Goal: Task Accomplishment & Management: Manage account settings

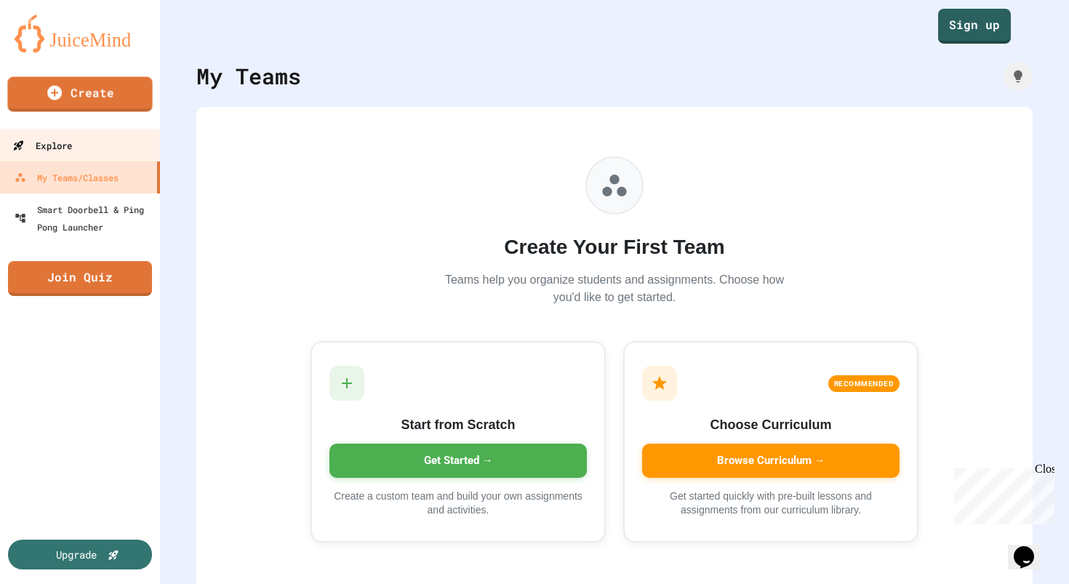
click at [71, 137] on div "Explore" at bounding box center [42, 146] width 60 height 18
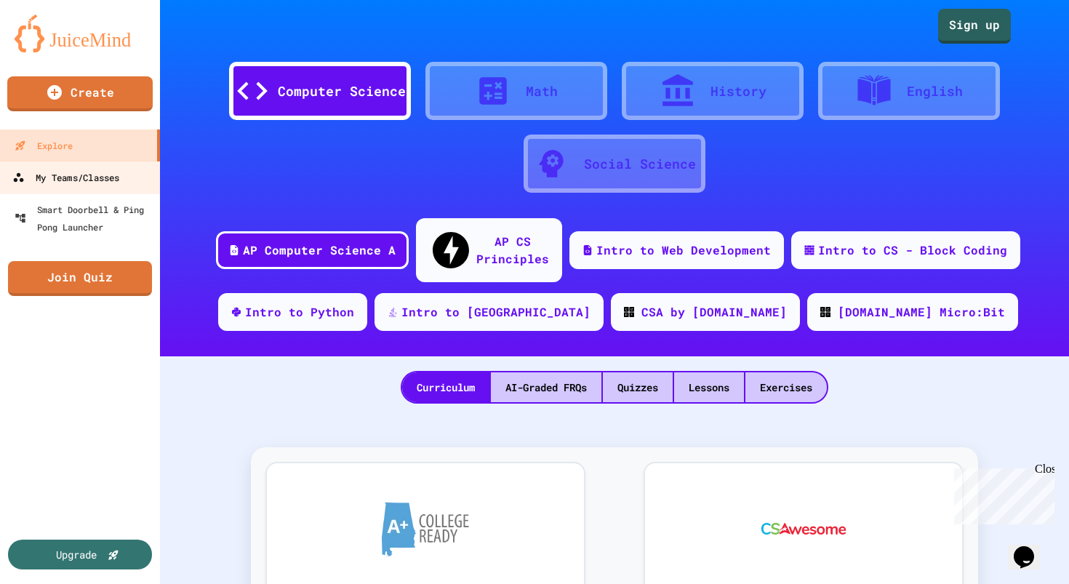
click at [70, 175] on div "My Teams/Classes" at bounding box center [65, 178] width 107 height 18
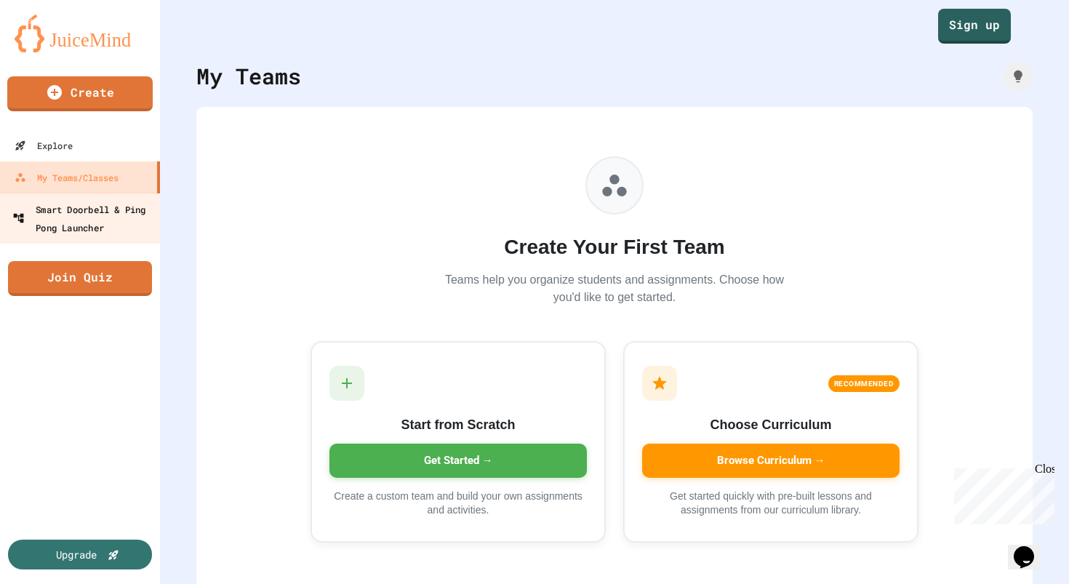
click at [71, 214] on div "Smart Doorbell & Ping Pong Launcher" at bounding box center [84, 218] width 144 height 36
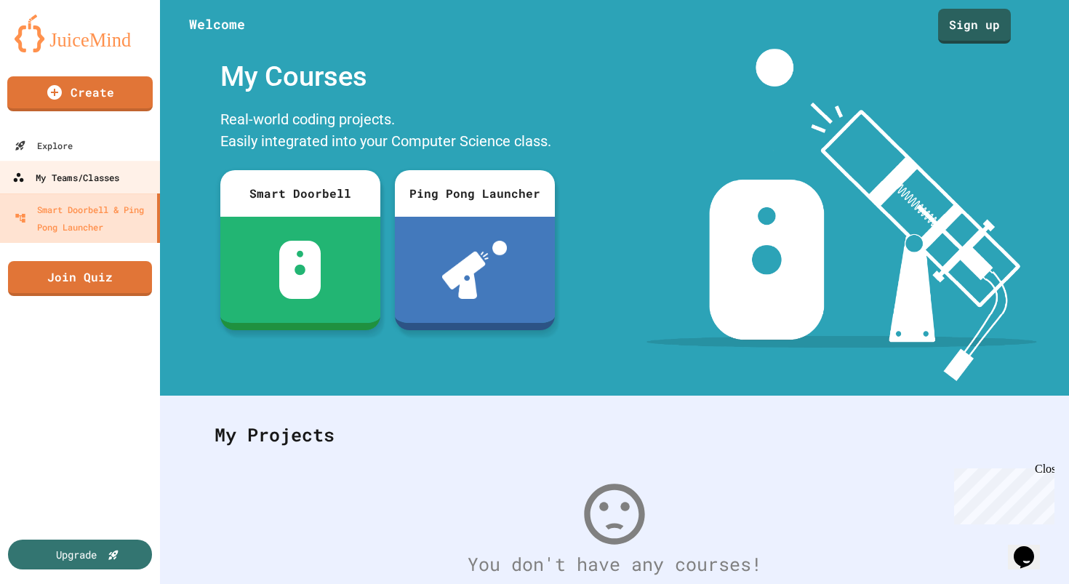
click at [74, 182] on div "My Teams/Classes" at bounding box center [65, 178] width 107 height 18
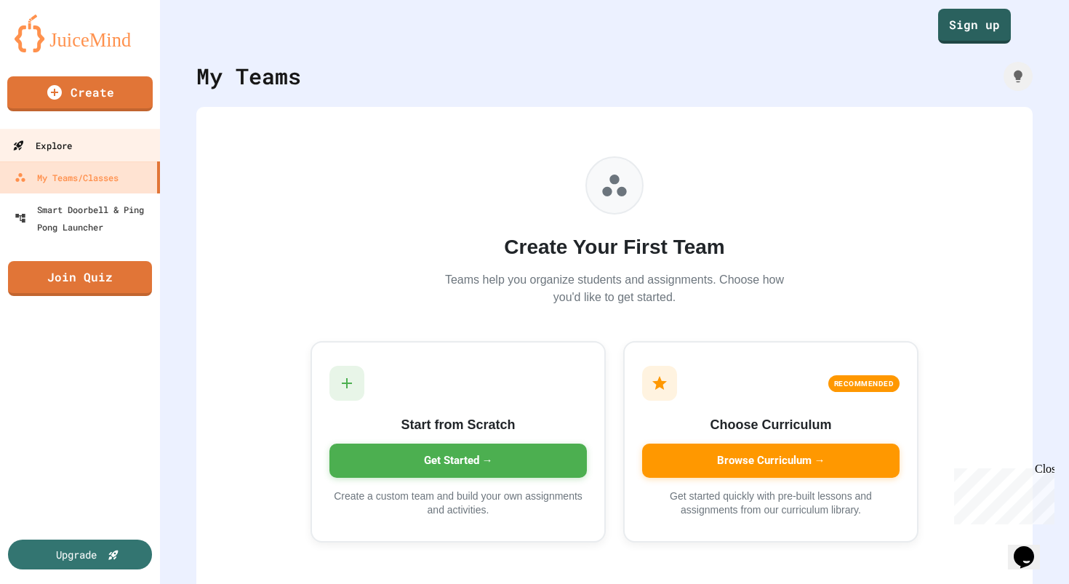
click at [71, 158] on link "Explore" at bounding box center [80, 145] width 165 height 33
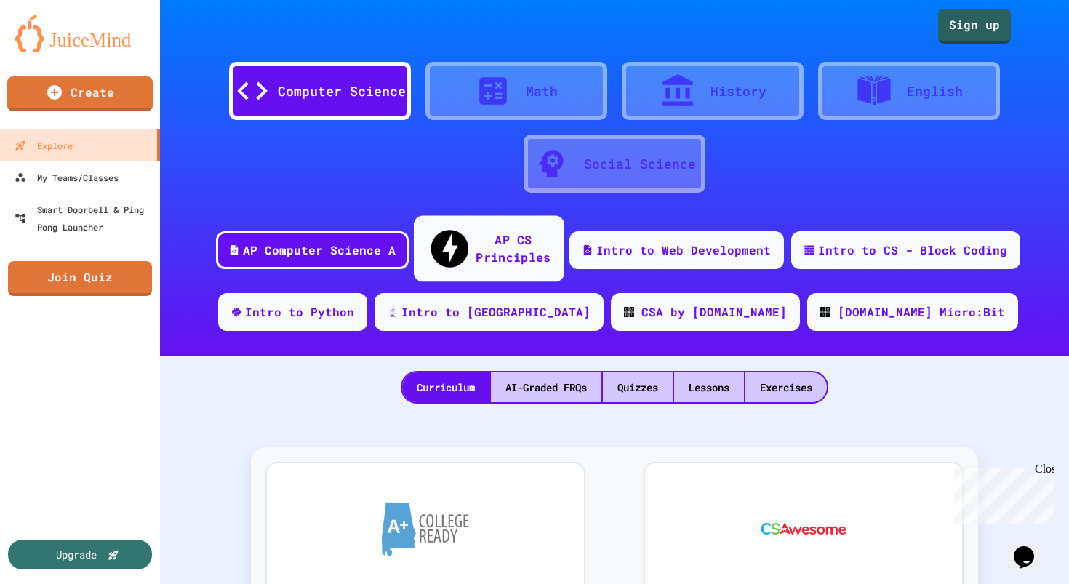
click at [475, 233] on div "AP CS Principles" at bounding box center [512, 248] width 75 height 36
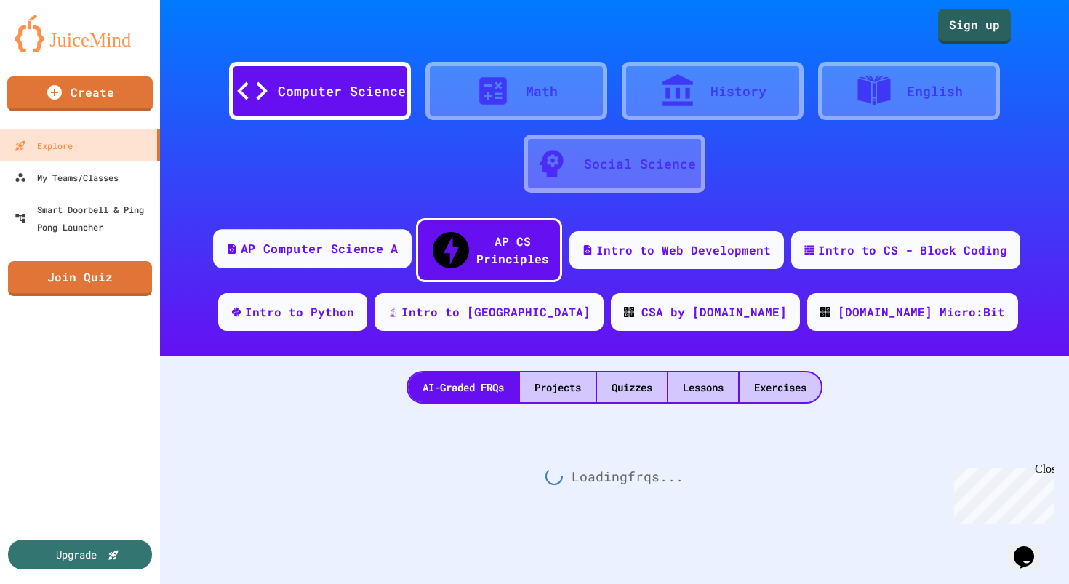
click at [363, 240] on div "AP Computer Science A" at bounding box center [319, 249] width 157 height 18
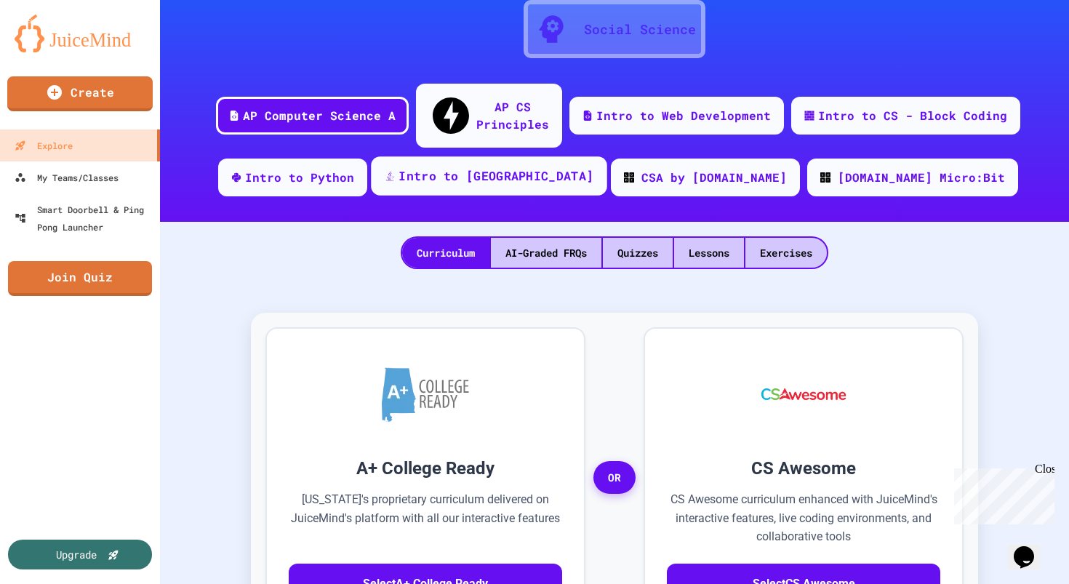
scroll to position [150, 0]
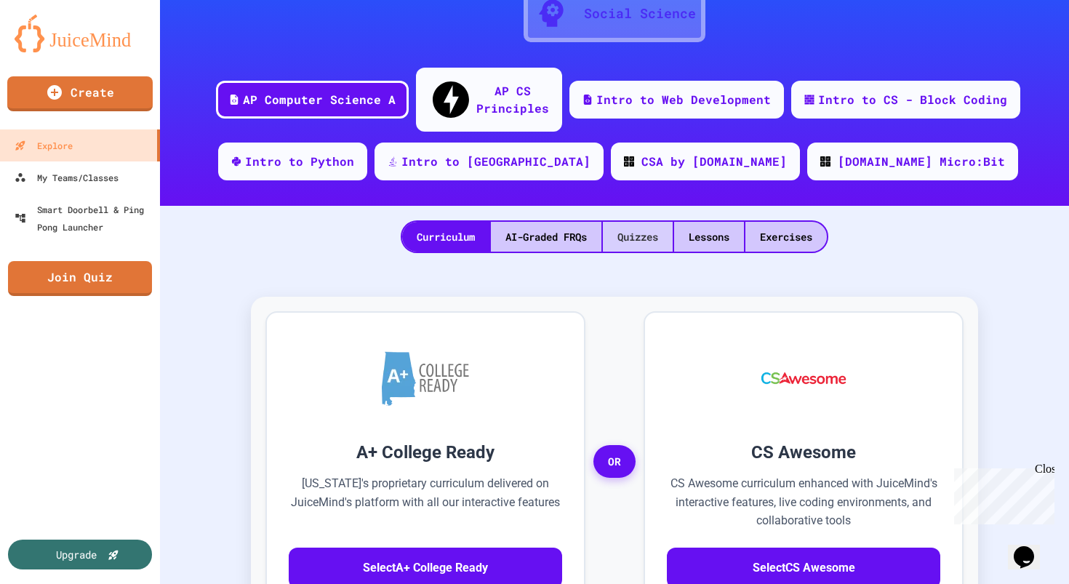
click at [637, 222] on div "Quizzes" at bounding box center [638, 237] width 70 height 30
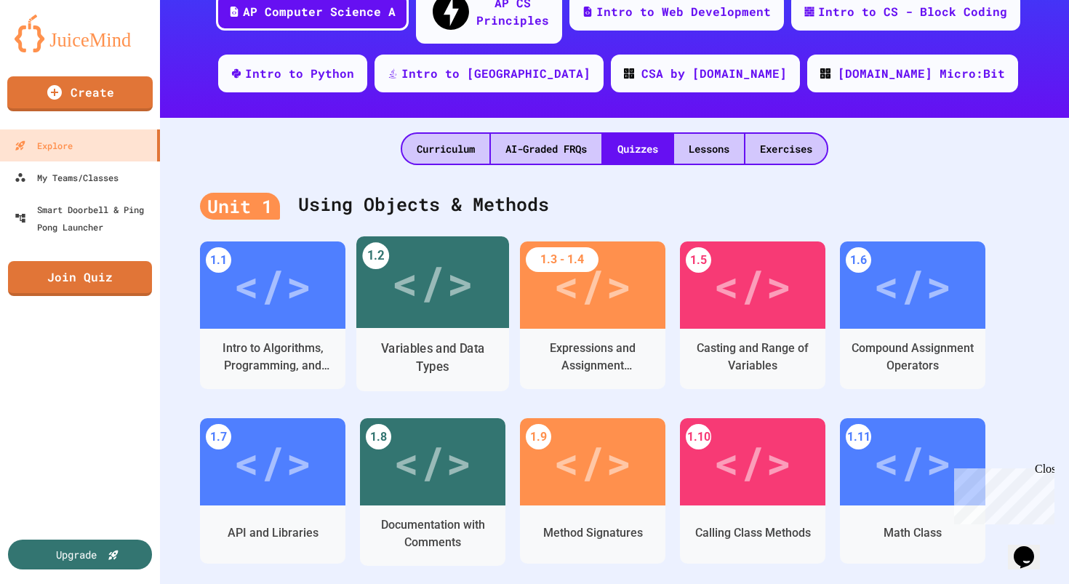
scroll to position [275, 0]
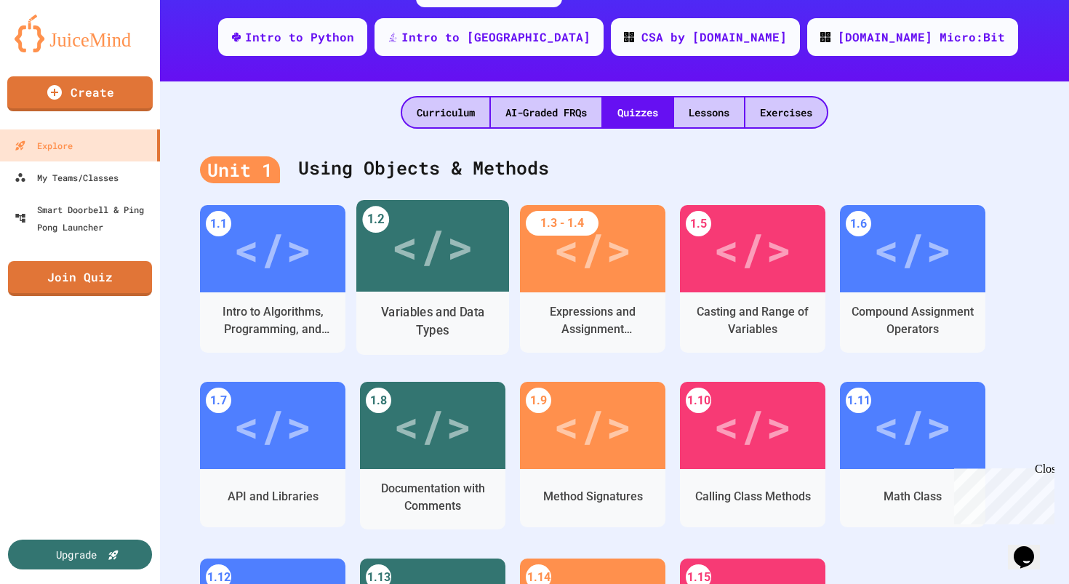
click at [442, 305] on div "Variables and Data Types" at bounding box center [433, 321] width 130 height 36
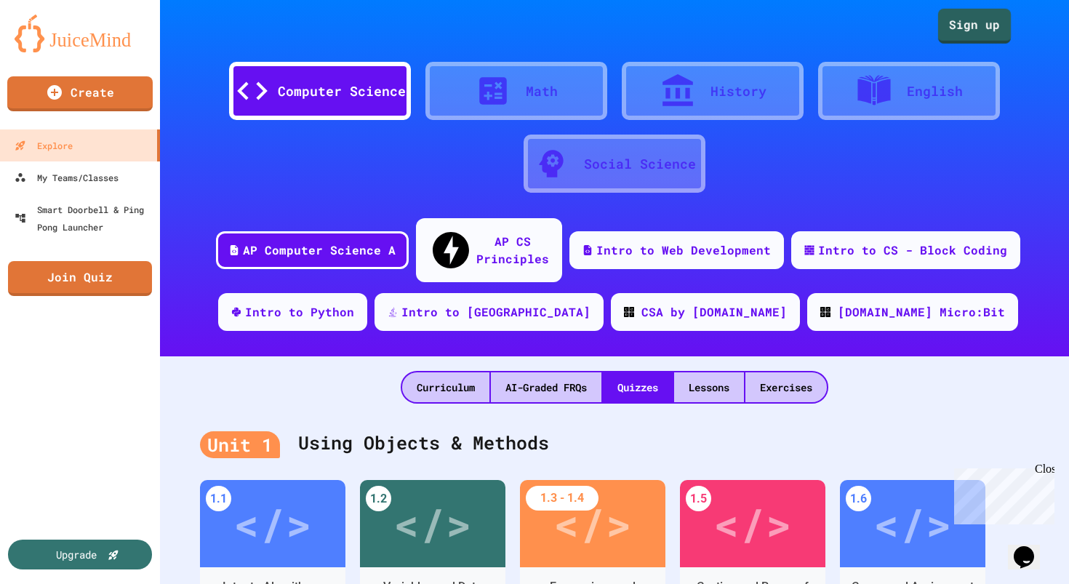
click at [986, 31] on link "Sign up" at bounding box center [974, 26] width 73 height 35
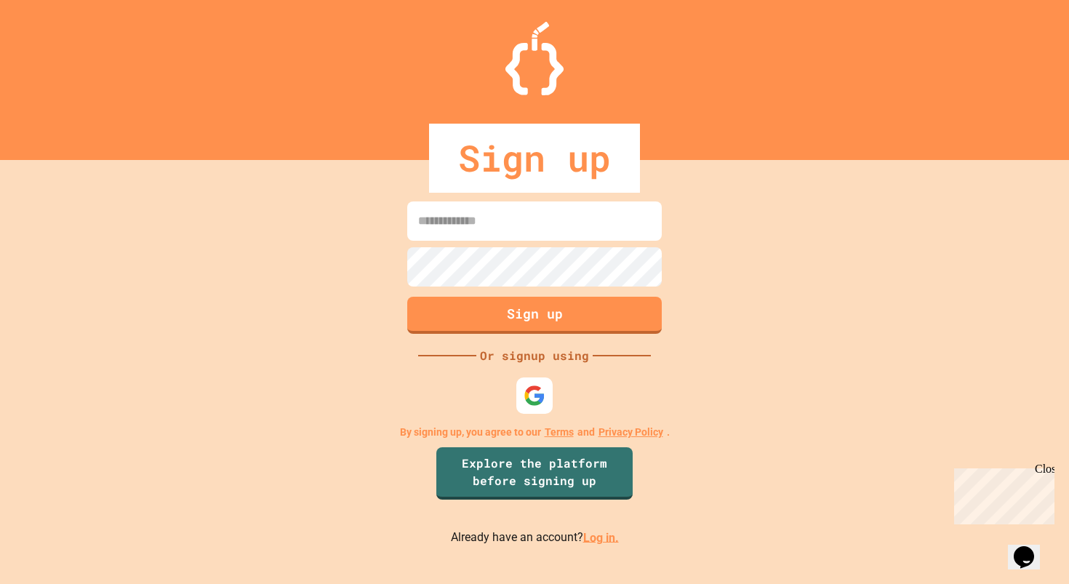
click at [592, 538] on link "Log in." at bounding box center [601, 537] width 36 height 14
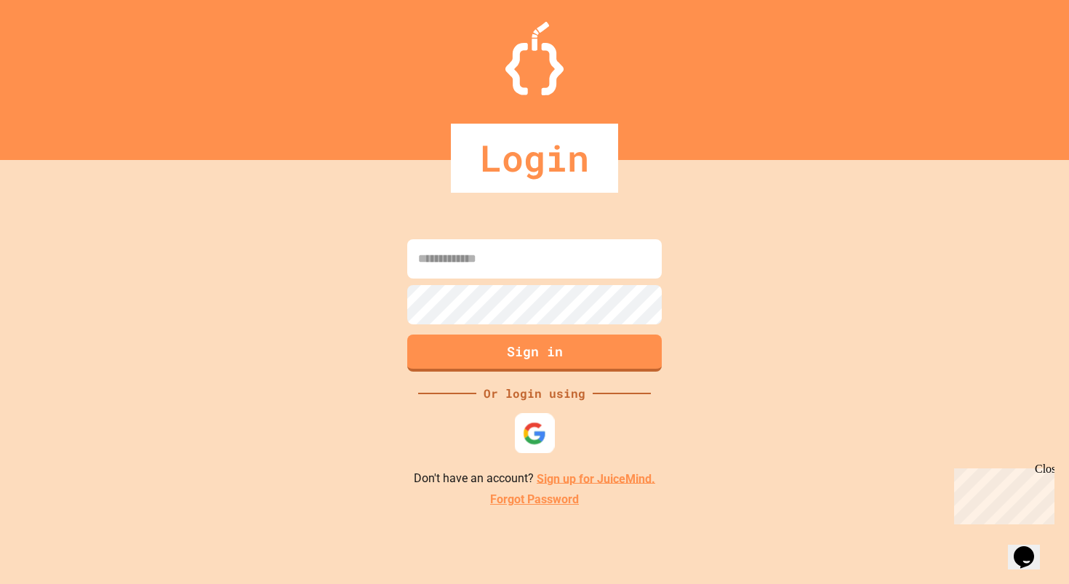
click at [536, 428] on img at bounding box center [535, 433] width 24 height 24
click at [555, 253] on input at bounding box center [534, 258] width 254 height 39
click at [529, 502] on link "Forgot Password" at bounding box center [534, 499] width 89 height 17
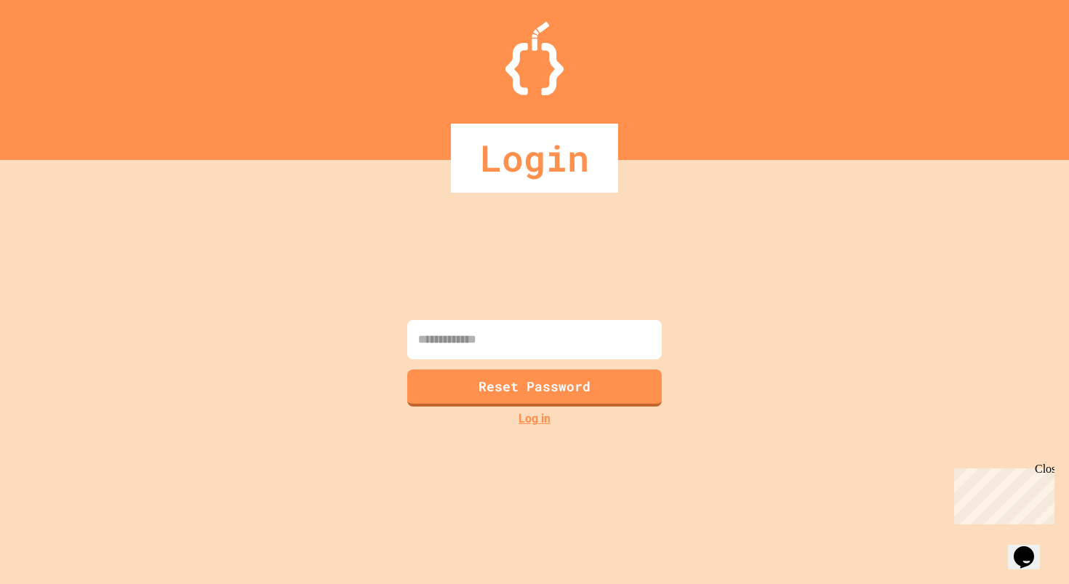
click at [542, 344] on input at bounding box center [534, 339] width 254 height 39
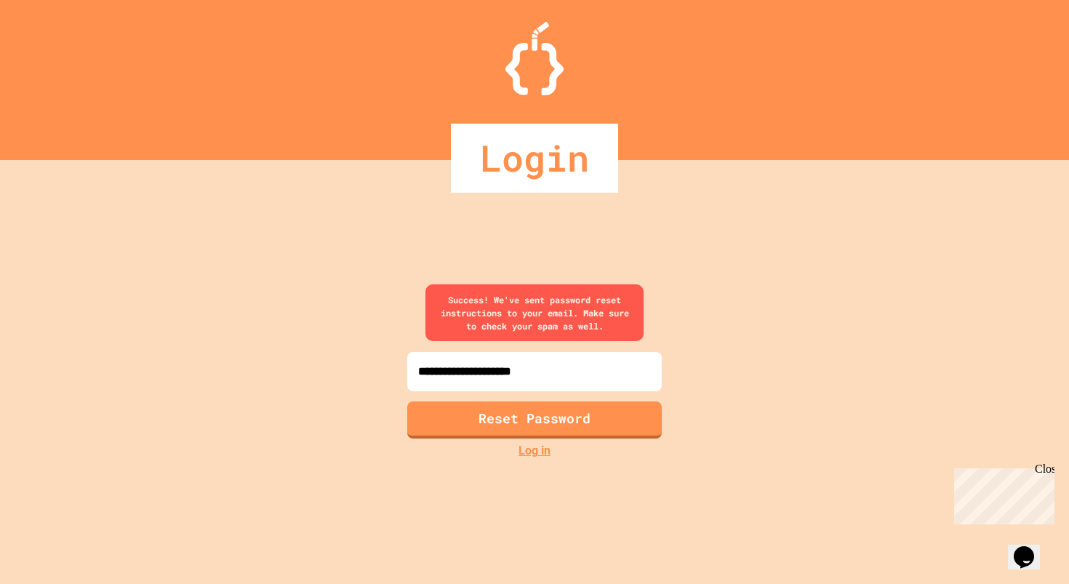
type input "**********"
click at [537, 451] on link "Log in" at bounding box center [534, 450] width 32 height 17
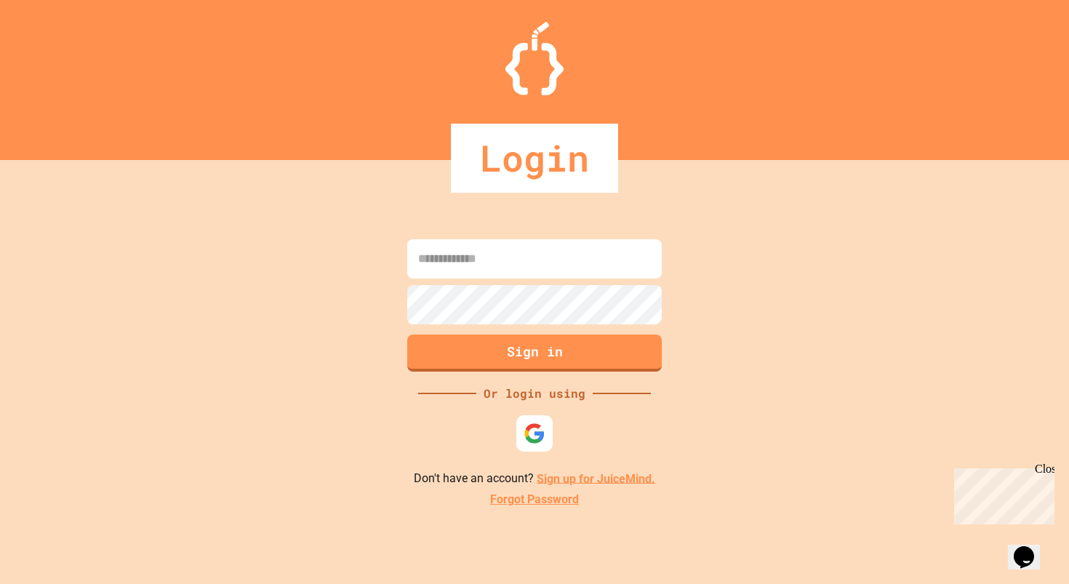
click at [522, 268] on input at bounding box center [534, 258] width 254 height 39
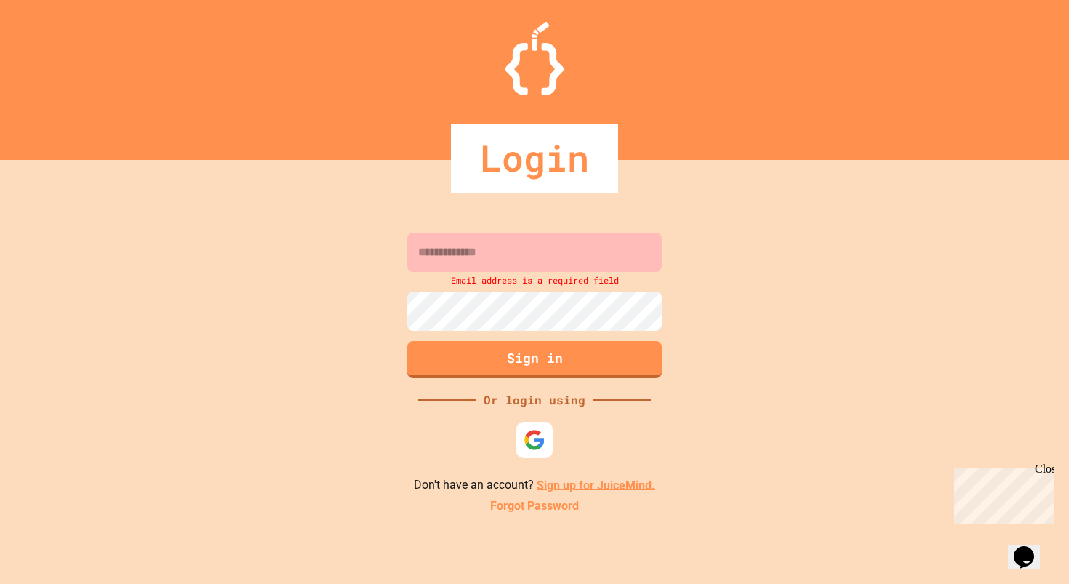
click at [512, 267] on input at bounding box center [534, 252] width 254 height 39
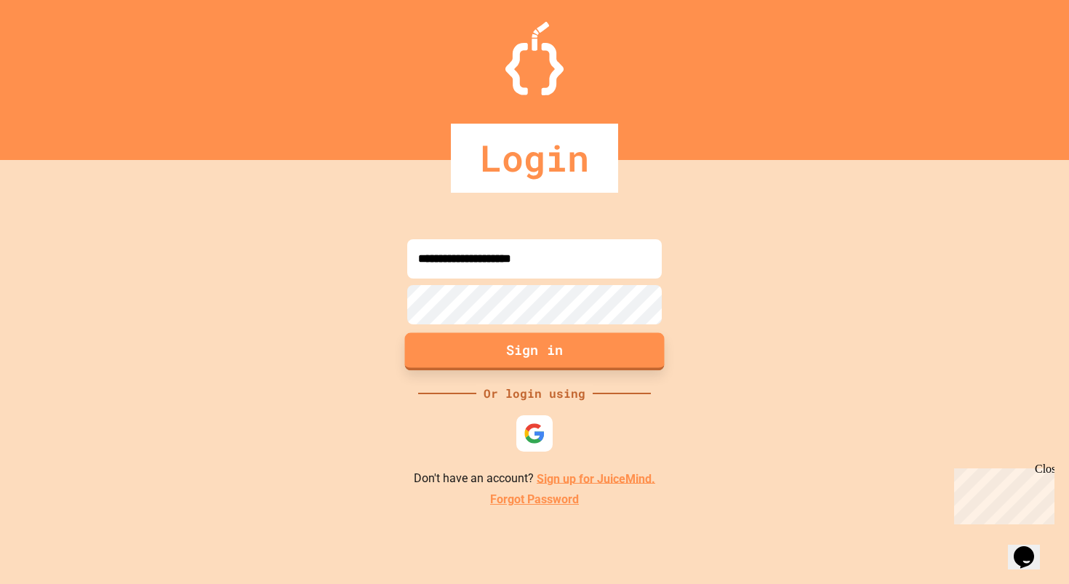
type input "**********"
click at [523, 347] on button "Sign in" at bounding box center [535, 351] width 260 height 38
click at [469, 355] on button "Sign in" at bounding box center [535, 351] width 260 height 38
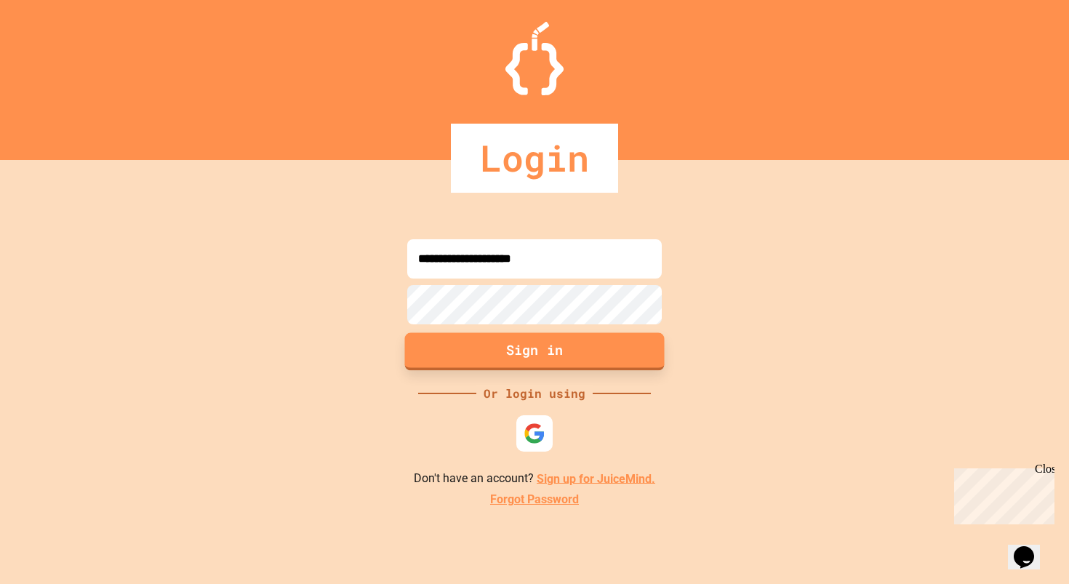
click at [469, 355] on button "Sign in" at bounding box center [535, 351] width 260 height 38
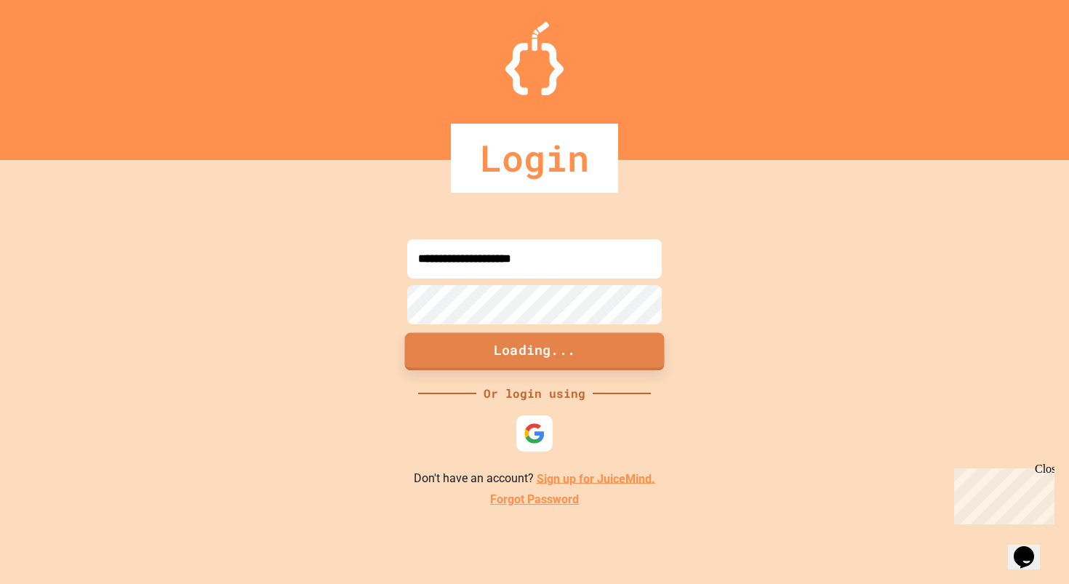
click at [469, 355] on button "Loading..." at bounding box center [535, 351] width 260 height 38
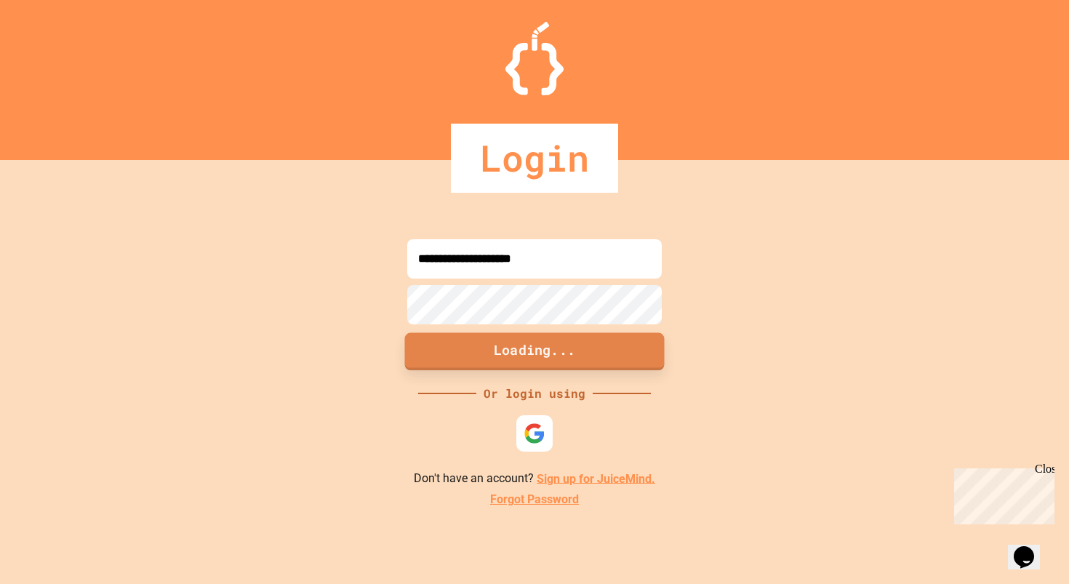
click at [469, 355] on button "Loading..." at bounding box center [535, 351] width 260 height 38
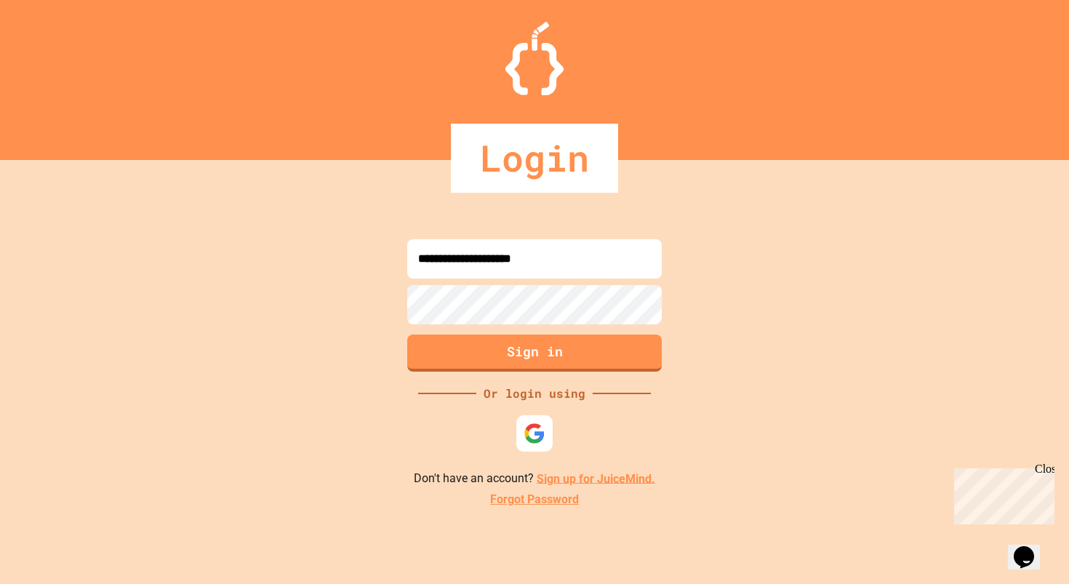
click at [521, 158] on div "Login" at bounding box center [534, 158] width 167 height 69
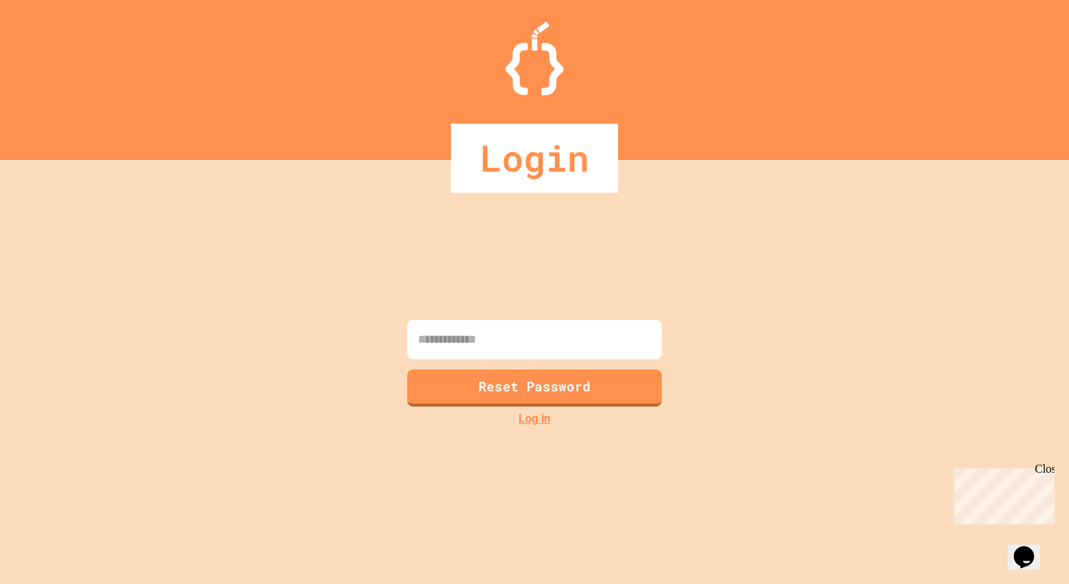
click at [541, 427] on link "Log in" at bounding box center [534, 418] width 32 height 17
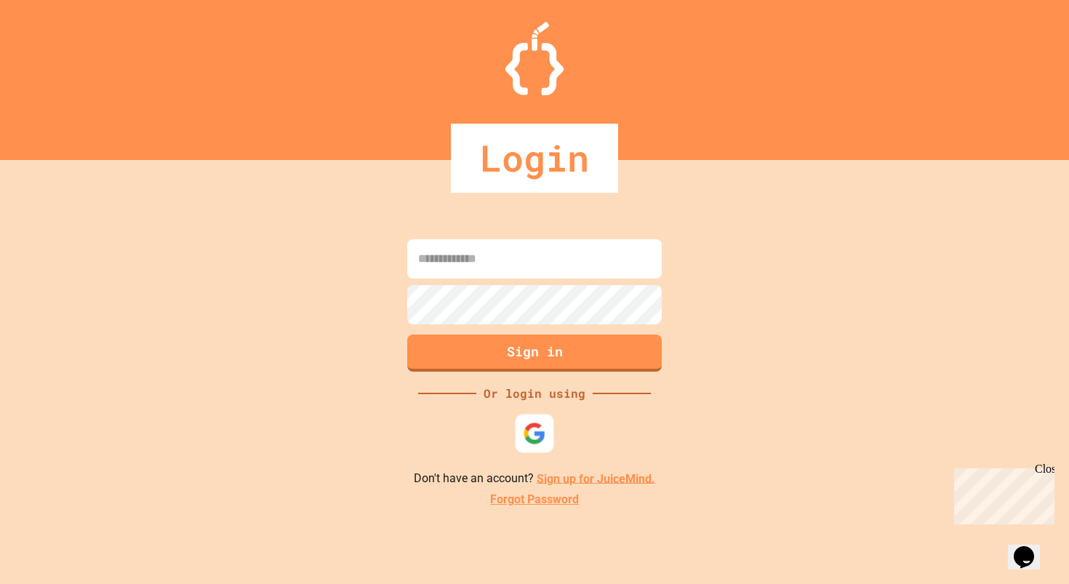
type input "**********"
click at [555, 361] on button "Sign in" at bounding box center [535, 351] width 260 height 38
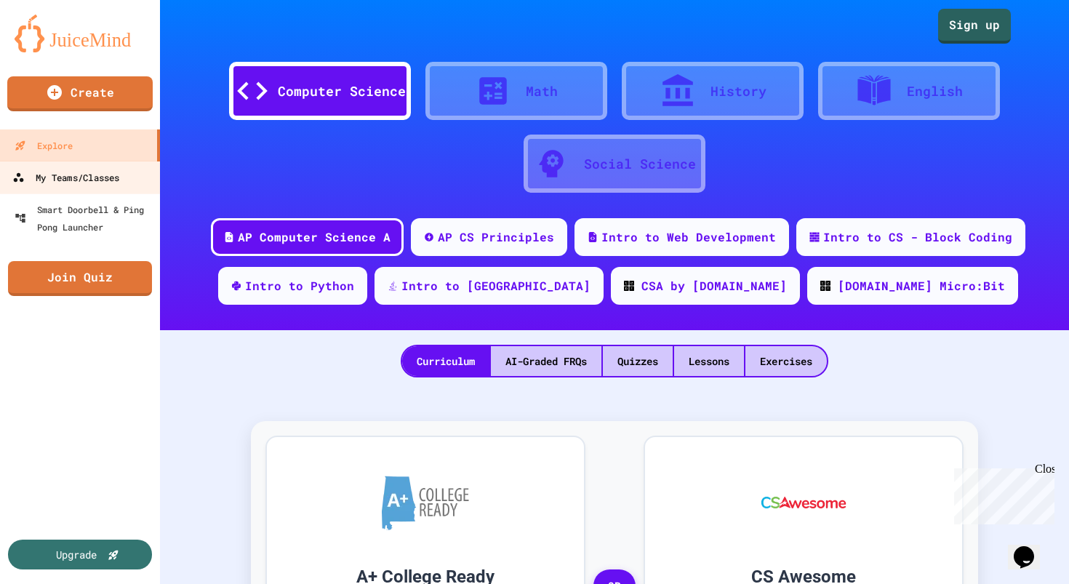
click at [119, 178] on div "My Teams/Classes" at bounding box center [65, 178] width 107 height 18
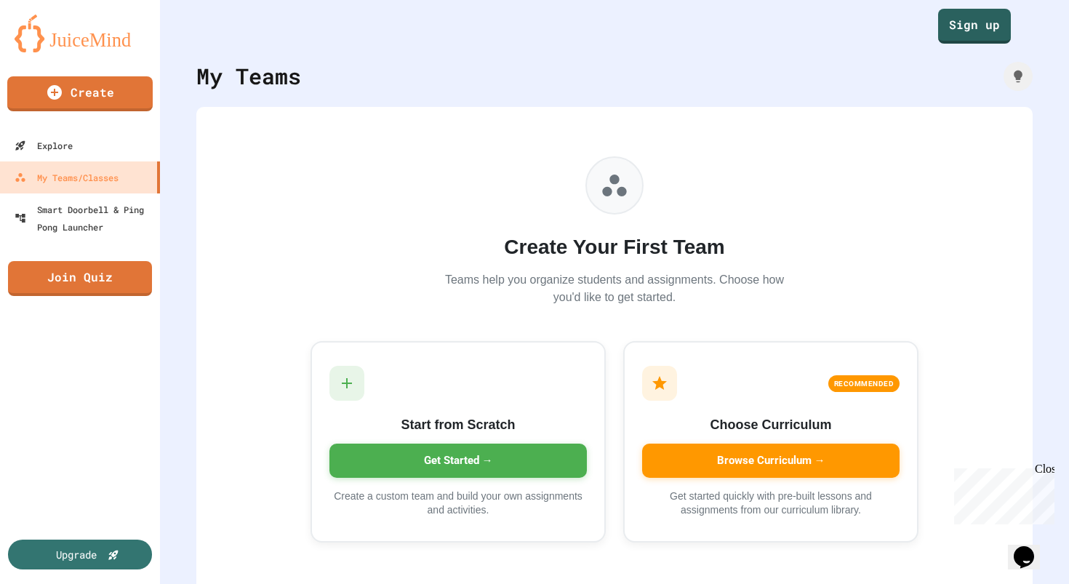
scroll to position [7, 0]
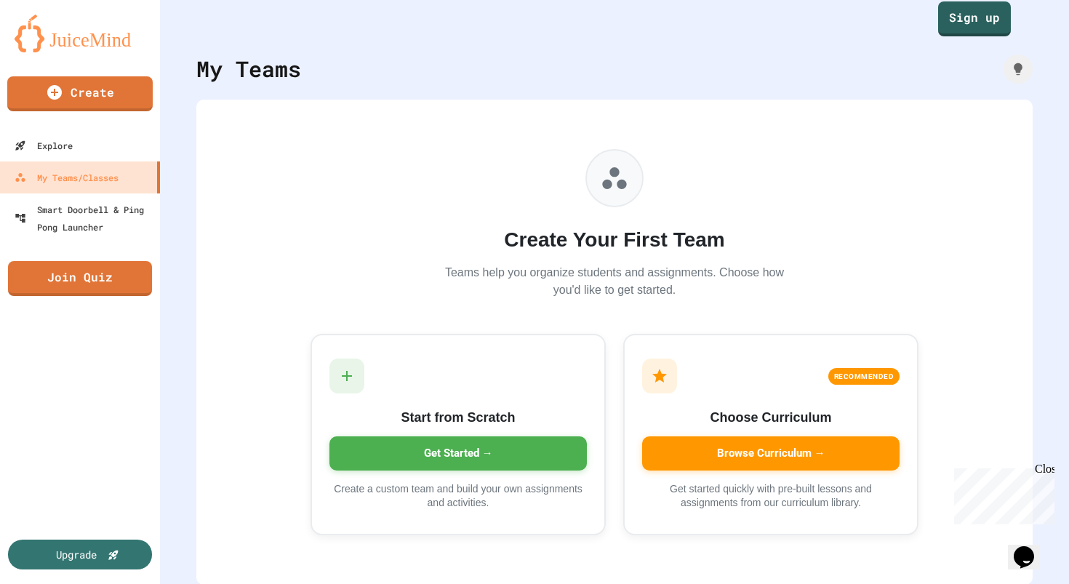
click at [615, 183] on icon at bounding box center [614, 178] width 29 height 29
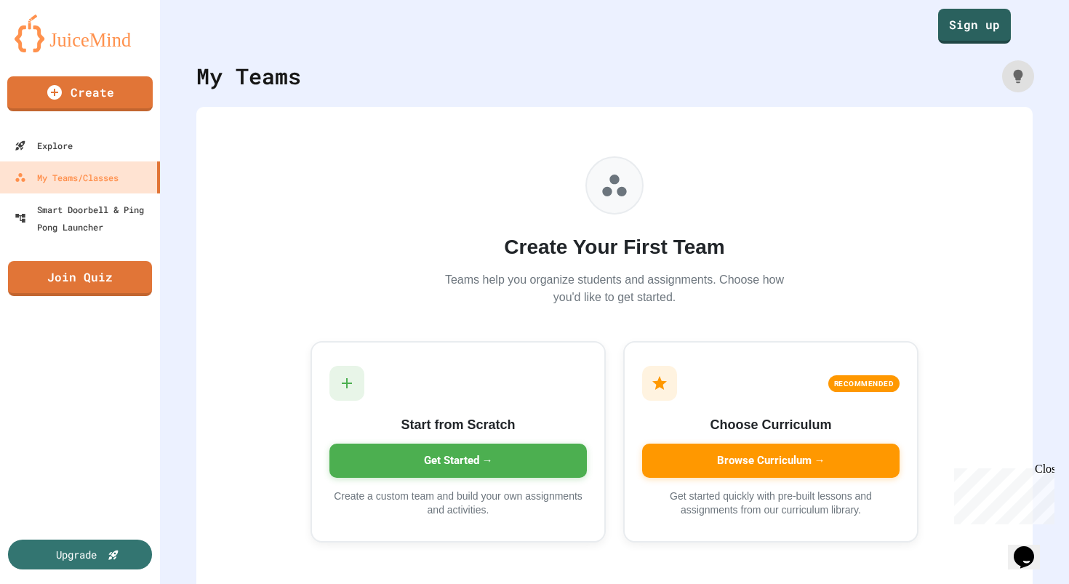
click at [1016, 74] on icon at bounding box center [1017, 75] width 9 height 13
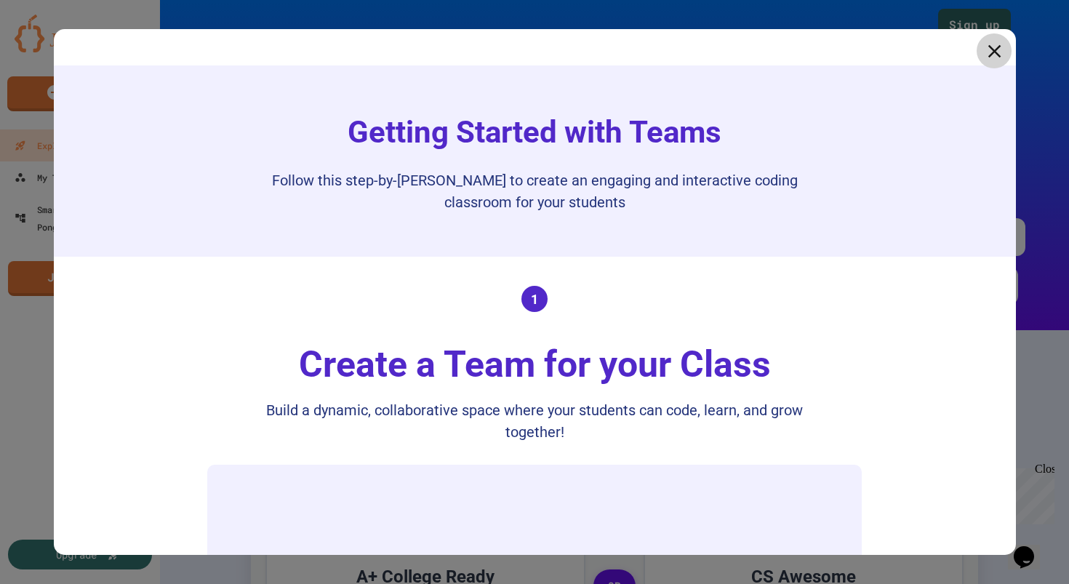
click at [991, 46] on icon at bounding box center [994, 51] width 22 height 22
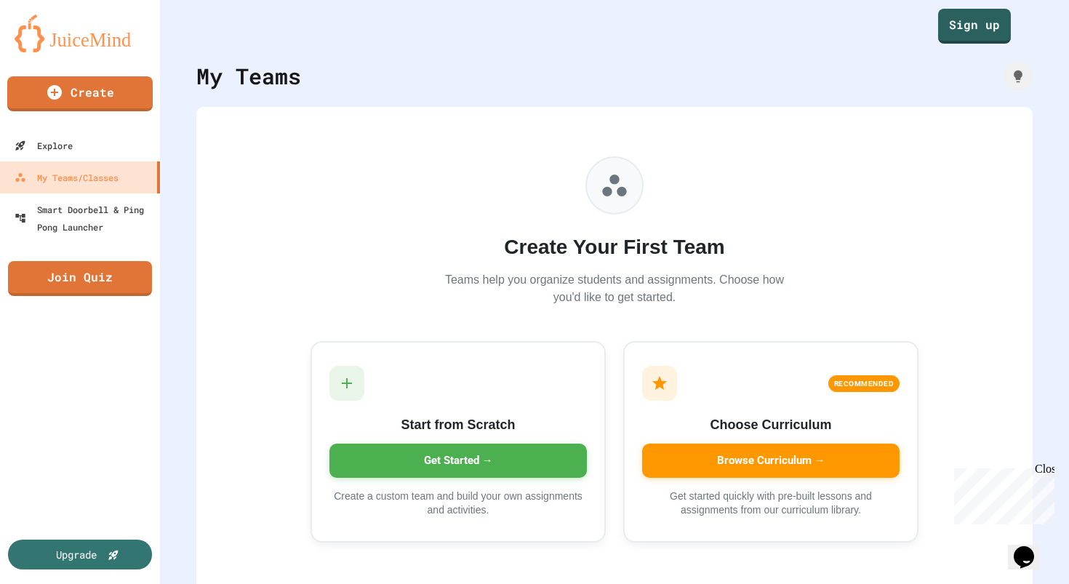
scroll to position [7, 0]
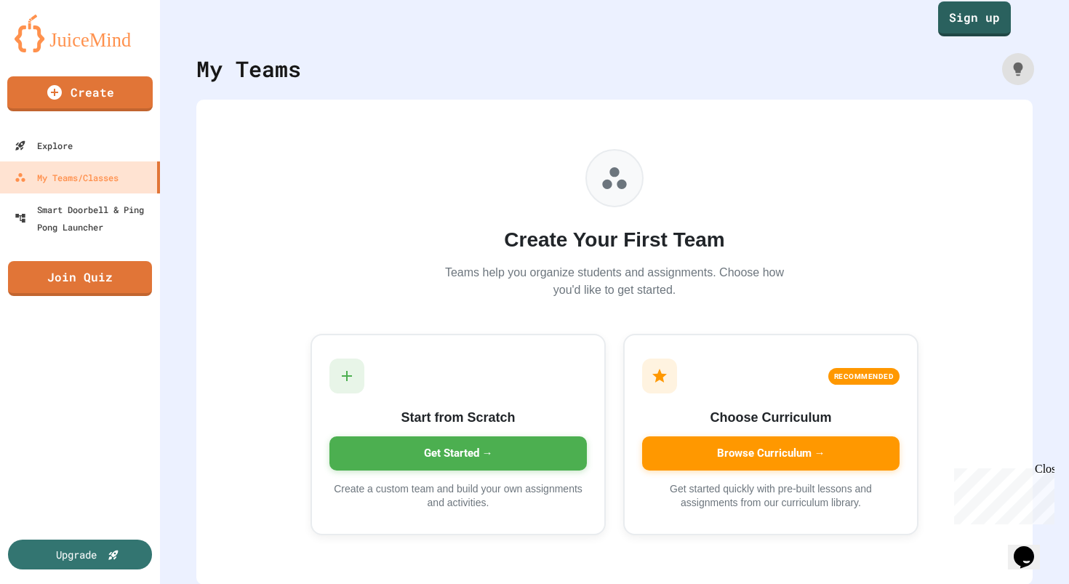
click at [1017, 71] on icon at bounding box center [1017, 68] width 9 height 13
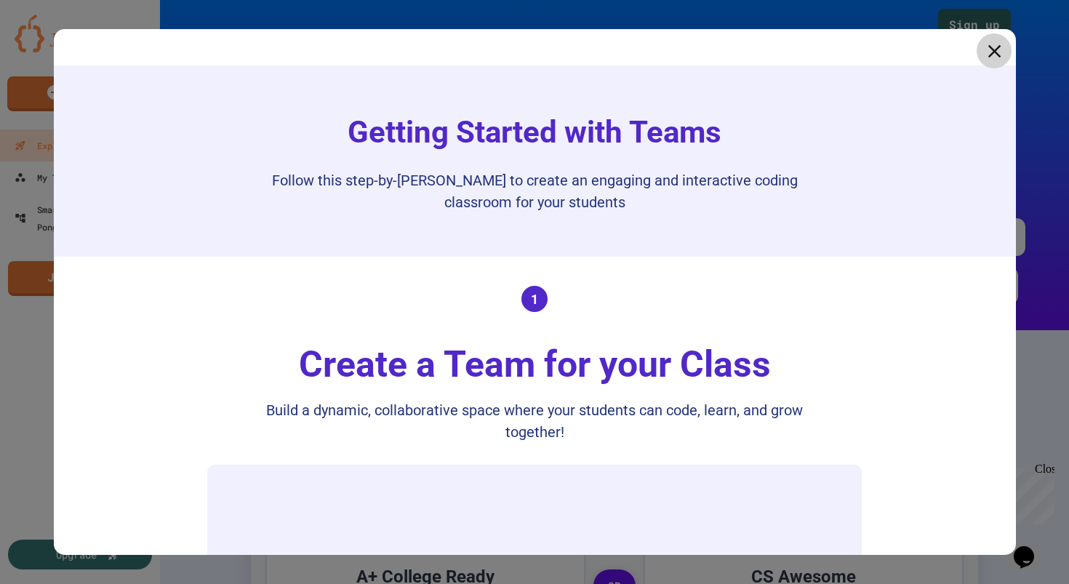
click at [993, 48] on icon at bounding box center [994, 51] width 22 height 22
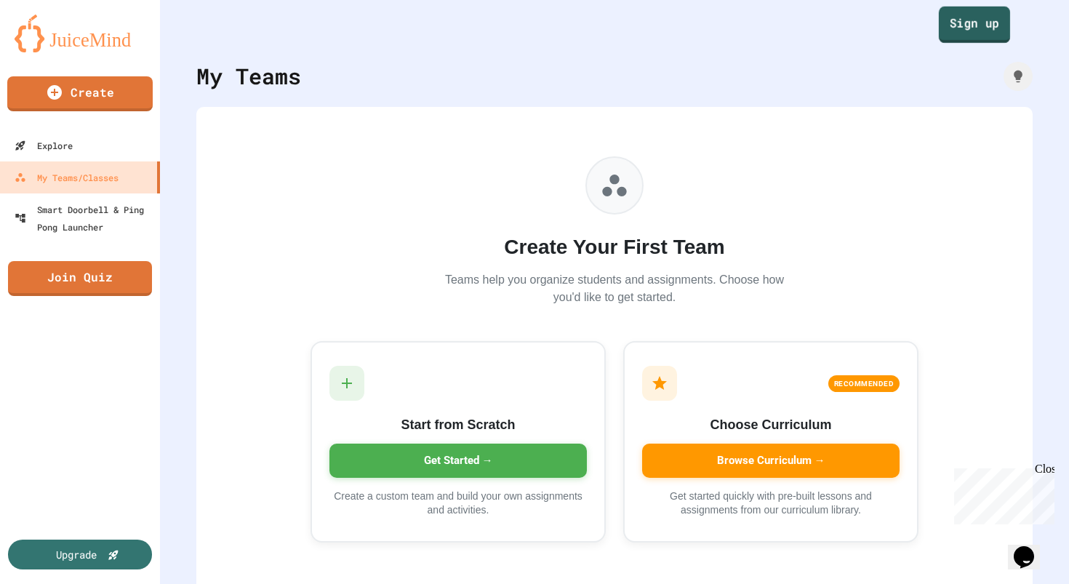
click at [983, 21] on link "Sign up" at bounding box center [973, 25] width 71 height 36
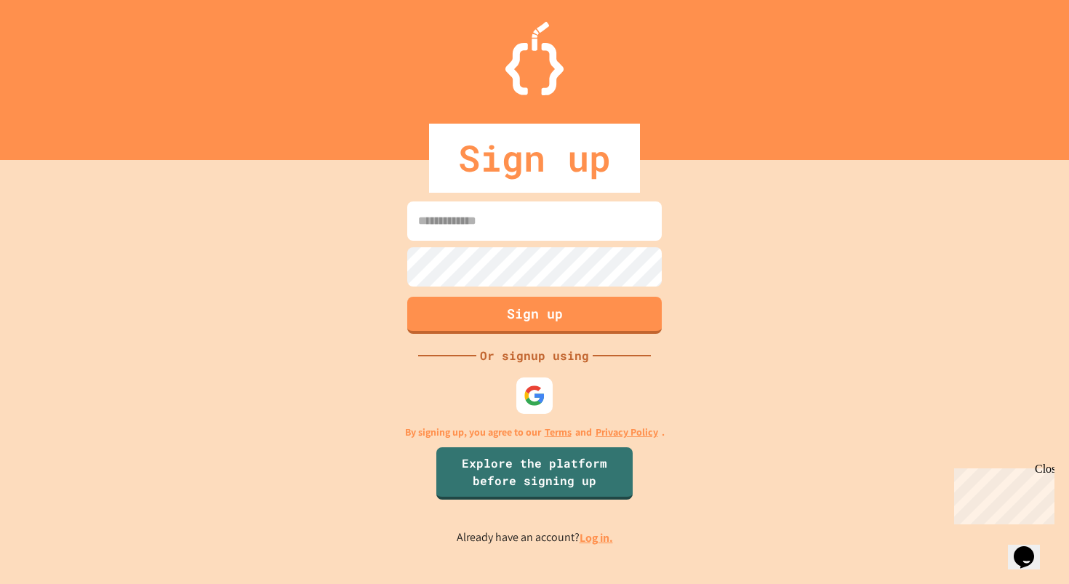
type input "**********"
click at [595, 540] on link "Log in." at bounding box center [595, 537] width 33 height 15
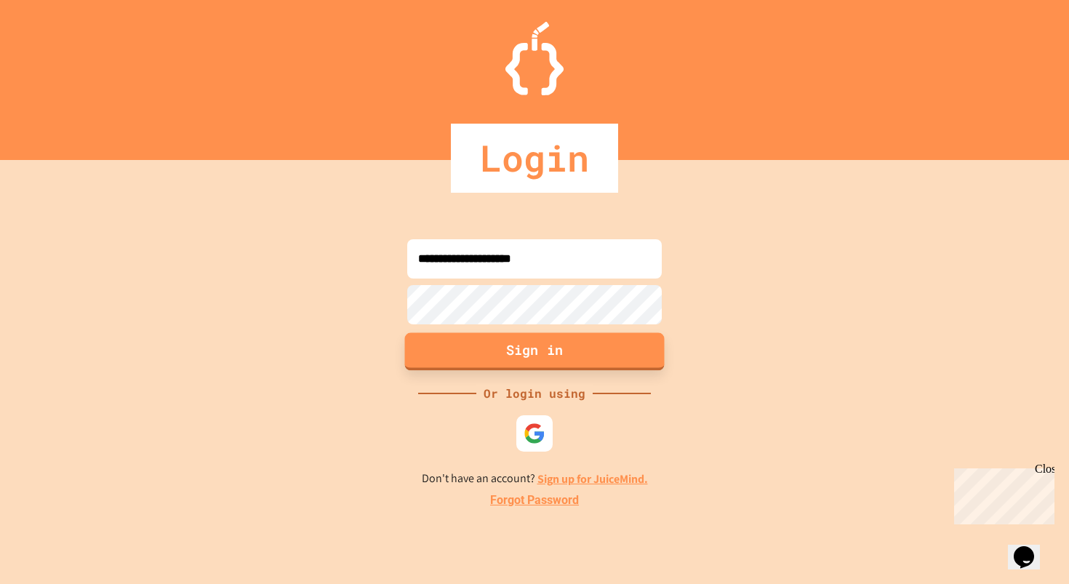
click at [559, 350] on button "Sign in" at bounding box center [535, 351] width 260 height 38
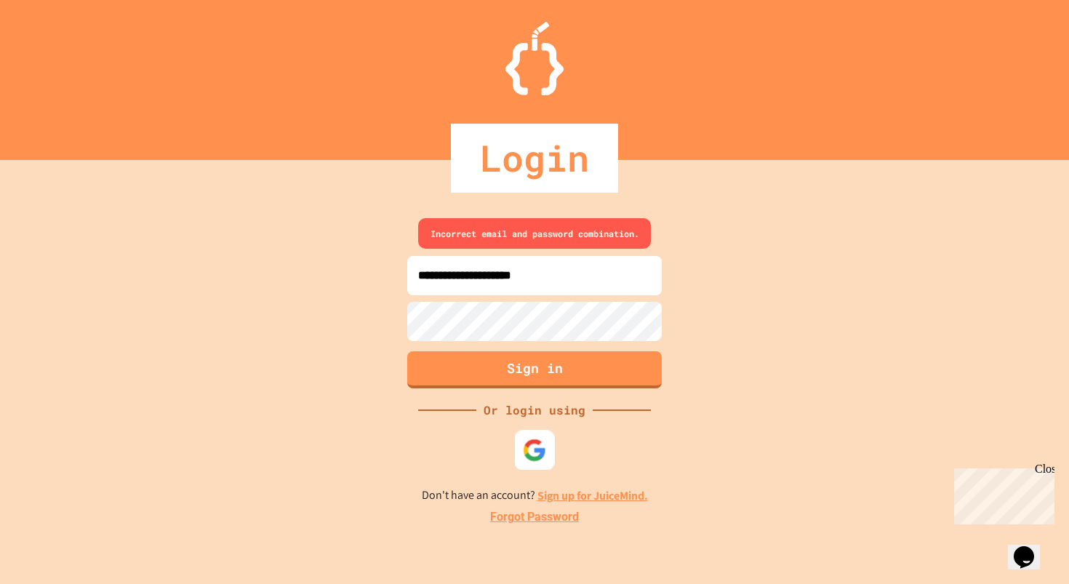
click at [539, 447] on img at bounding box center [535, 450] width 24 height 24
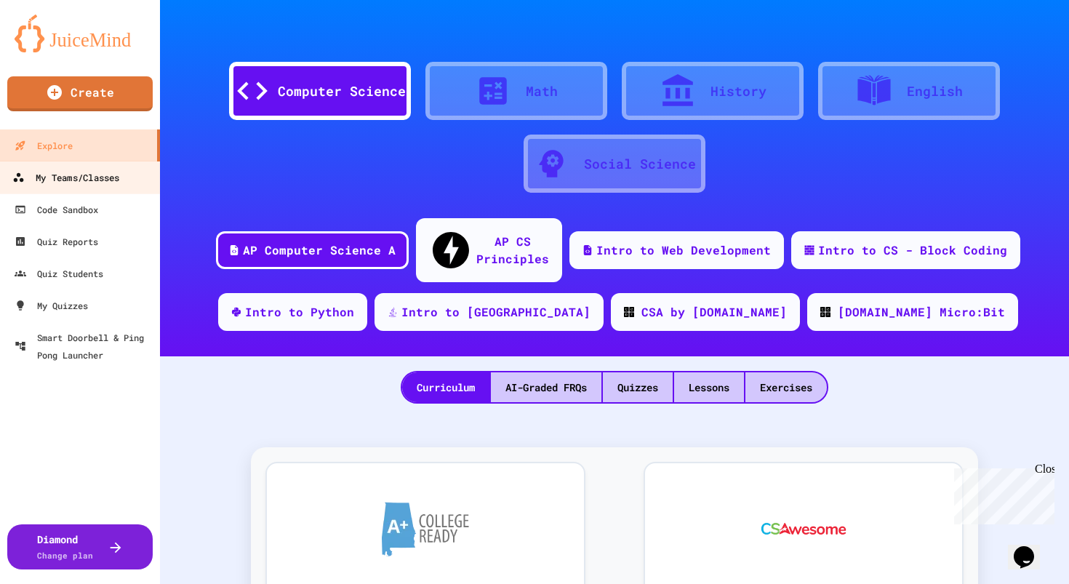
click at [103, 180] on div "My Teams/Classes" at bounding box center [65, 178] width 107 height 18
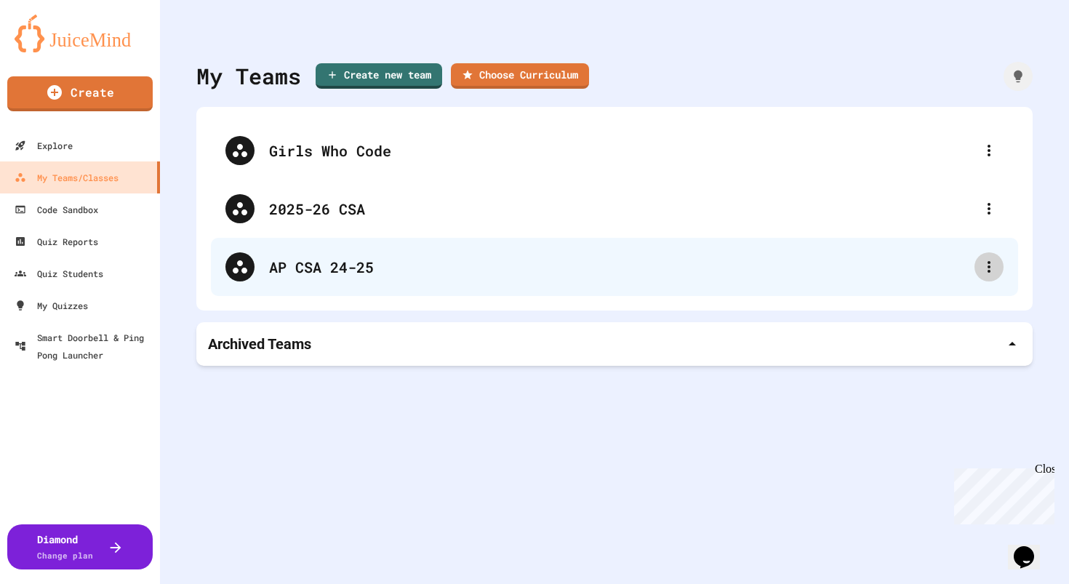
click at [983, 265] on icon at bounding box center [988, 266] width 17 height 17
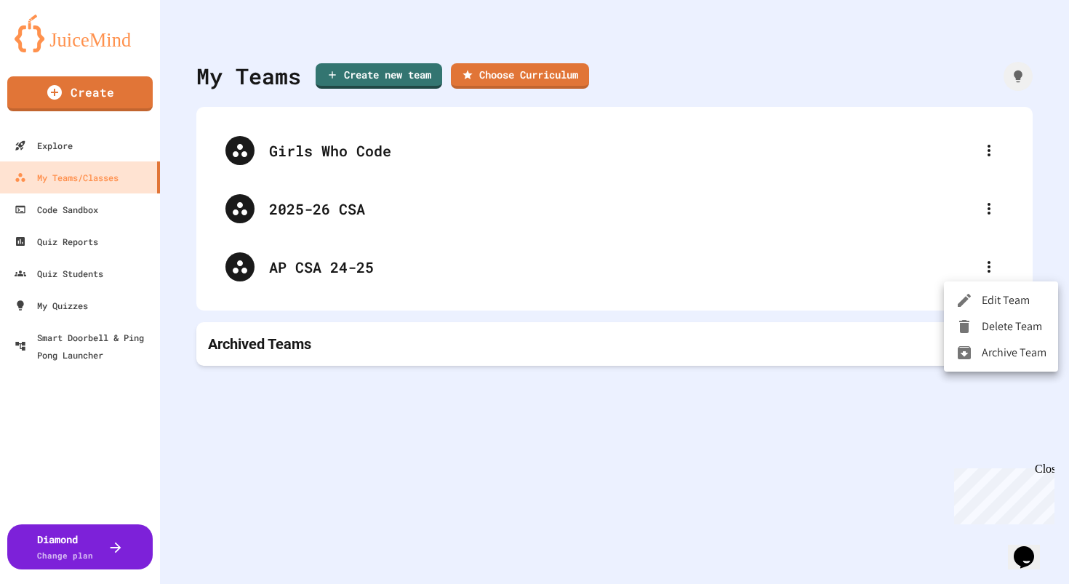
click at [990, 320] on li "Delete Team" at bounding box center [1001, 326] width 114 height 26
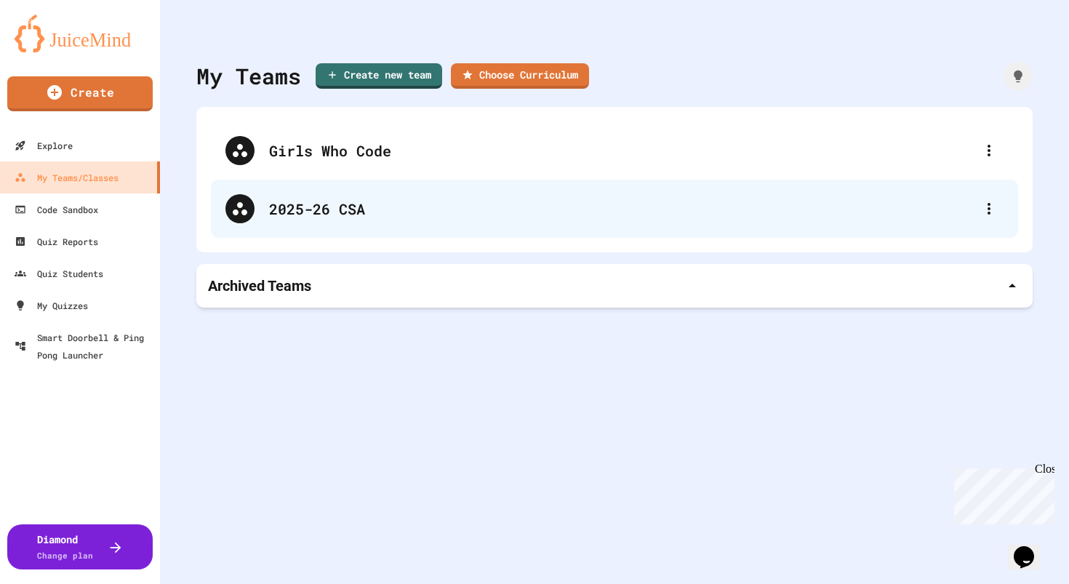
click at [699, 193] on div "2025-26 CSA" at bounding box center [614, 209] width 807 height 58
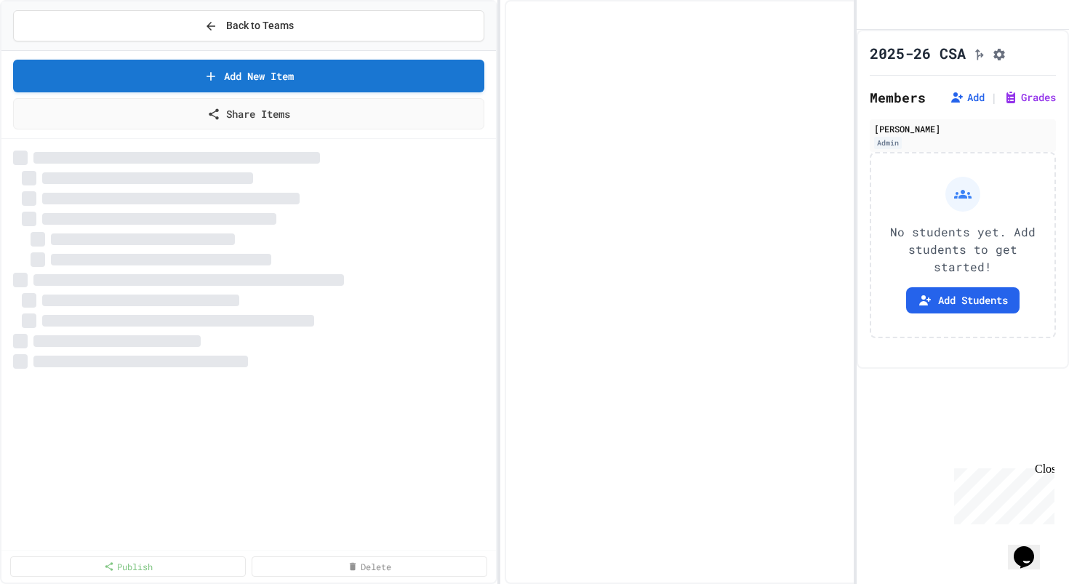
select select "***"
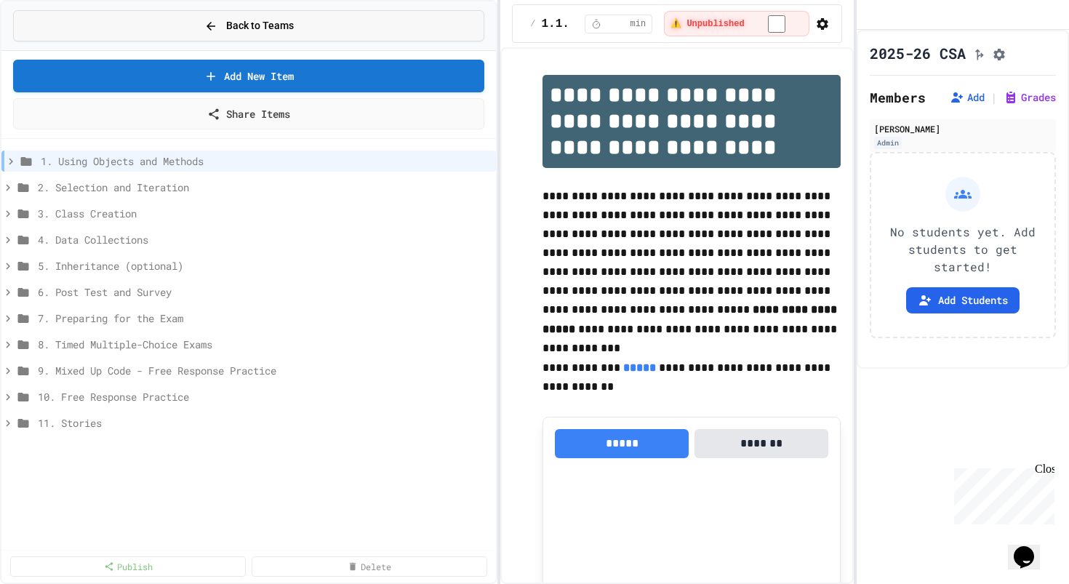
click at [364, 25] on button "Back to Teams" at bounding box center [248, 25] width 471 height 31
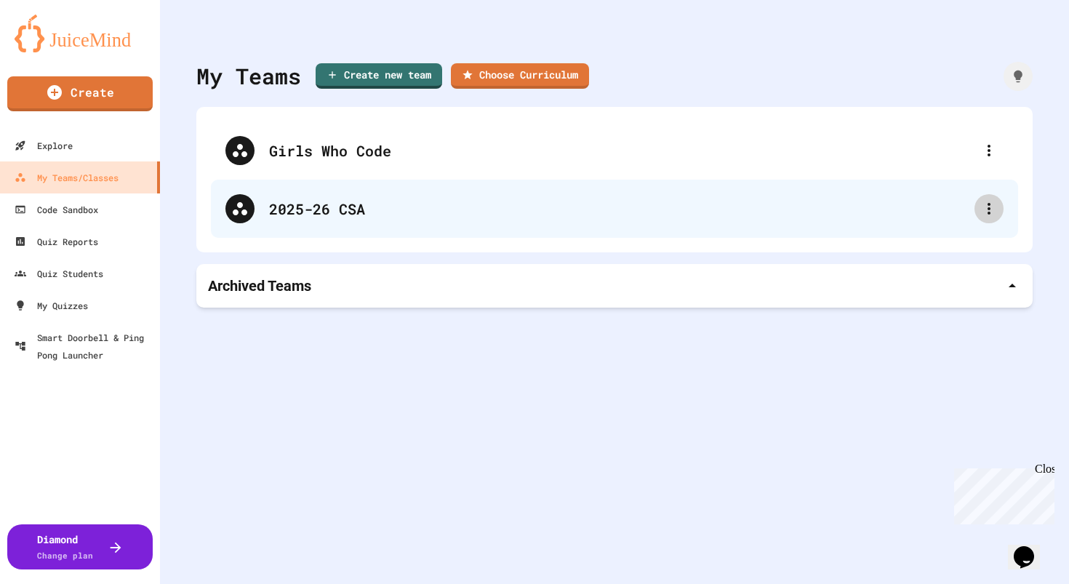
click at [984, 210] on icon at bounding box center [988, 208] width 17 height 17
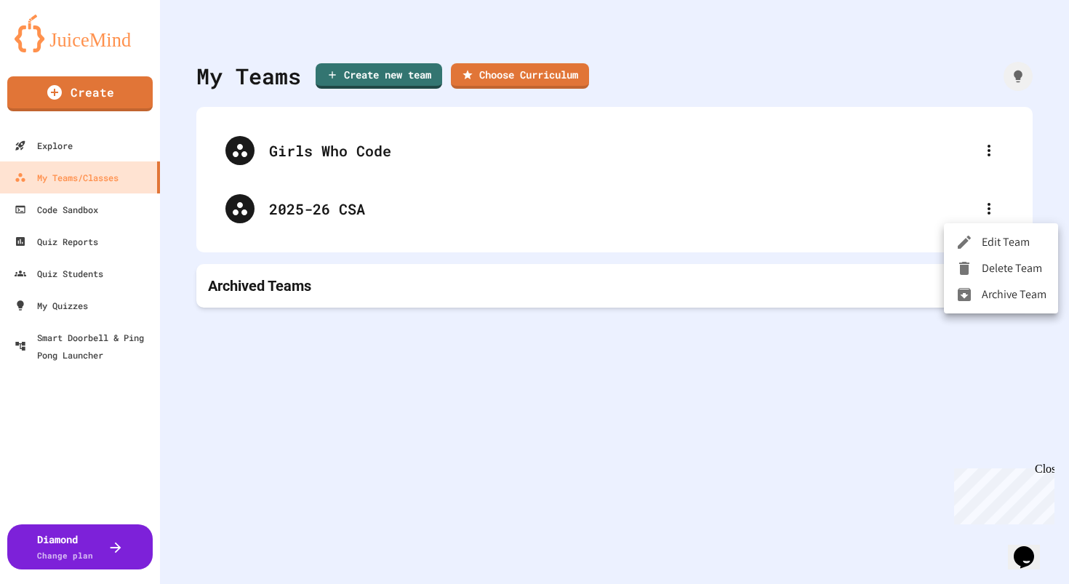
click at [990, 274] on li "Delete Team" at bounding box center [1001, 268] width 114 height 26
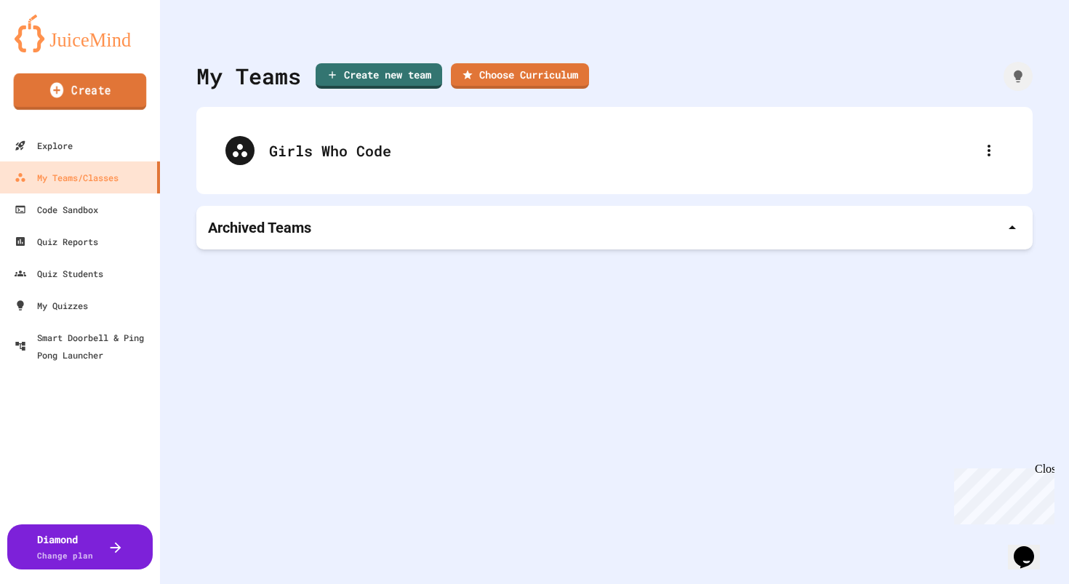
click at [118, 104] on link "Create" at bounding box center [80, 91] width 133 height 36
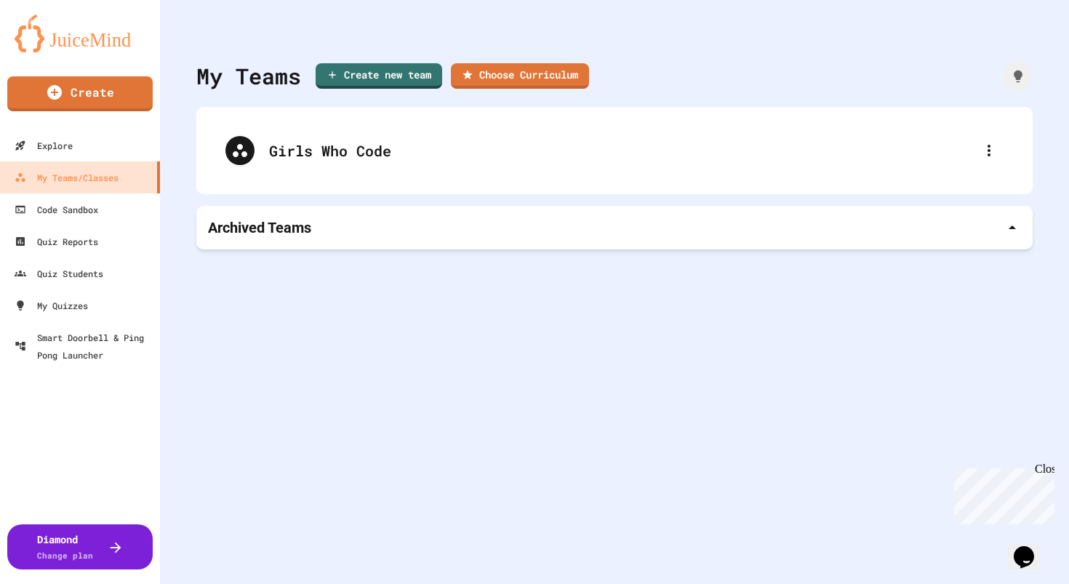
scroll to position [52, 0]
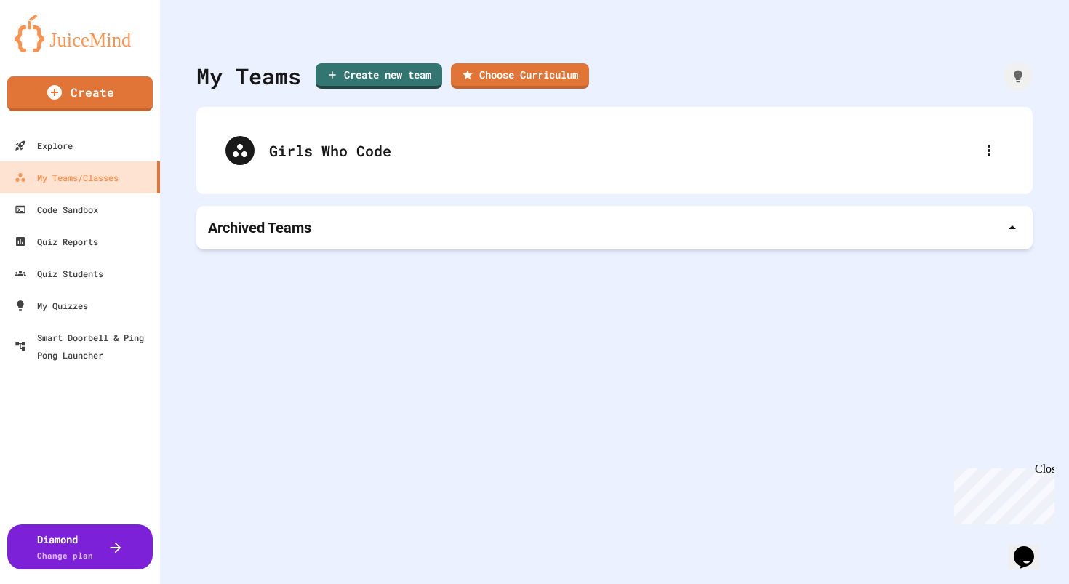
type input "**********"
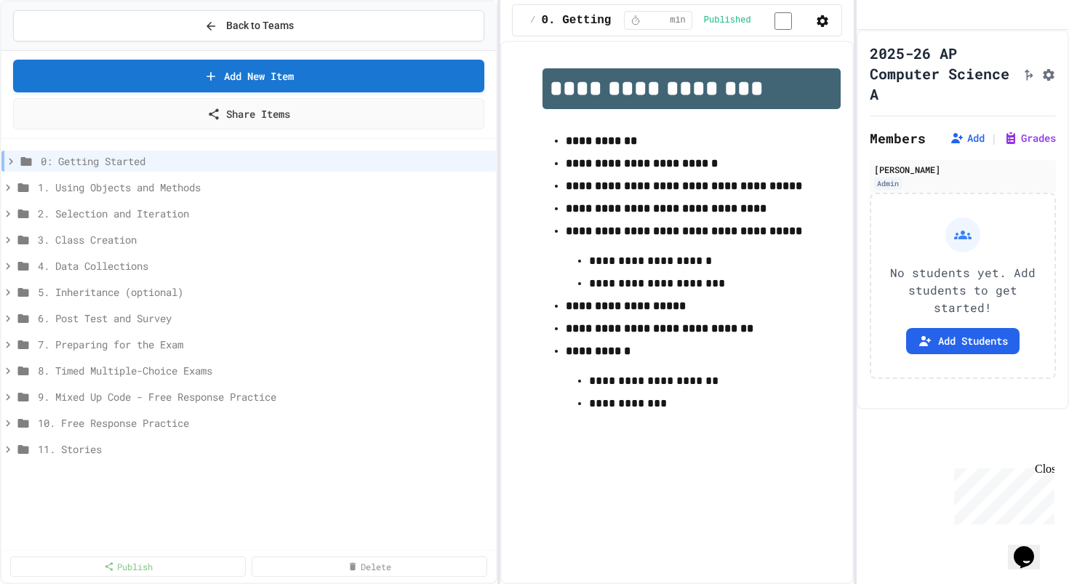
click at [816, 23] on icon "button" at bounding box center [822, 21] width 12 height 12
click at [798, 53] on li "Edit Lesson Plan" at bounding box center [778, 52] width 103 height 26
click at [174, 180] on span "1. Using Objects and Methods" at bounding box center [257, 187] width 438 height 15
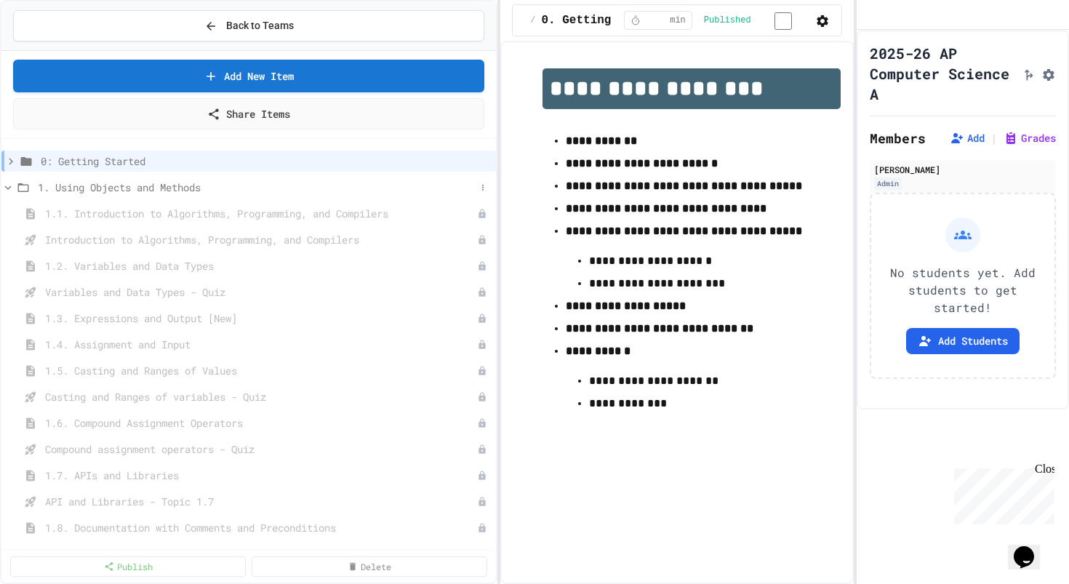
click at [139, 186] on span "1. Using Objects and Methods" at bounding box center [257, 187] width 438 height 15
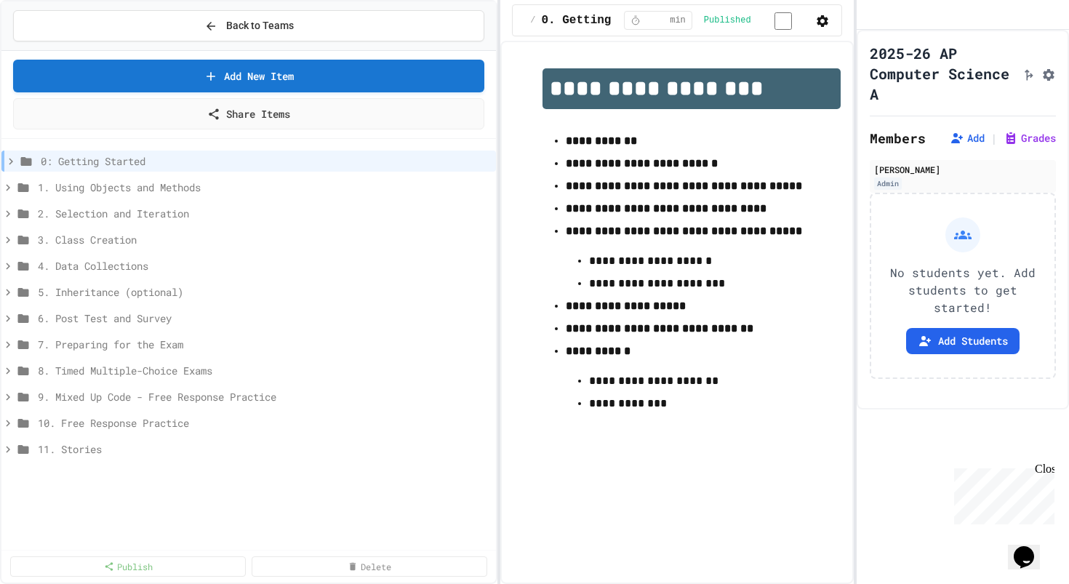
click at [139, 186] on span "1. Using Objects and Methods" at bounding box center [264, 187] width 452 height 15
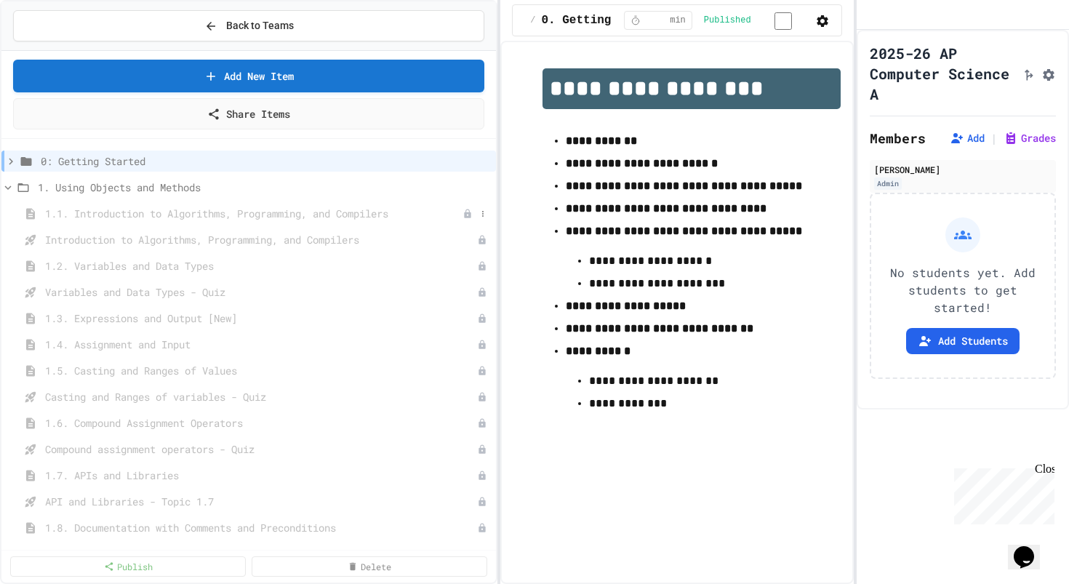
click at [150, 214] on span "1.1. Introduction to Algorithms, Programming, and Compilers" at bounding box center [253, 213] width 417 height 15
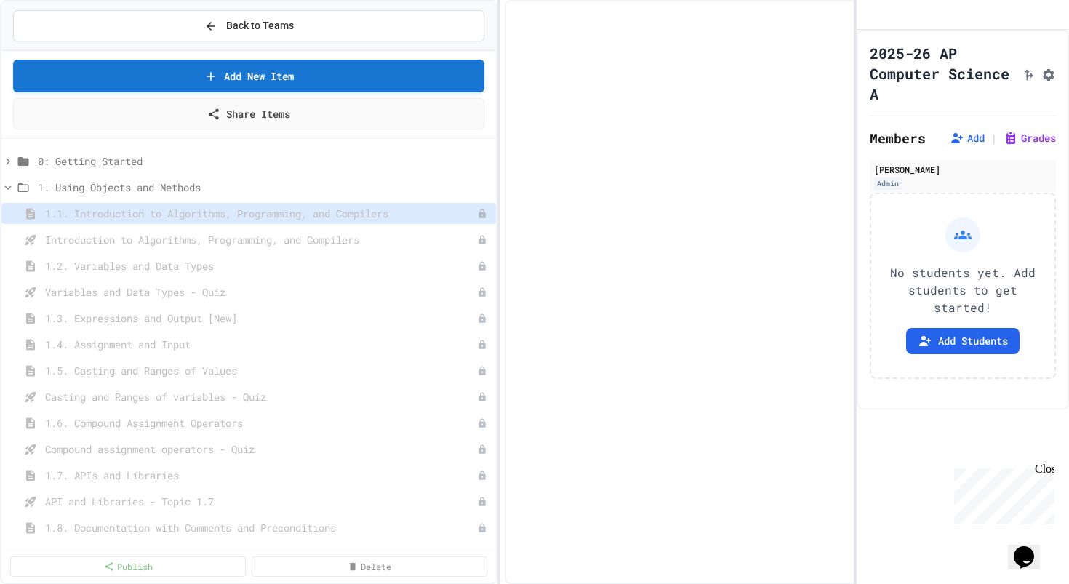
select select "***"
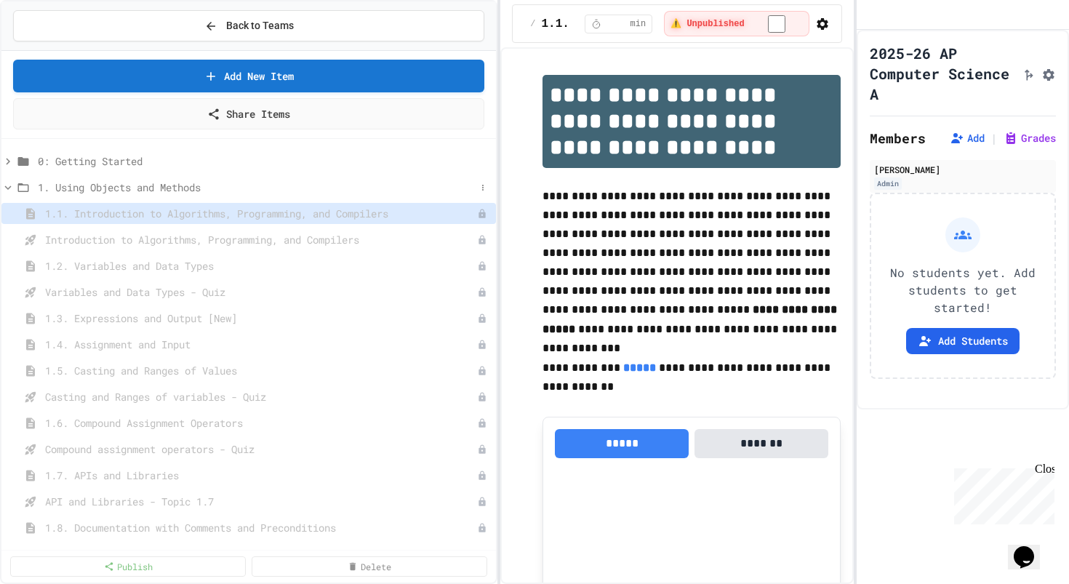
click at [152, 189] on span "1. Using Objects and Methods" at bounding box center [257, 187] width 438 height 15
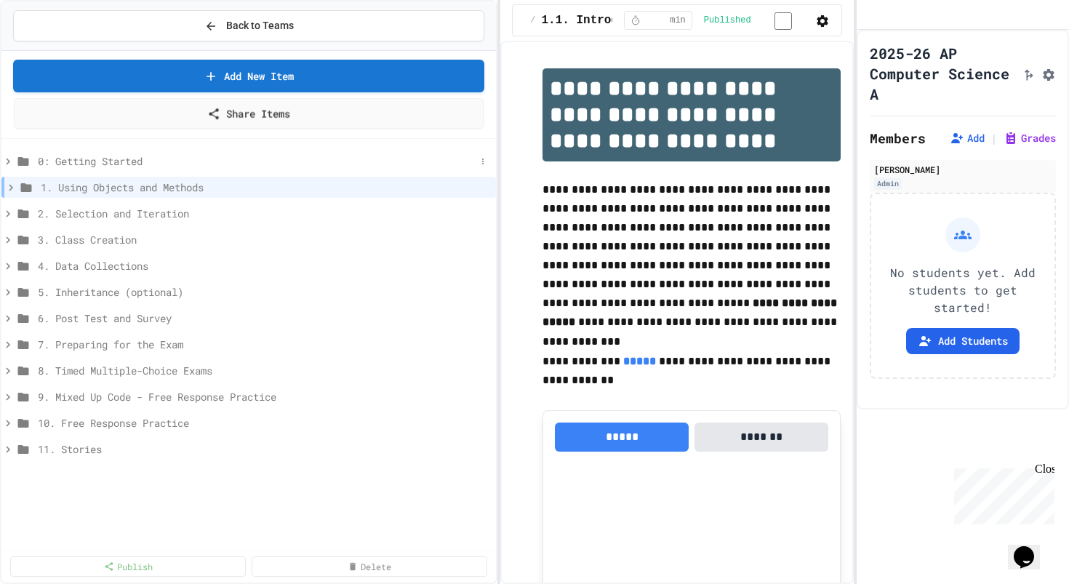
click at [229, 153] on span "0: Getting Started" at bounding box center [257, 160] width 438 height 15
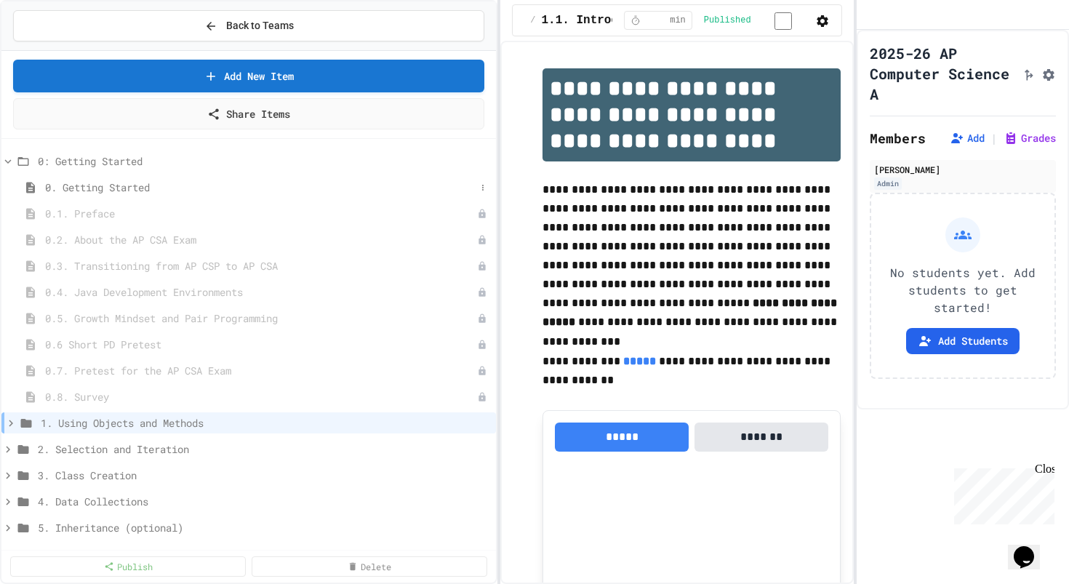
click at [98, 185] on span "0. Getting Started" at bounding box center [260, 187] width 430 height 15
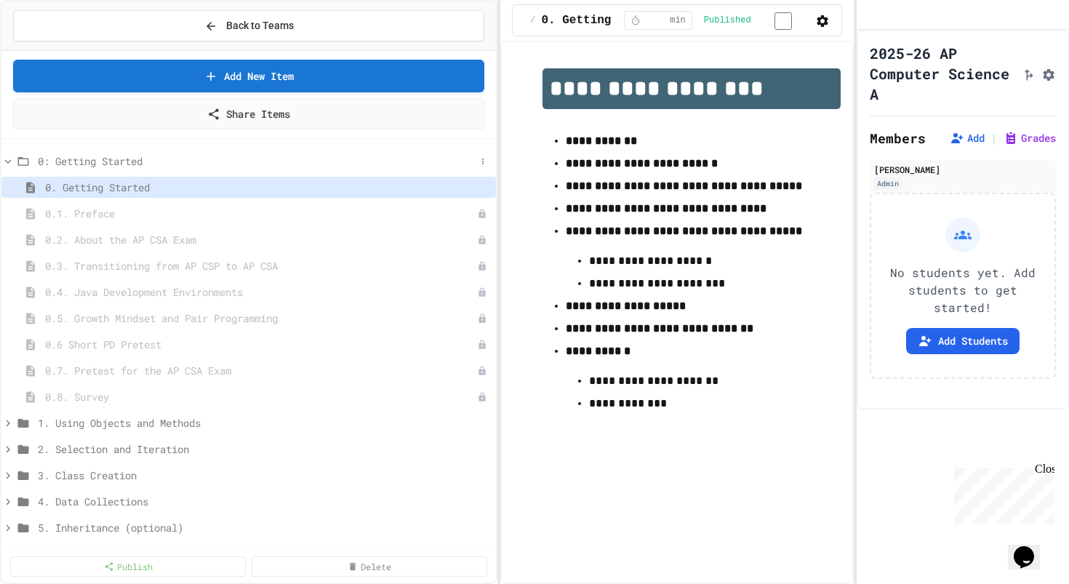
click at [102, 166] on span "0: Getting Started" at bounding box center [257, 160] width 438 height 15
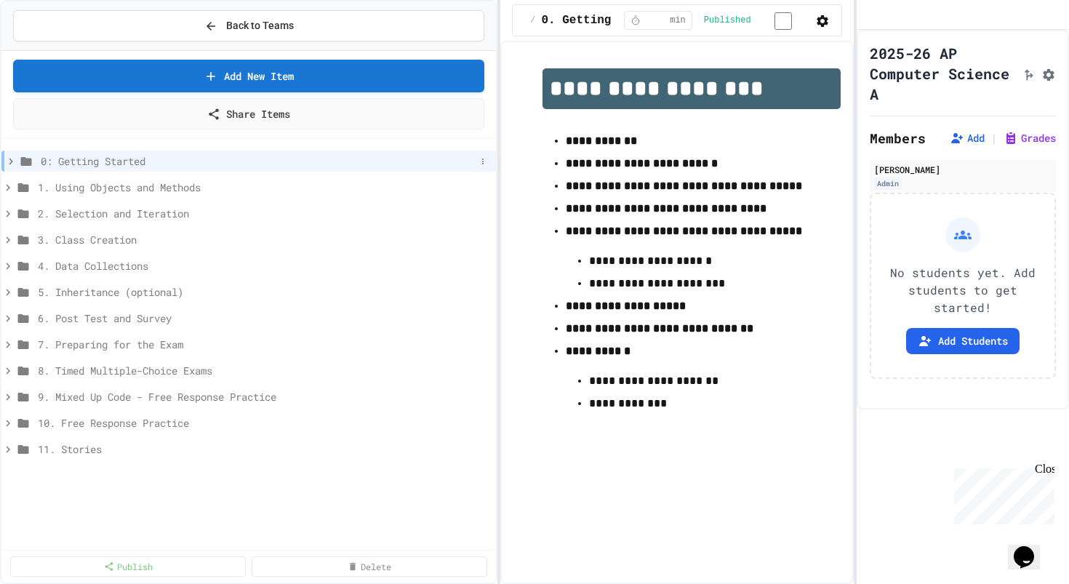
click at [185, 157] on span "0: Getting Started" at bounding box center [258, 160] width 435 height 15
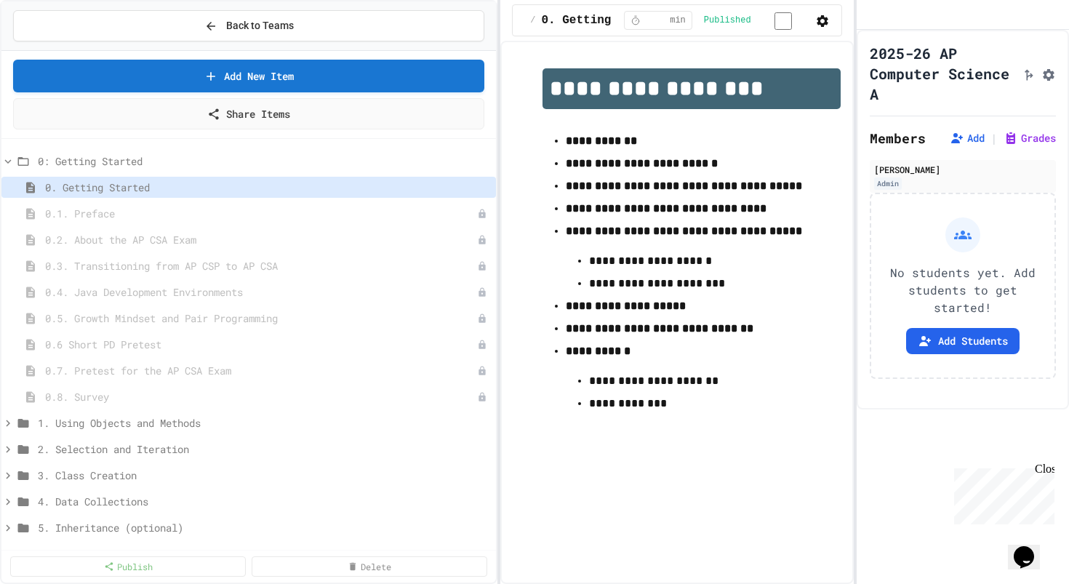
click at [185, 157] on span "0: Getting Started" at bounding box center [264, 160] width 452 height 15
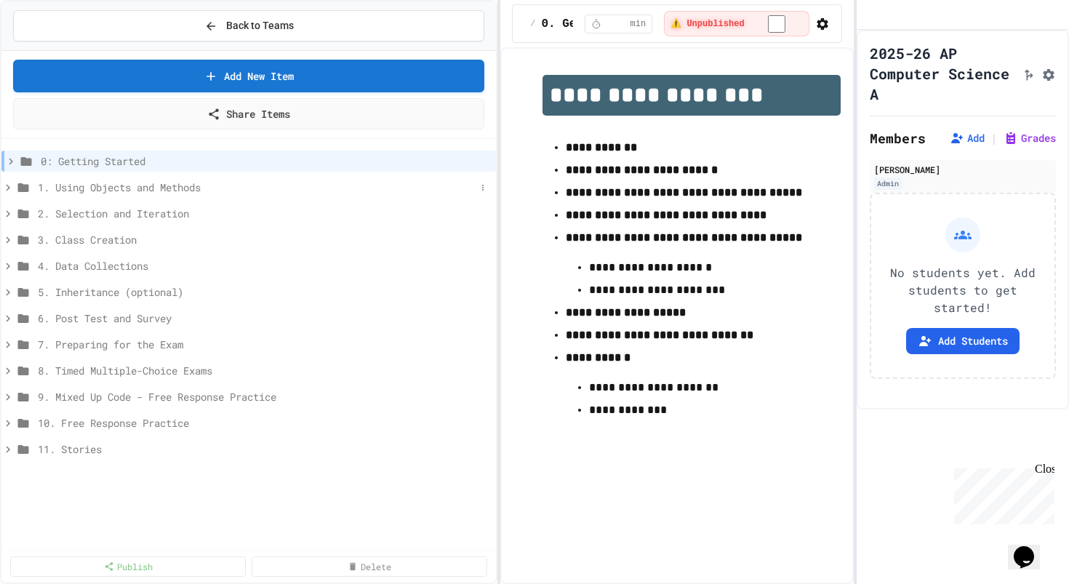
click at [182, 184] on span "1. Using Objects and Methods" at bounding box center [257, 187] width 438 height 15
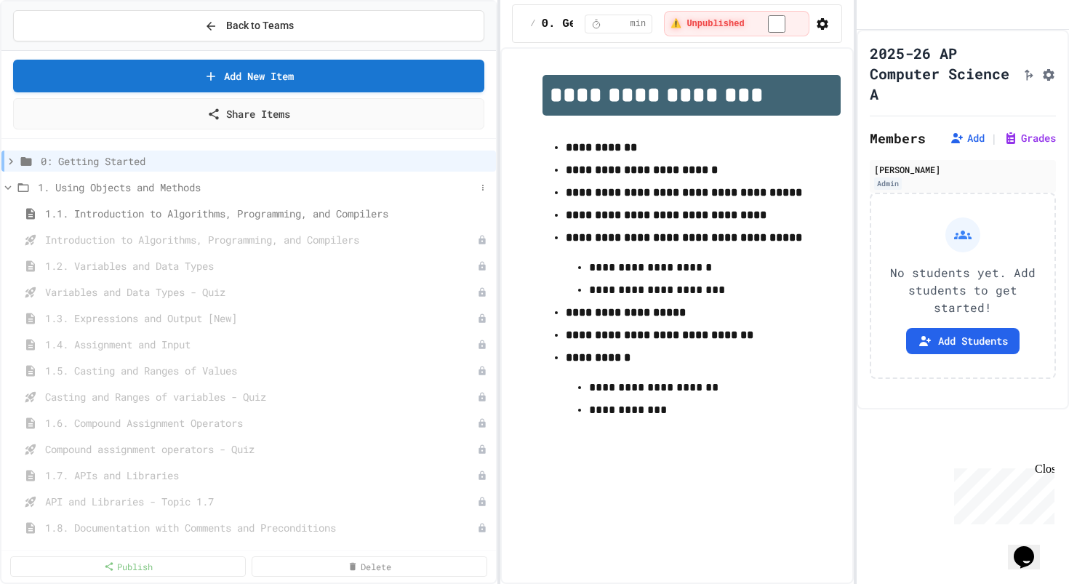
click at [144, 184] on span "1. Using Objects and Methods" at bounding box center [257, 187] width 438 height 15
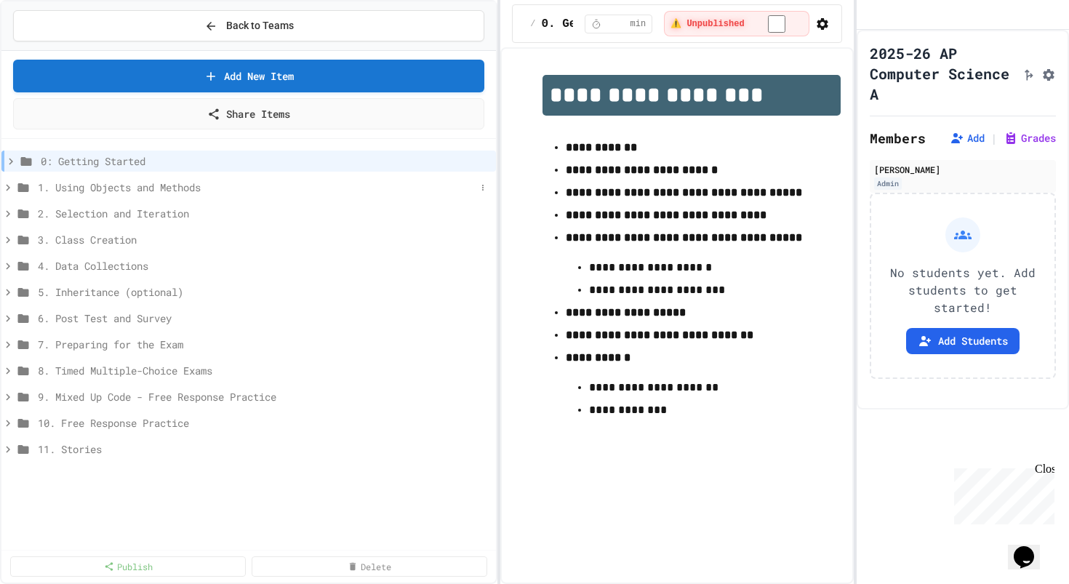
click at [64, 183] on span "1. Using Objects and Methods" at bounding box center [257, 187] width 438 height 15
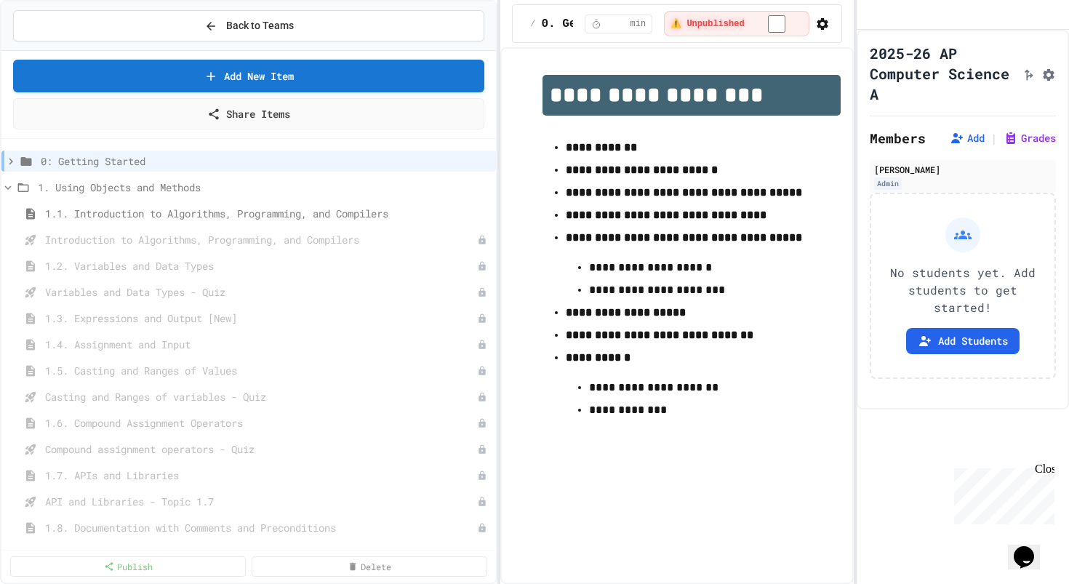
click at [64, 183] on span "1. Using Objects and Methods" at bounding box center [264, 187] width 452 height 15
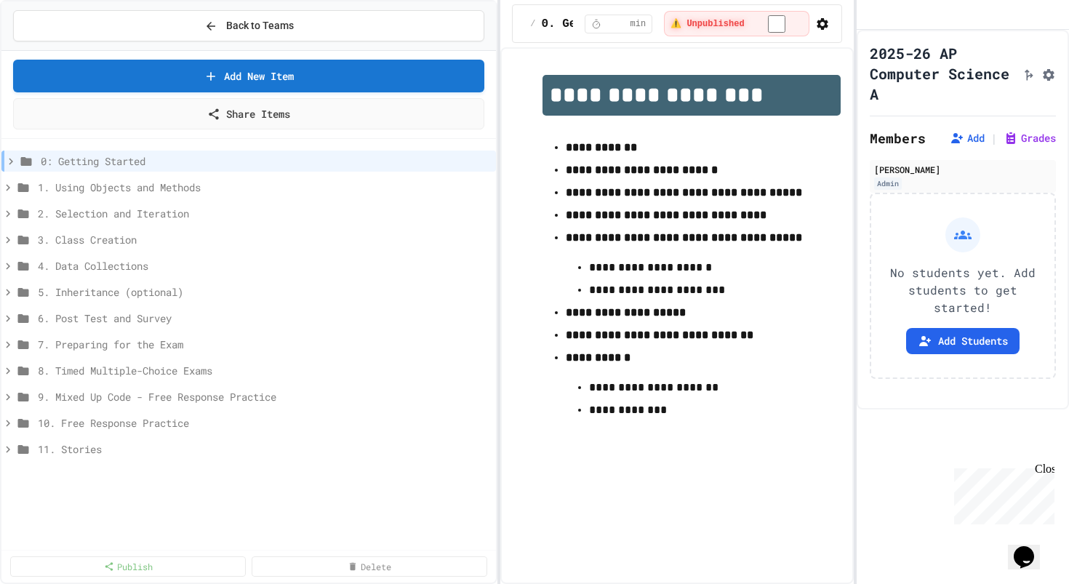
click at [64, 183] on span "1. Using Objects and Methods" at bounding box center [264, 187] width 452 height 15
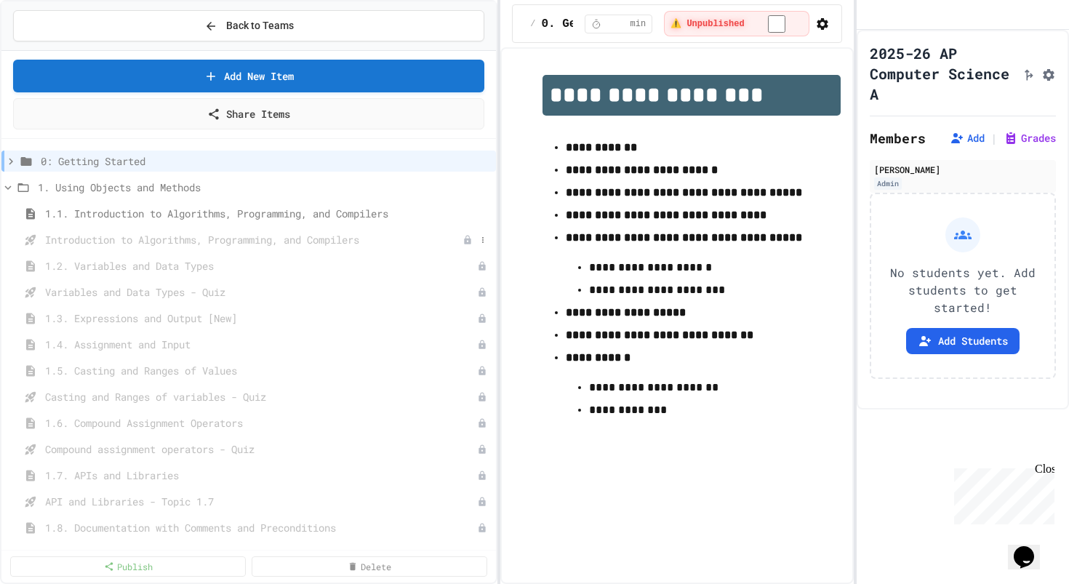
click at [79, 236] on span "Introduction to Algorithms, Programming, and Compilers" at bounding box center [253, 239] width 417 height 15
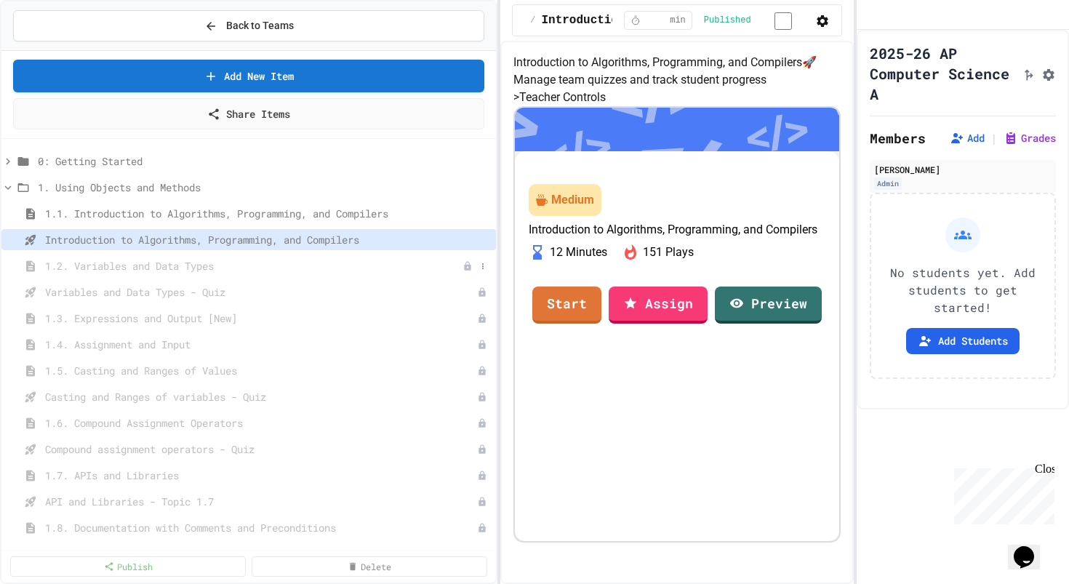
click at [177, 265] on span "1.2. Variables and Data Types" at bounding box center [253, 265] width 417 height 15
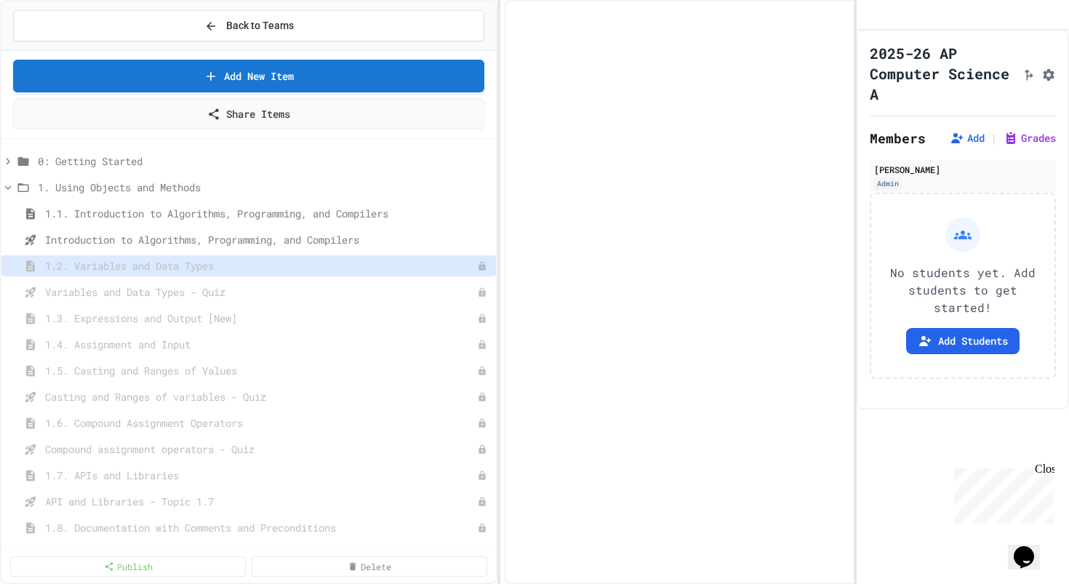
select select "***"
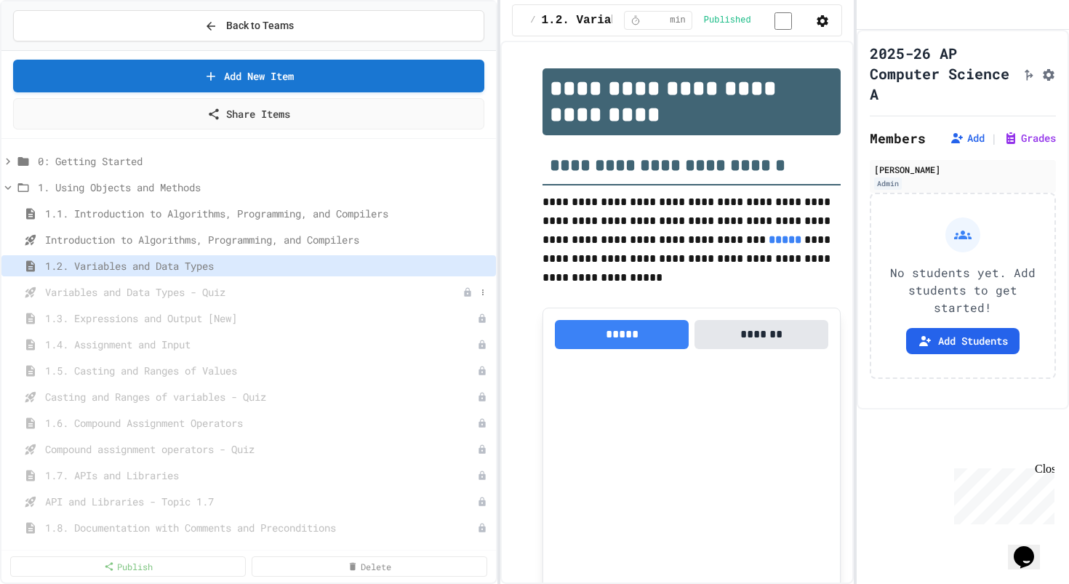
click at [197, 288] on span "Variables and Data Types - Quiz" at bounding box center [253, 291] width 417 height 15
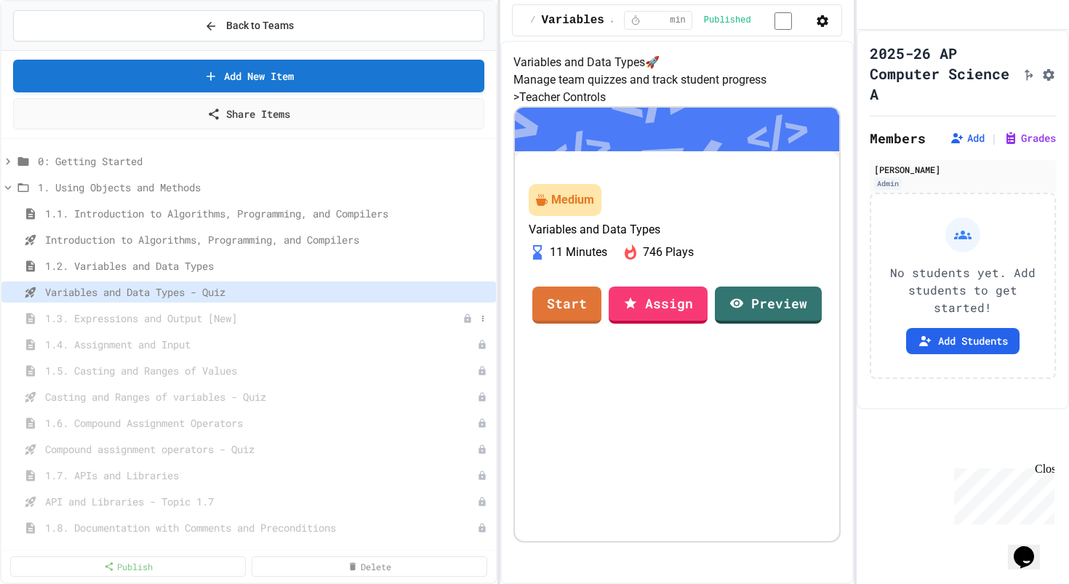
click at [198, 321] on span "1.3. Expressions and Output [New]" at bounding box center [253, 317] width 417 height 15
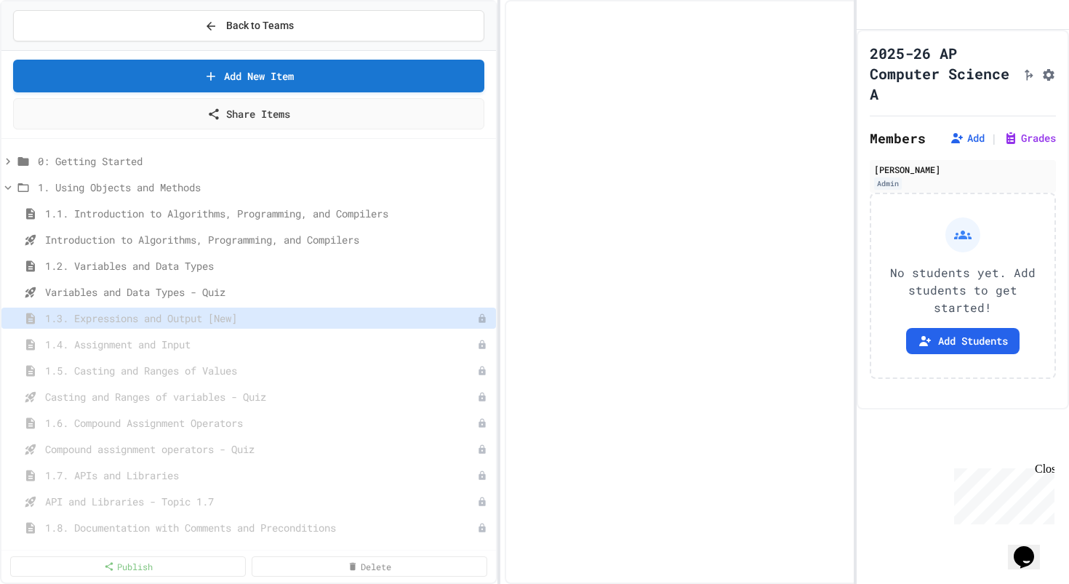
select select "***"
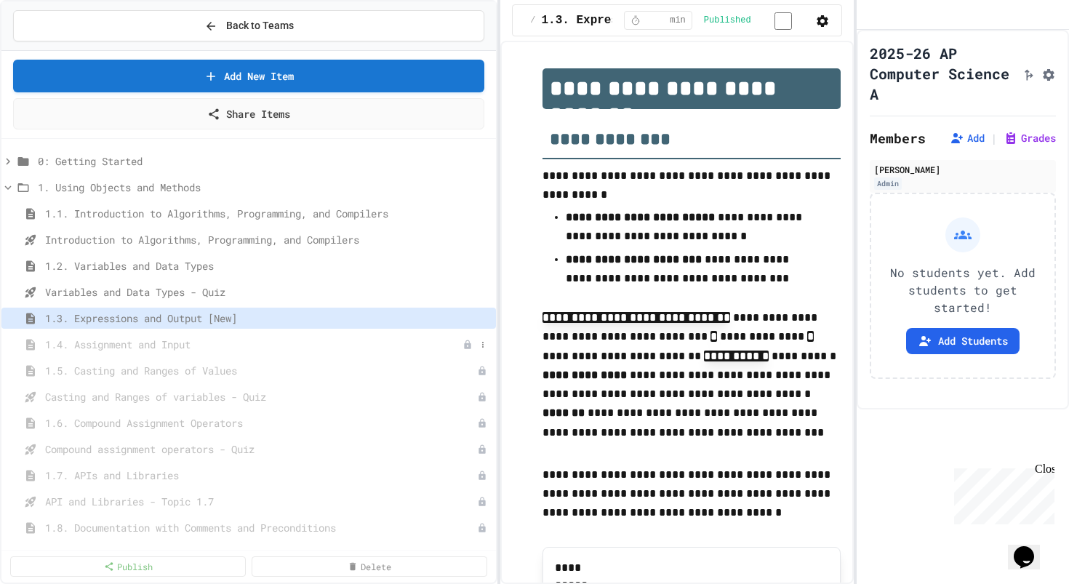
click at [229, 337] on span "1.4. Assignment and Input" at bounding box center [253, 344] width 417 height 15
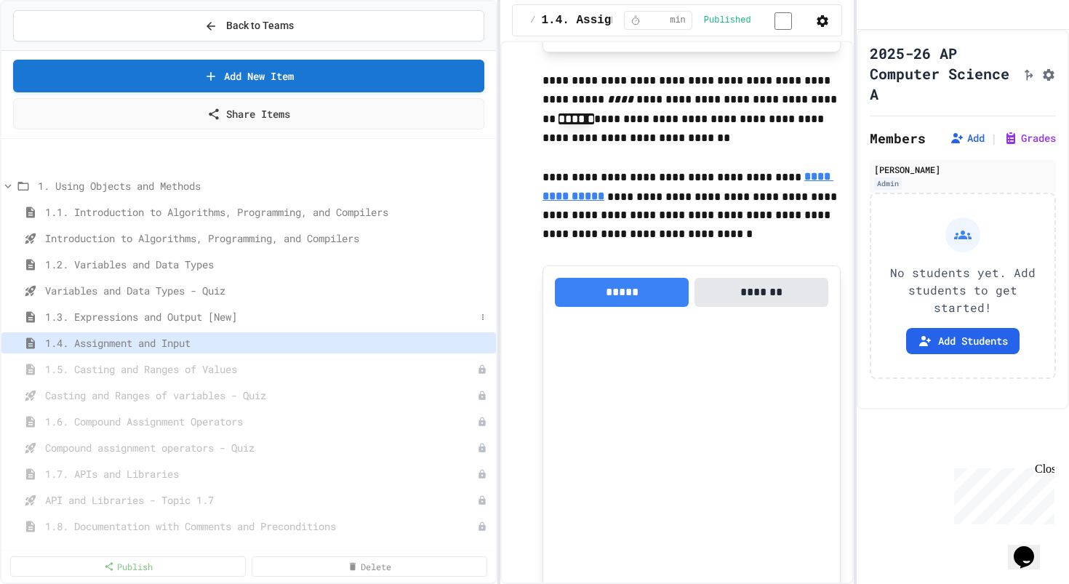
scroll to position [58, 0]
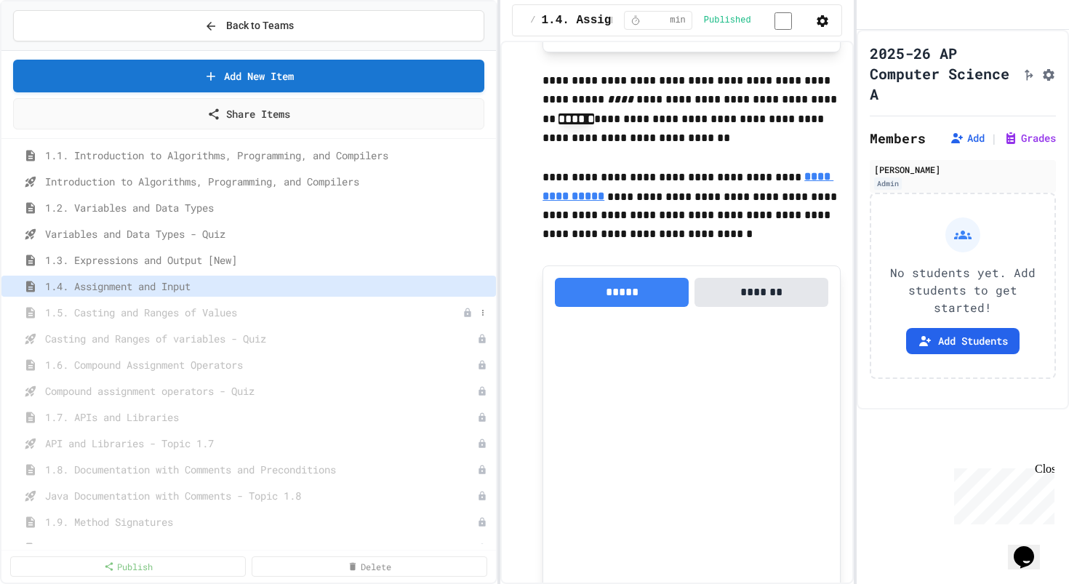
click at [145, 313] on span "1.5. Casting and Ranges of Values" at bounding box center [253, 312] width 417 height 15
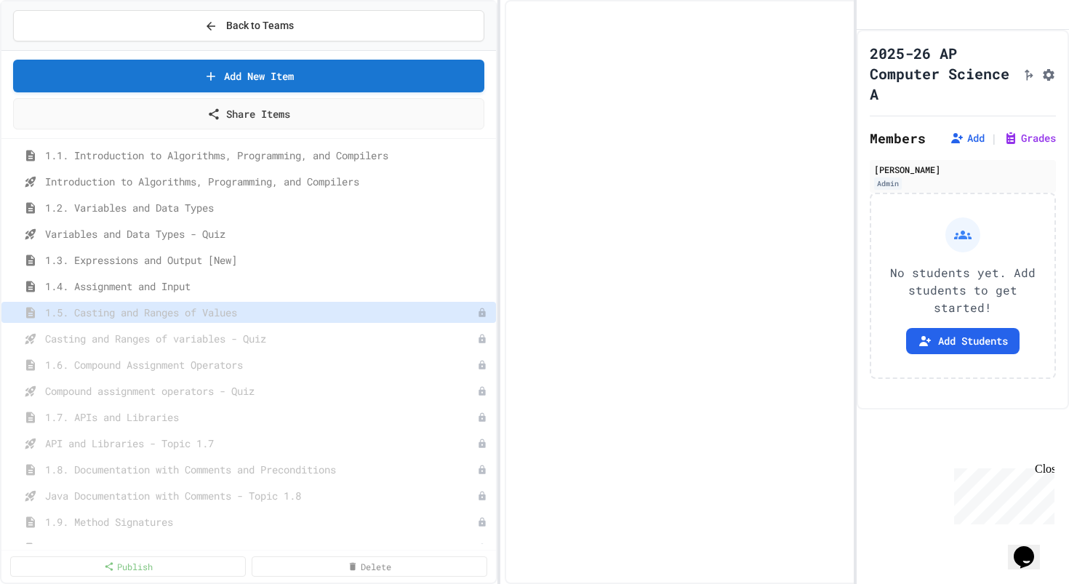
select select "***"
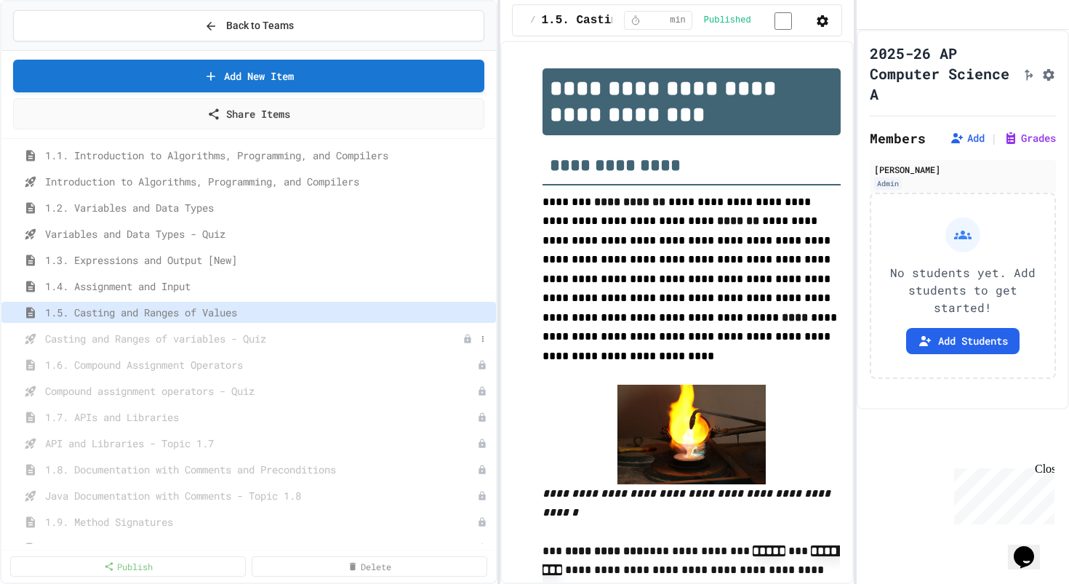
click at [214, 337] on span "Casting and Ranges of variables - Quiz" at bounding box center [253, 338] width 417 height 15
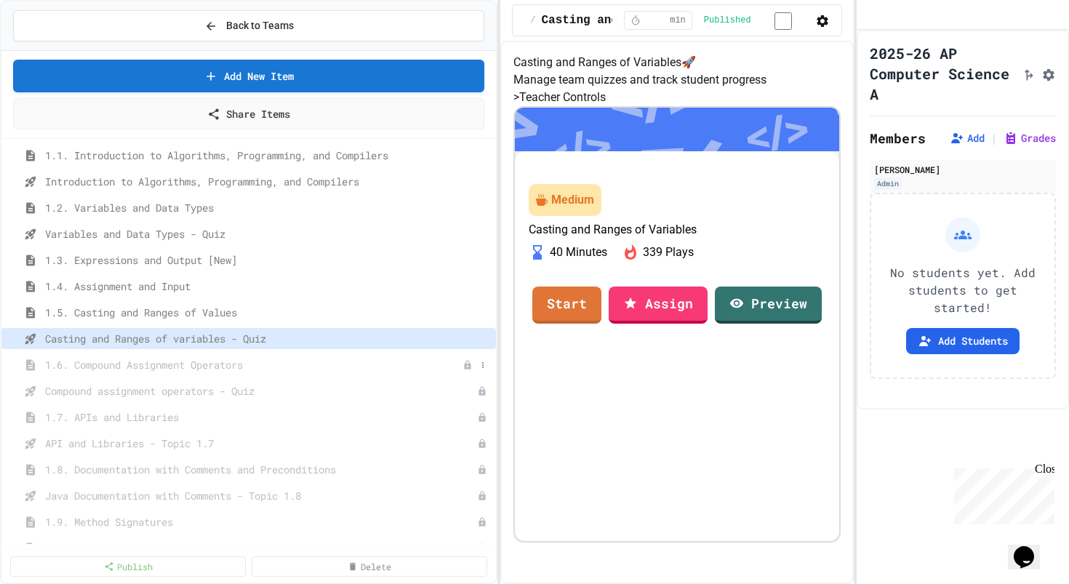
click at [219, 363] on span "1.6. Compound Assignment Operators" at bounding box center [253, 364] width 417 height 15
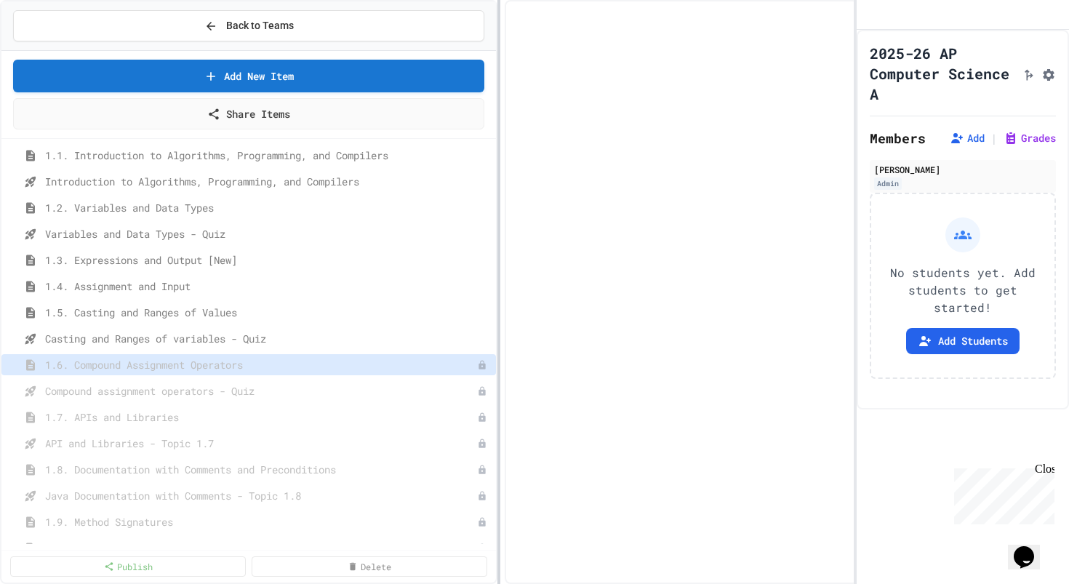
select select "***"
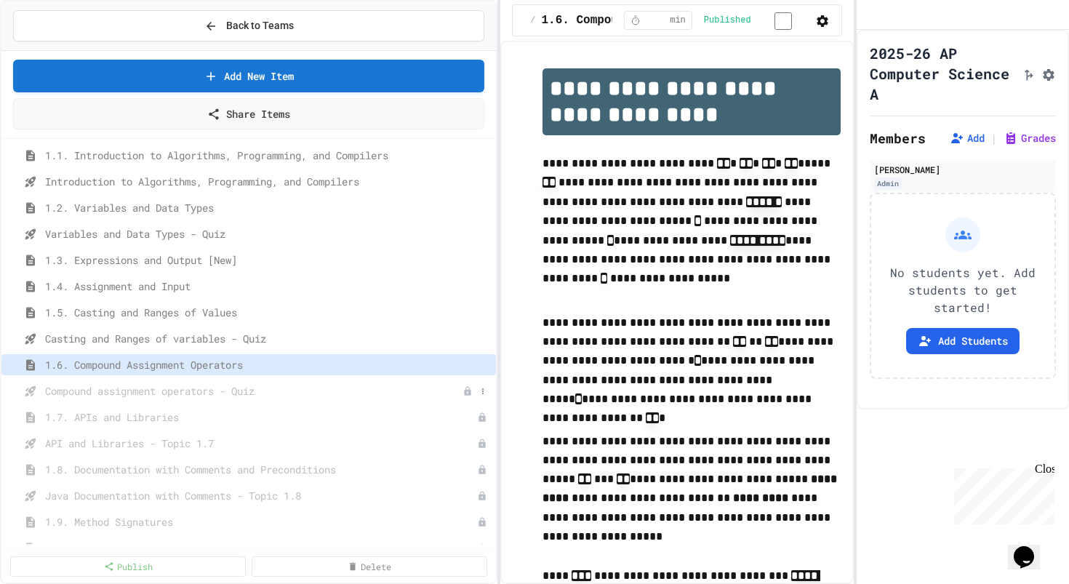
click at [232, 385] on span "Compound assignment operators - Quiz" at bounding box center [253, 390] width 417 height 15
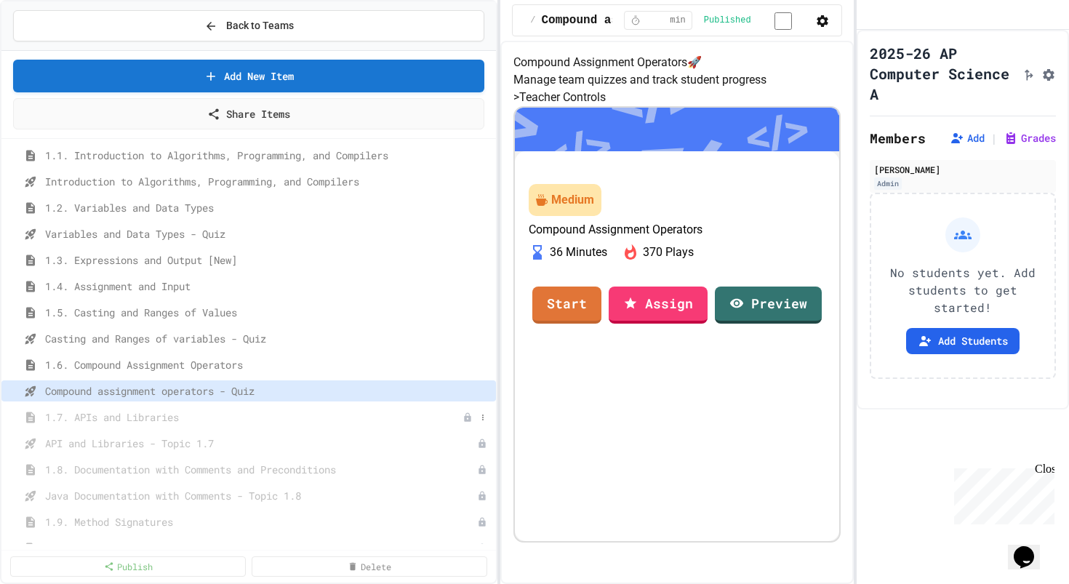
click at [228, 413] on span "1.7. APIs and Libraries" at bounding box center [253, 416] width 417 height 15
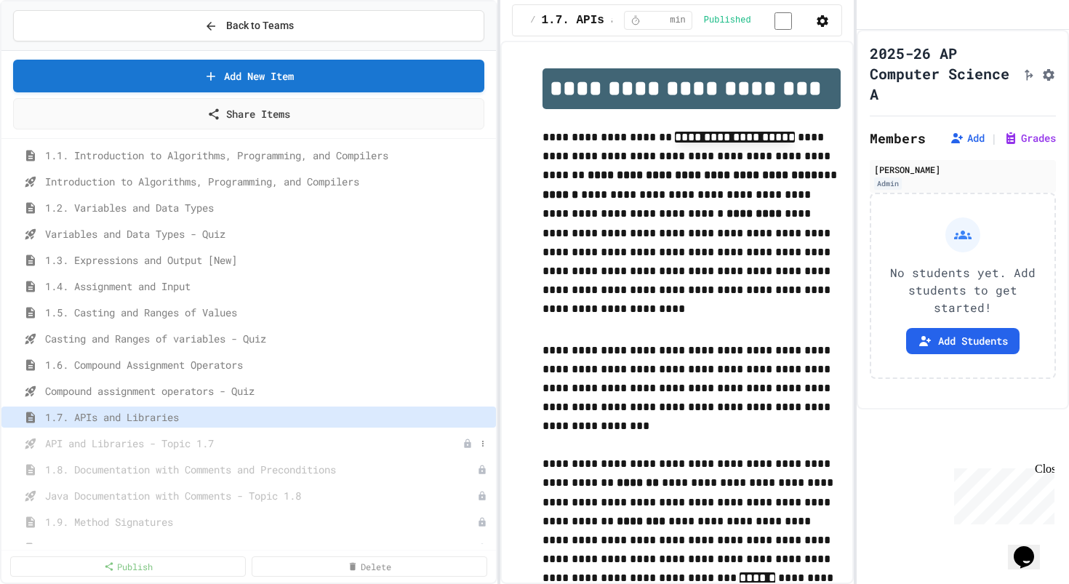
click at [212, 439] on span "API and Libraries - Topic 1.7" at bounding box center [253, 442] width 417 height 15
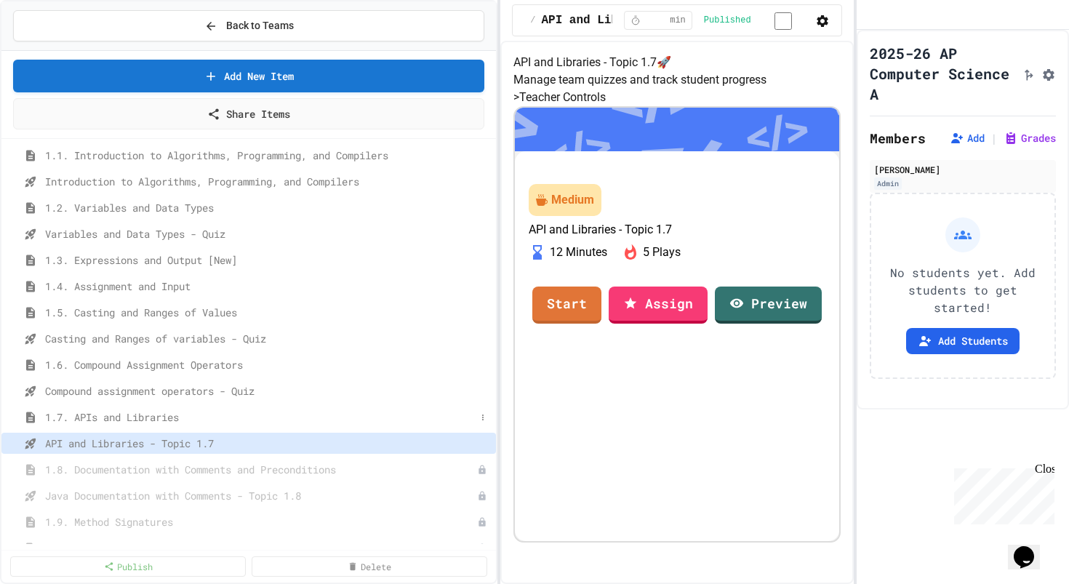
scroll to position [90, 0]
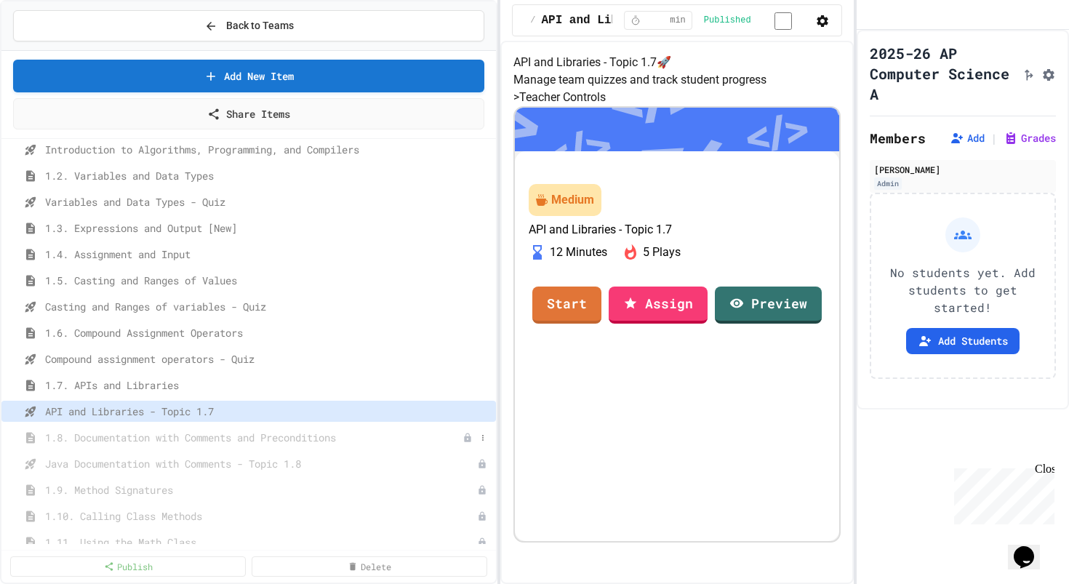
click at [167, 438] on span "1.8. Documentation with Comments and Preconditions" at bounding box center [253, 437] width 417 height 15
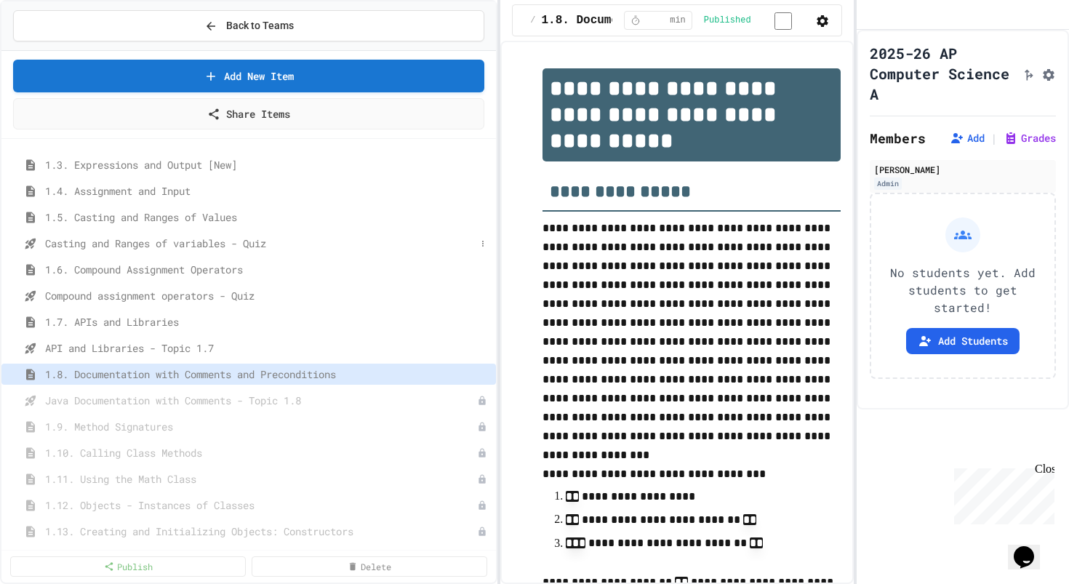
scroll to position [187, 0]
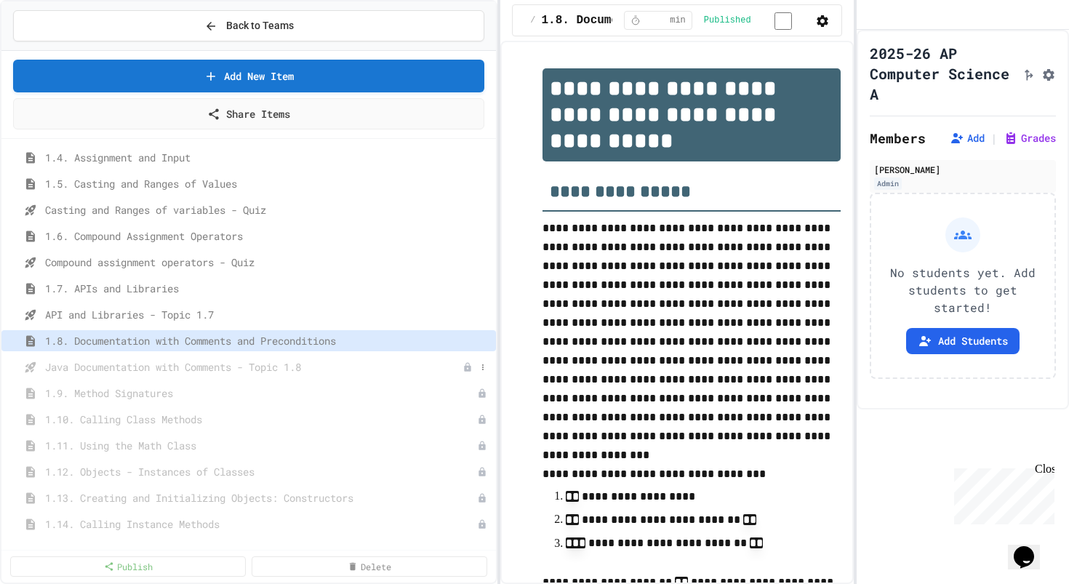
click at [221, 368] on span "Java Documentation with Comments - Topic 1.8" at bounding box center [253, 366] width 417 height 15
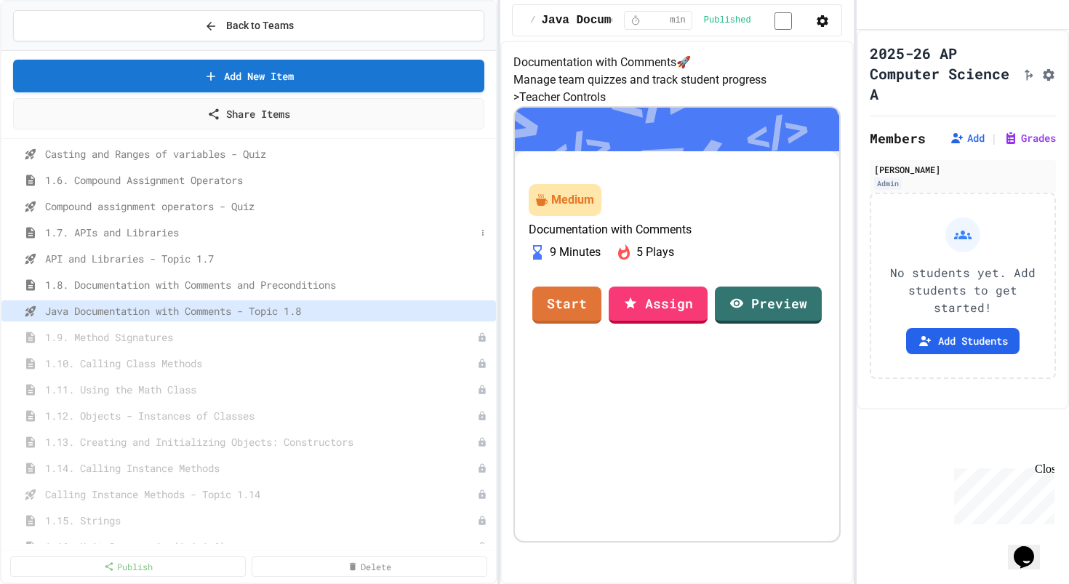
scroll to position [257, 0]
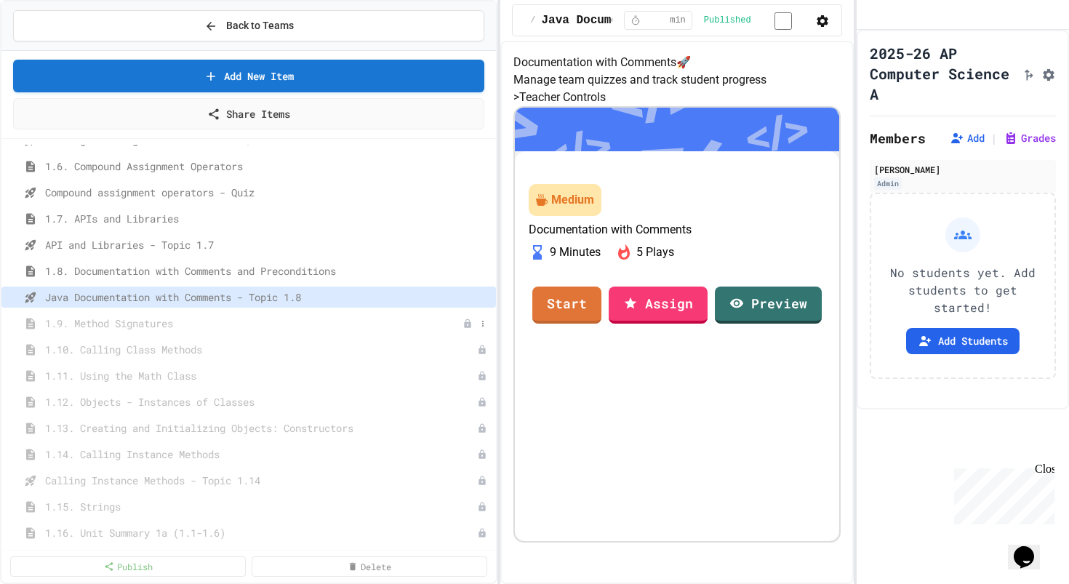
click at [248, 317] on span "1.9. Method Signatures" at bounding box center [253, 322] width 417 height 15
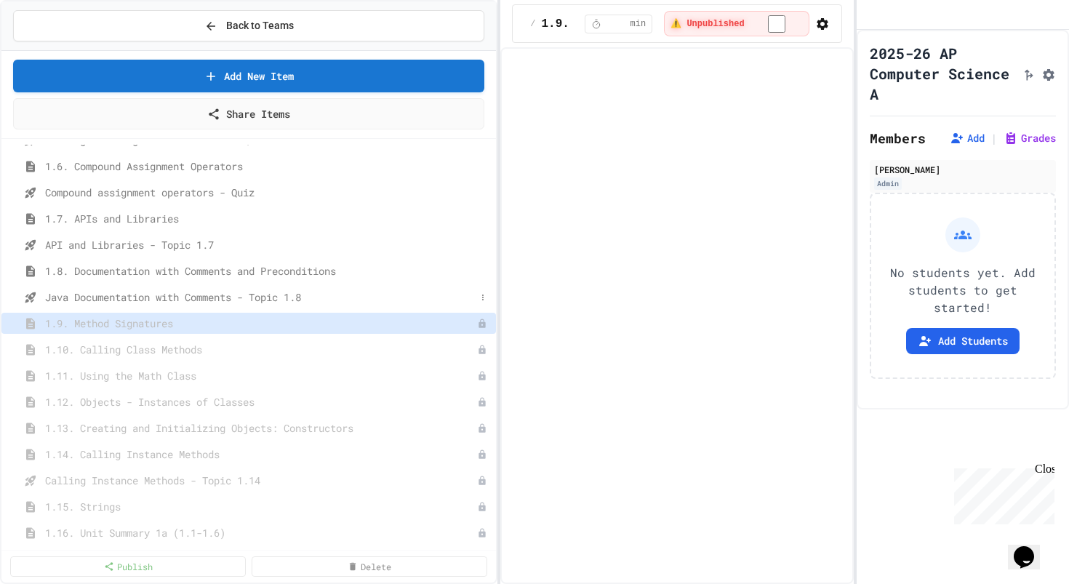
select select "***"
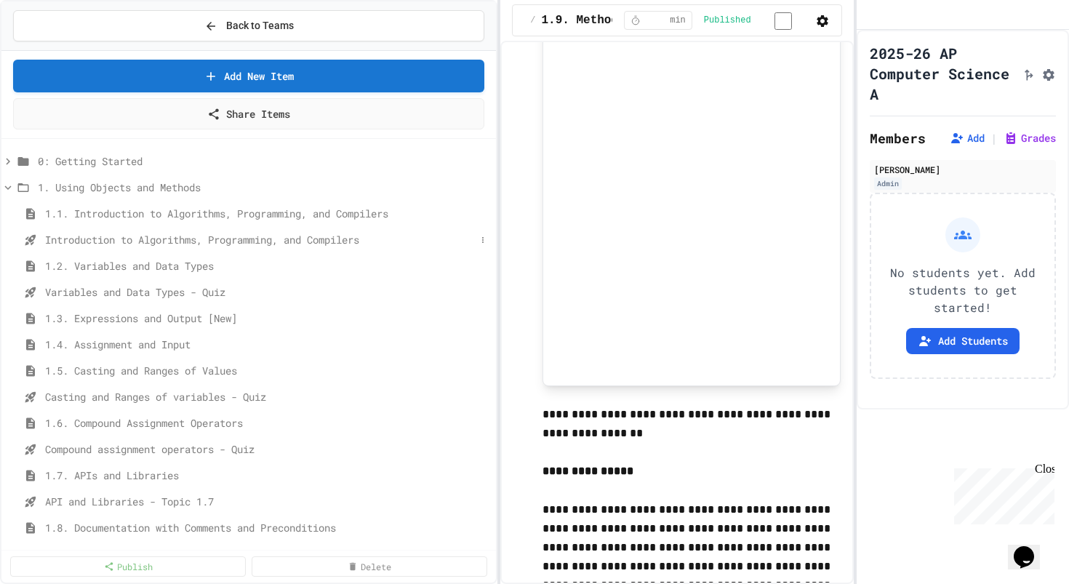
click at [295, 243] on span "Introduction to Algorithms, Programming, and Compilers" at bounding box center [260, 239] width 430 height 15
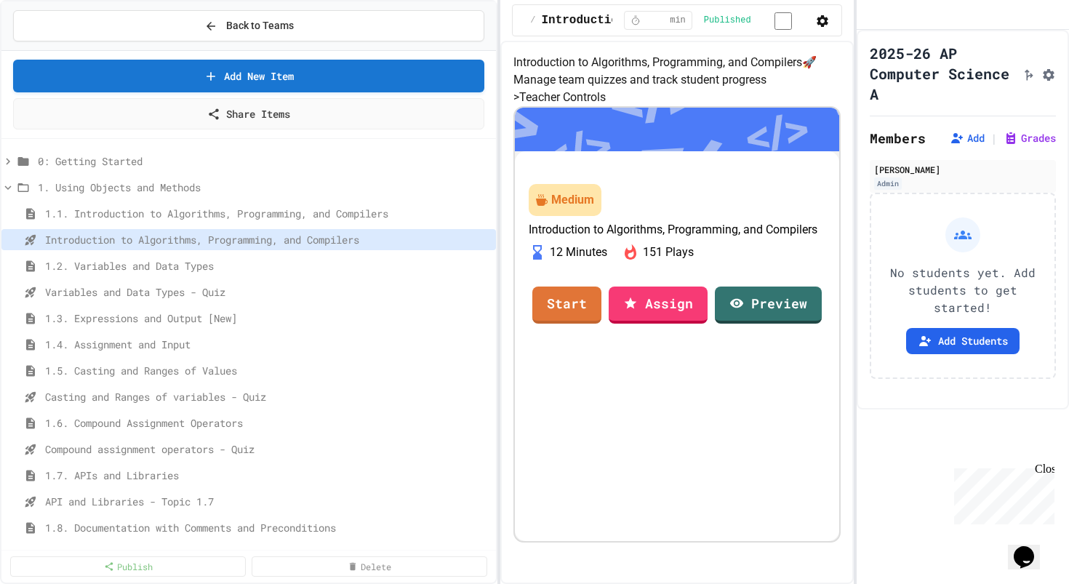
scroll to position [253, 0]
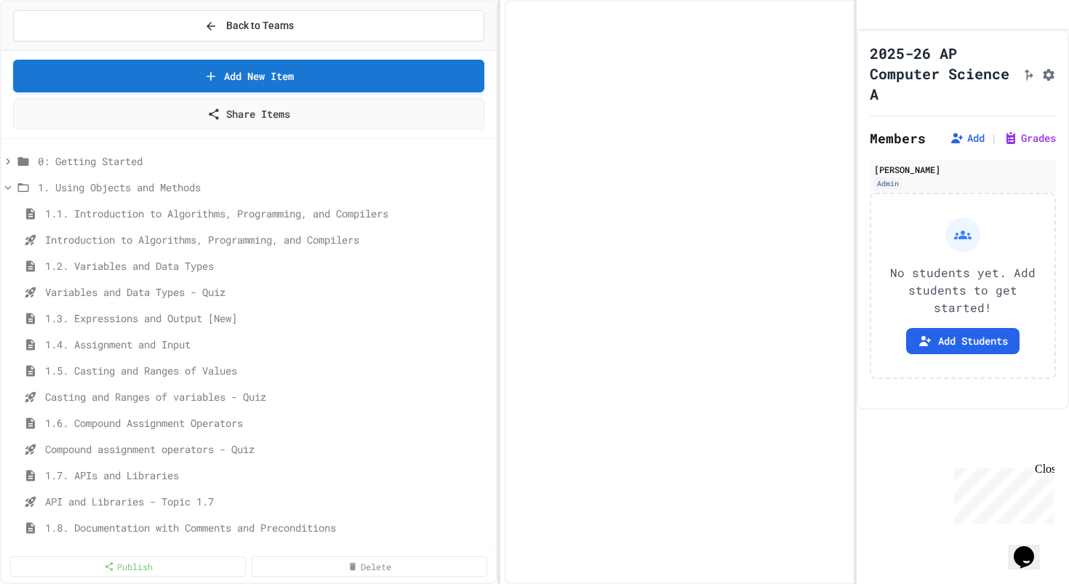
select select "***"
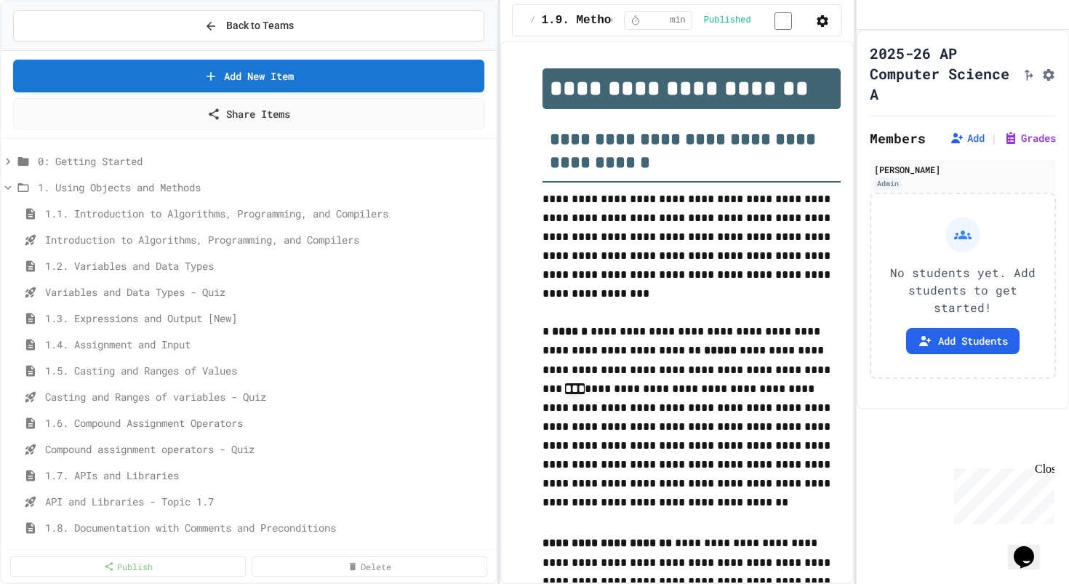
scroll to position [7999, 0]
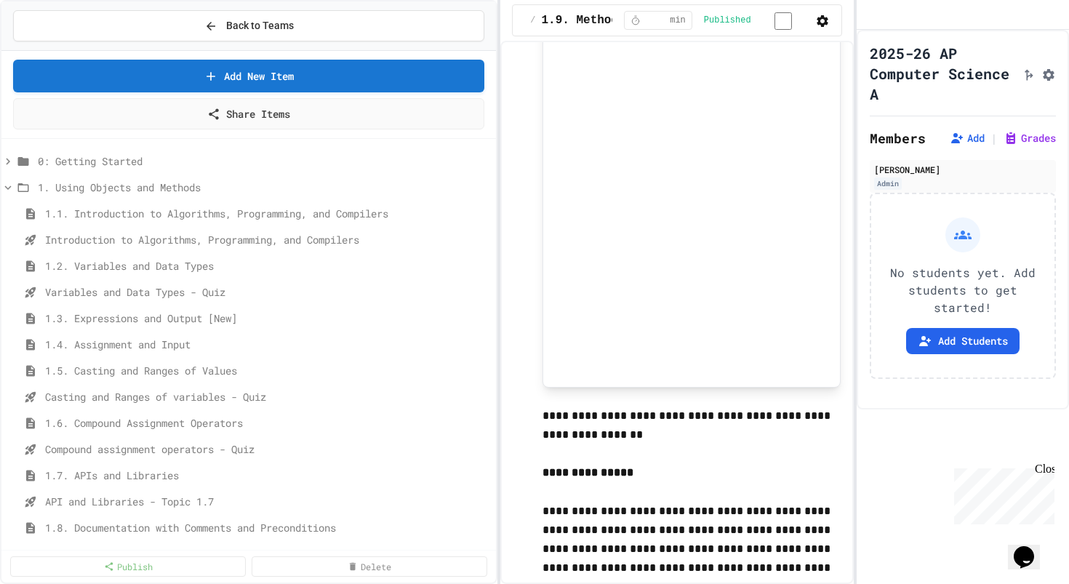
click at [286, 227] on div "1.1. Introduction to Algorithms, Programming, and Compilers" at bounding box center [248, 216] width 494 height 26
click at [286, 240] on span "Introduction to Algorithms, Programming, and Compilers" at bounding box center [260, 239] width 430 height 15
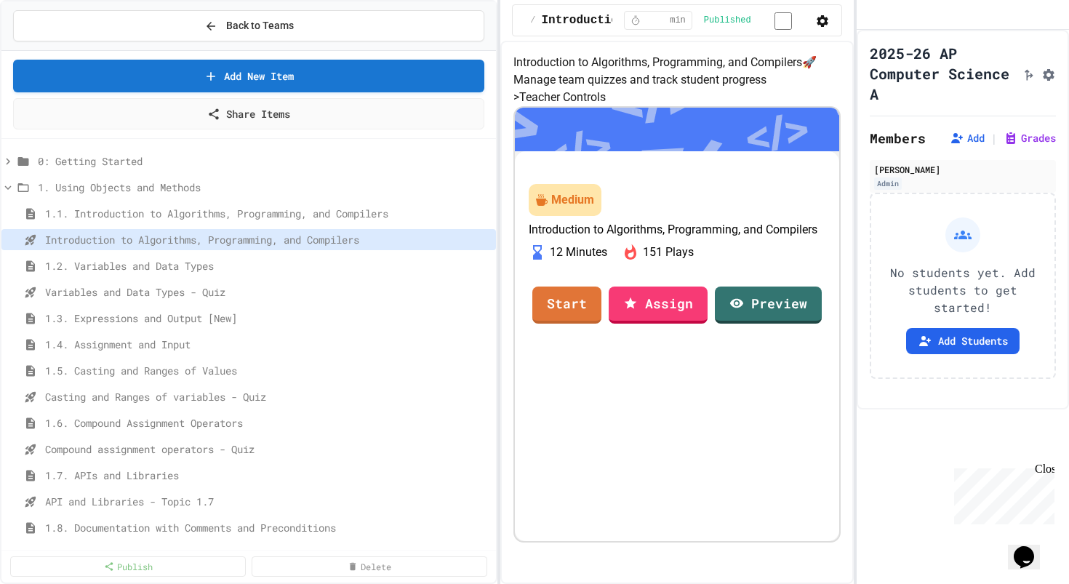
scroll to position [253, 0]
click at [666, 323] on link "Assign" at bounding box center [657, 302] width 97 height 39
click at [1046, 81] on icon "Assignment Settings" at bounding box center [1048, 75] width 12 height 12
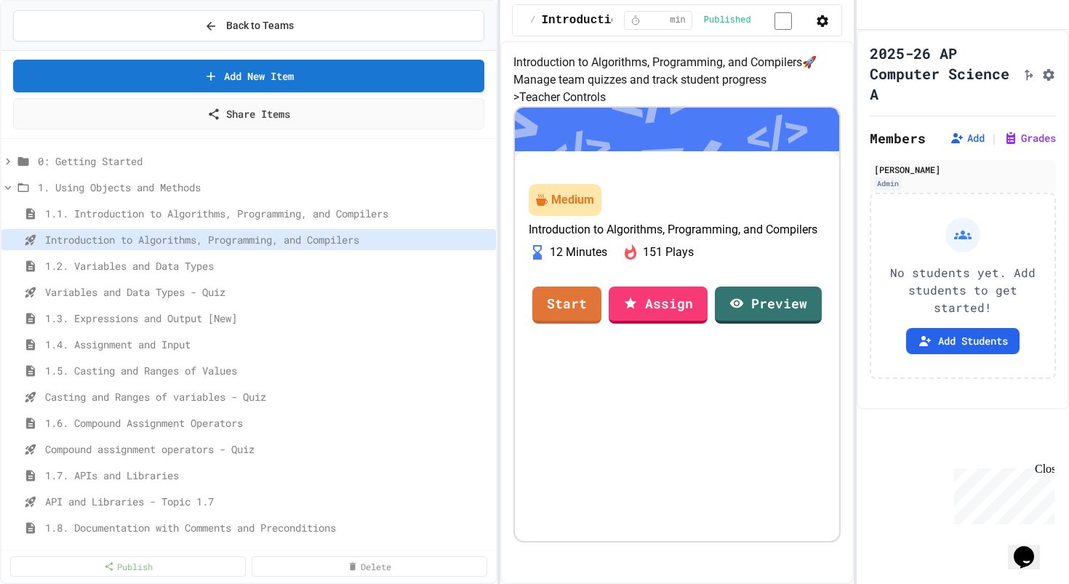
click at [265, 25] on span "Back to Teams" at bounding box center [260, 25] width 68 height 15
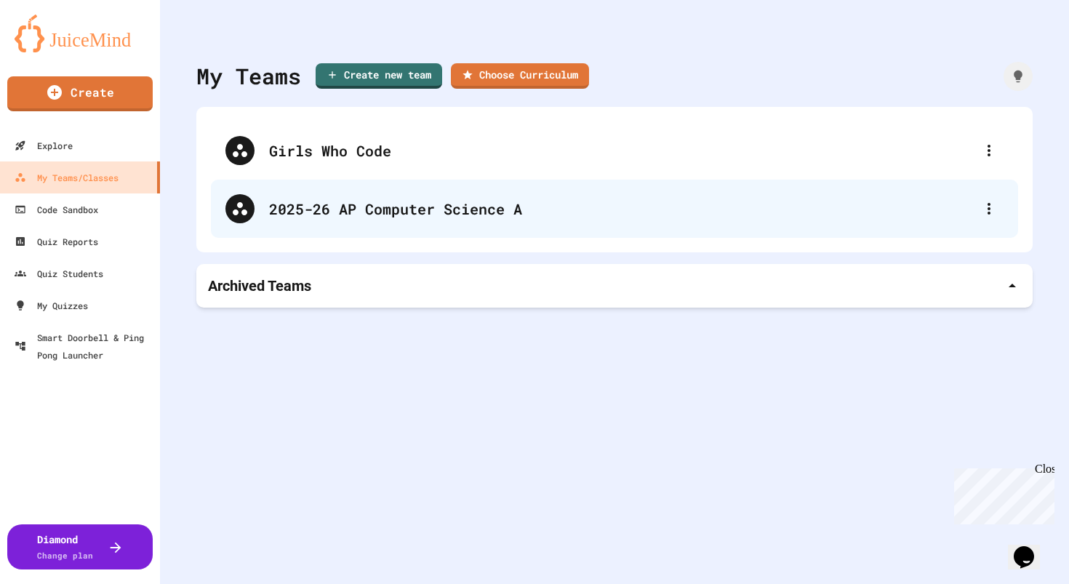
click at [391, 195] on div "2025-26 AP Computer Science A" at bounding box center [614, 209] width 807 height 58
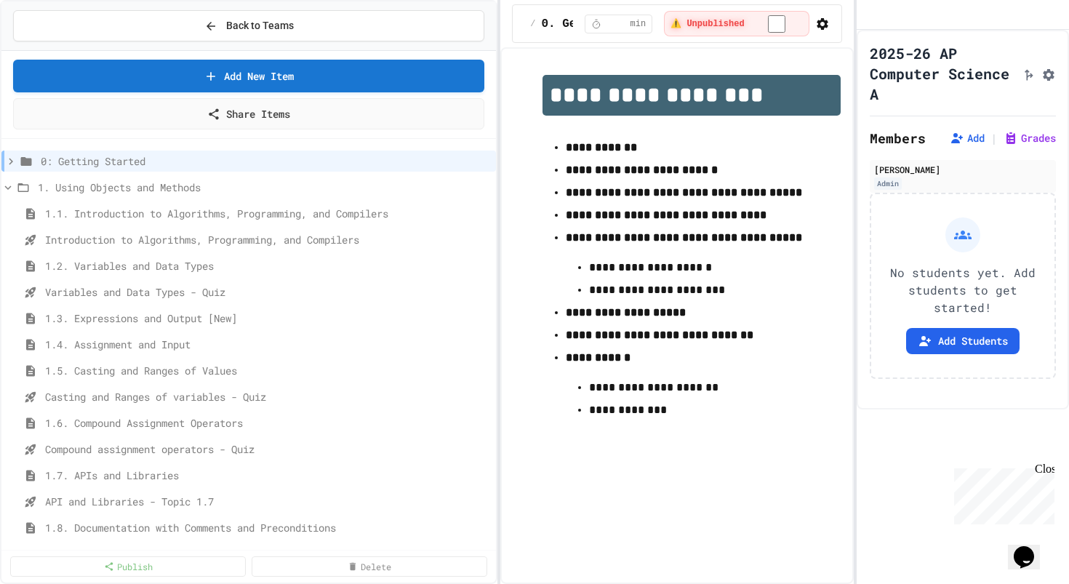
click at [822, 25] on icon "button" at bounding box center [822, 24] width 12 height 12
click at [822, 25] on div at bounding box center [534, 292] width 1069 height 584
click at [260, 31] on span "Back to Teams" at bounding box center [260, 25] width 68 height 15
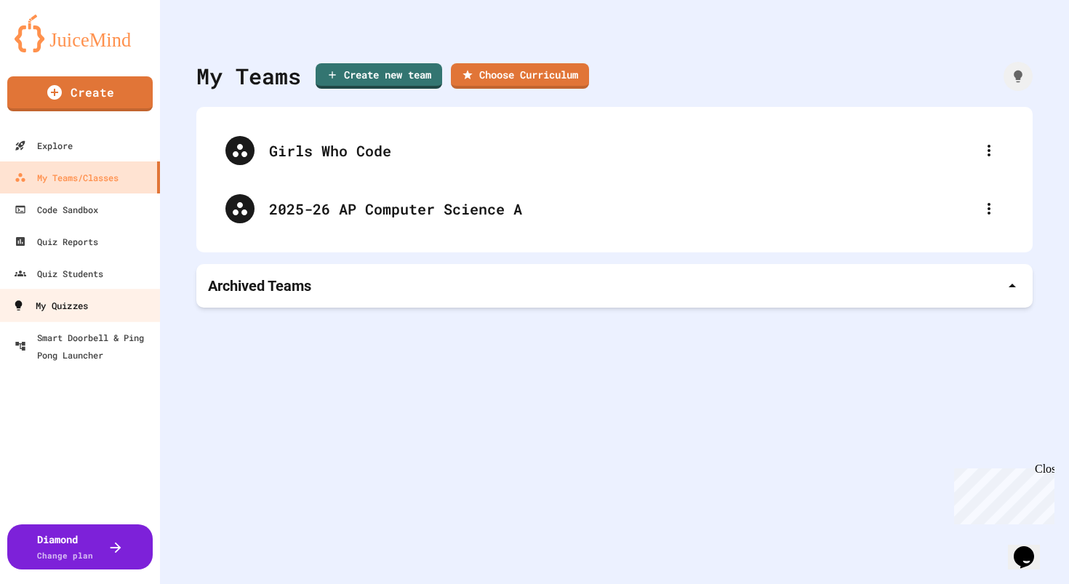
click at [103, 310] on link "My Quizzes" at bounding box center [80, 305] width 165 height 33
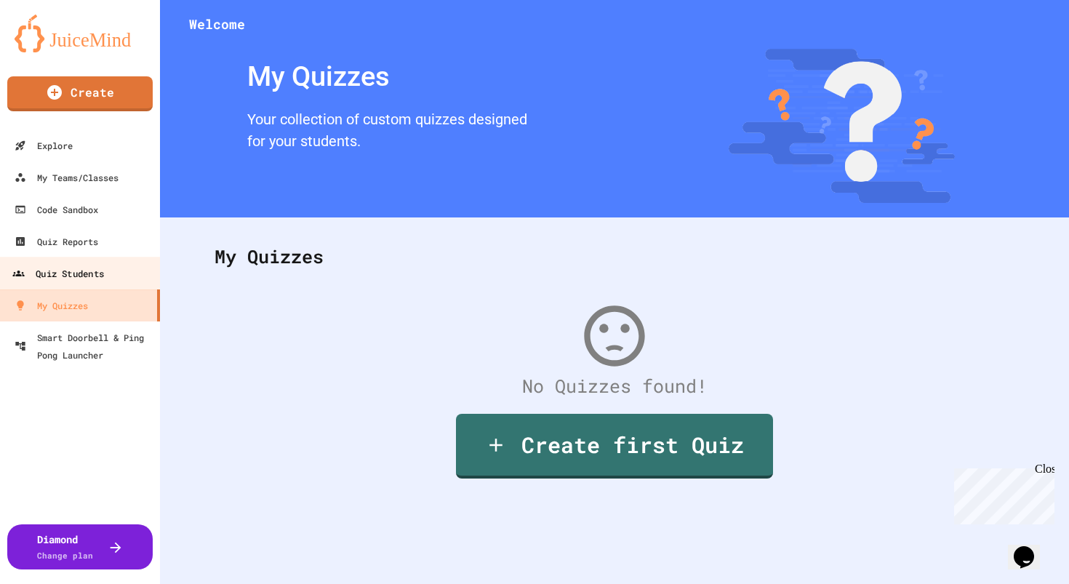
click at [99, 283] on link "Quiz Students" at bounding box center [80, 273] width 165 height 33
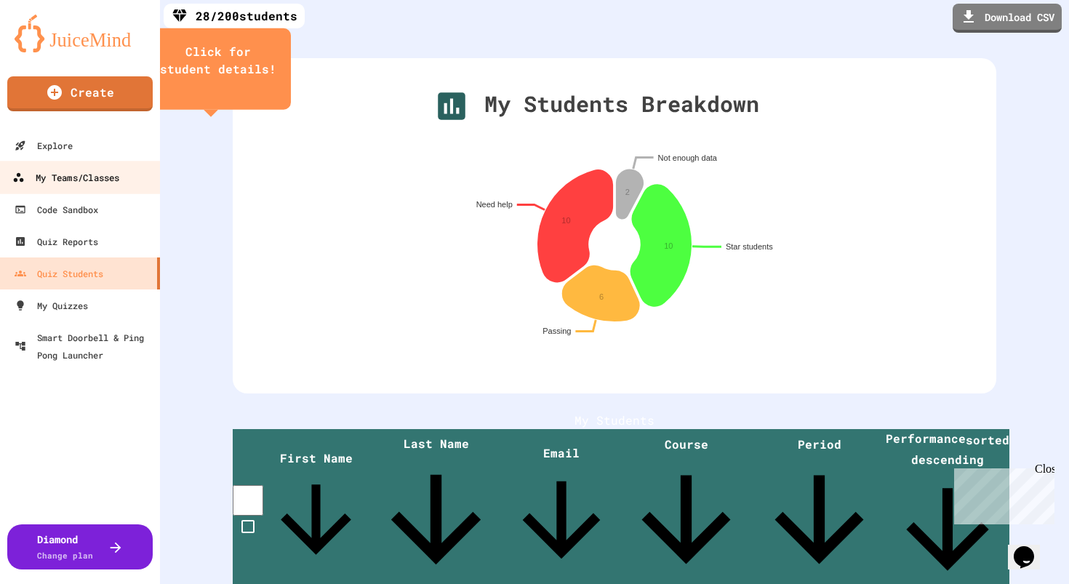
click at [100, 177] on div "My Teams/Classes" at bounding box center [65, 178] width 107 height 18
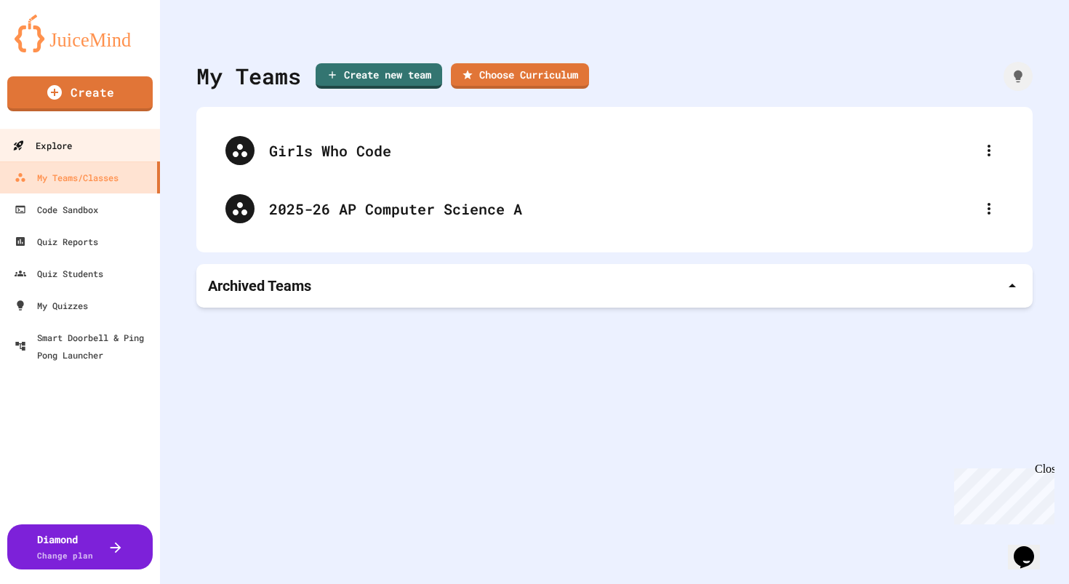
click at [107, 149] on link "Explore" at bounding box center [80, 145] width 165 height 33
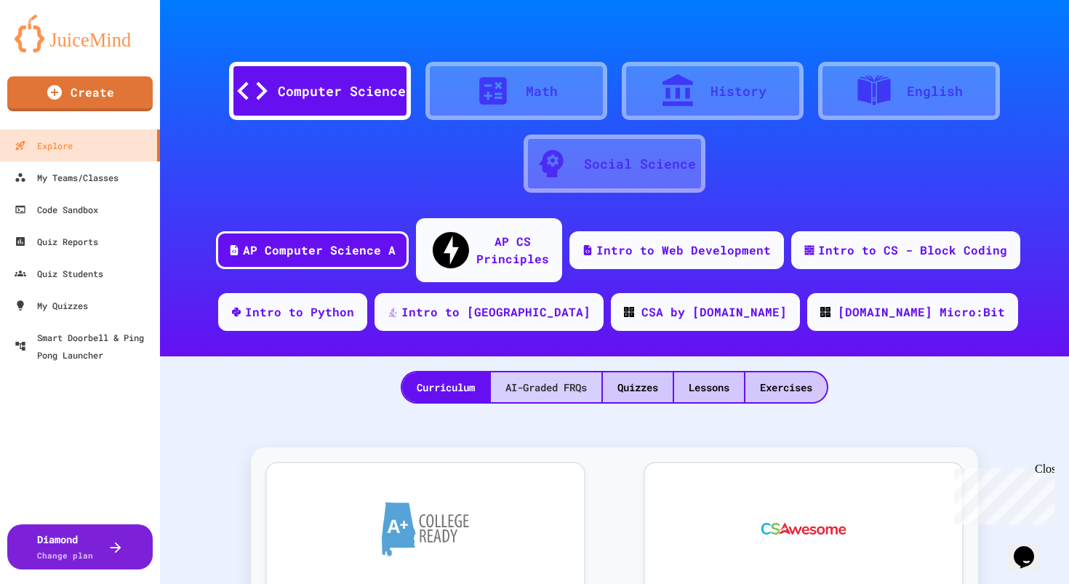
click at [555, 372] on div "AI-Graded FRQs" at bounding box center [546, 387] width 110 height 30
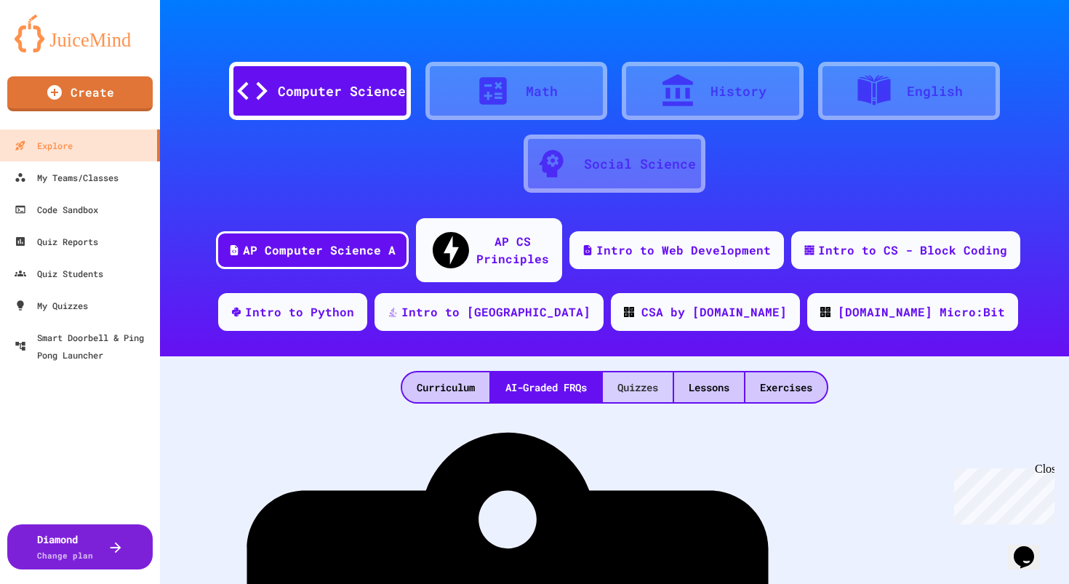
click at [661, 372] on div "Quizzes" at bounding box center [638, 387] width 70 height 30
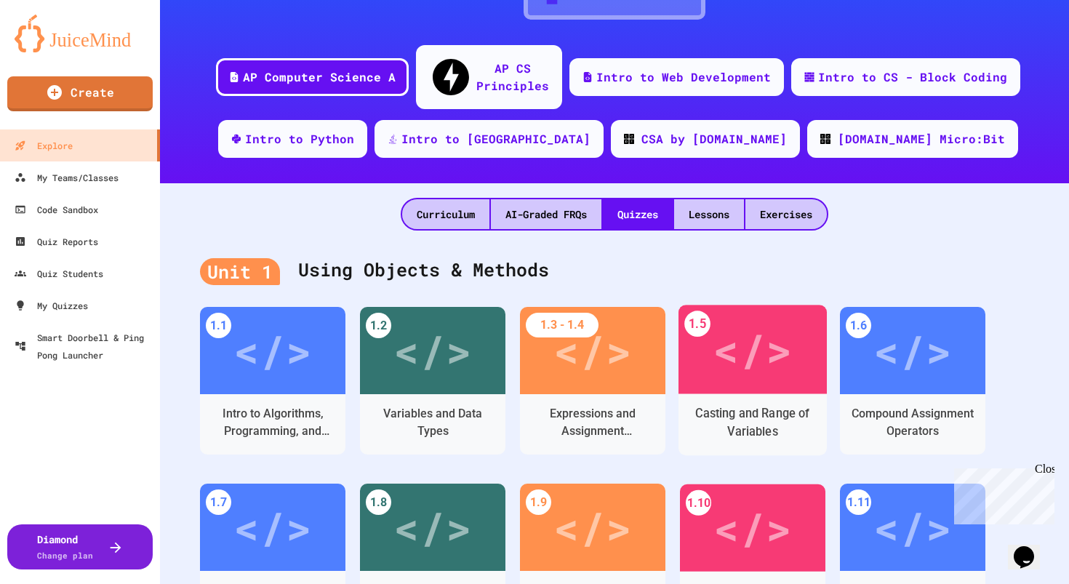
scroll to position [145, 0]
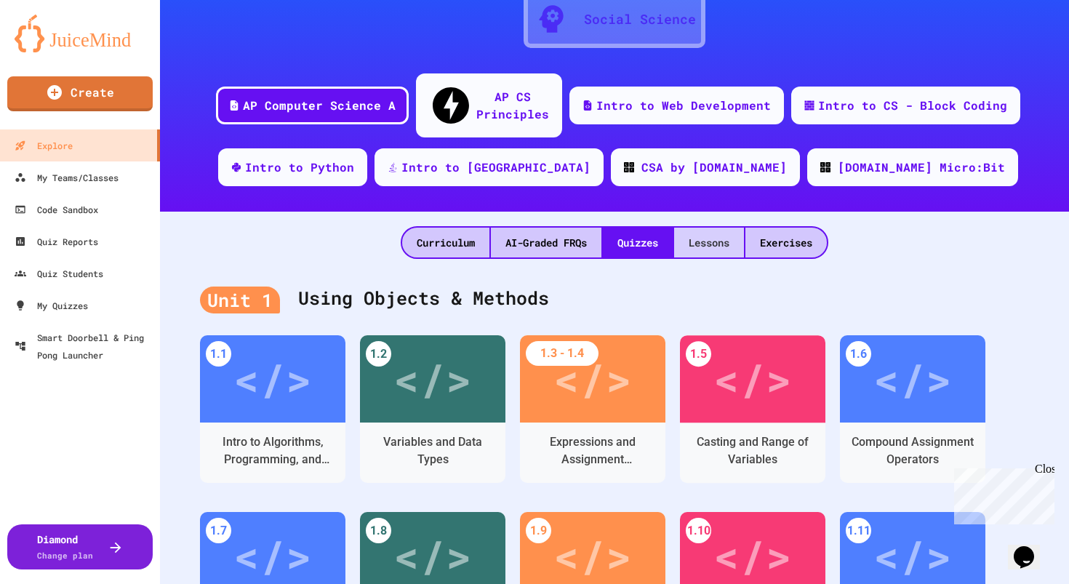
click at [723, 228] on div "Lessons" at bounding box center [709, 243] width 70 height 30
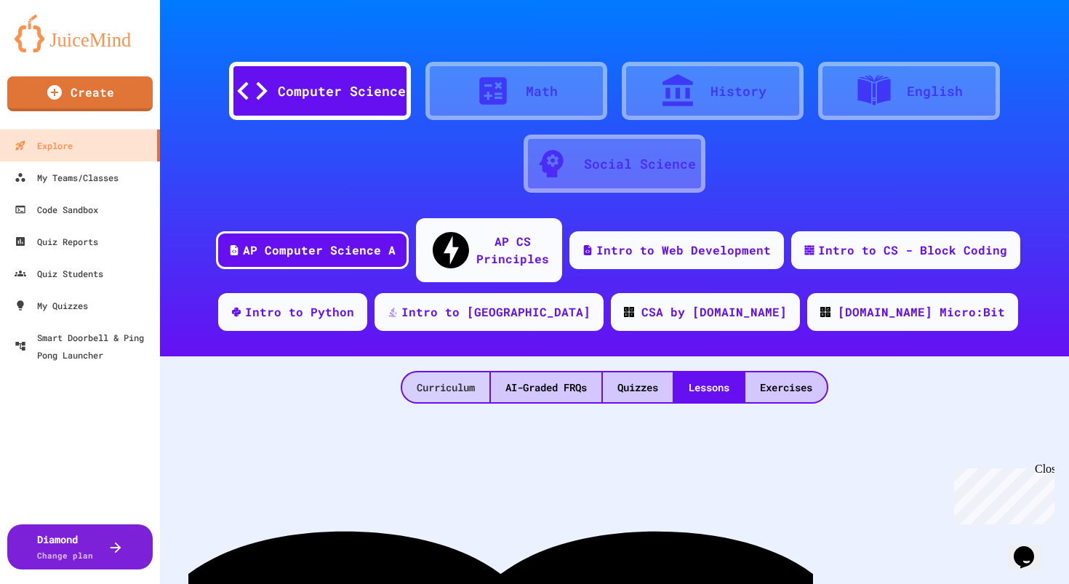
click at [420, 372] on div "Curriculum" at bounding box center [445, 387] width 87 height 30
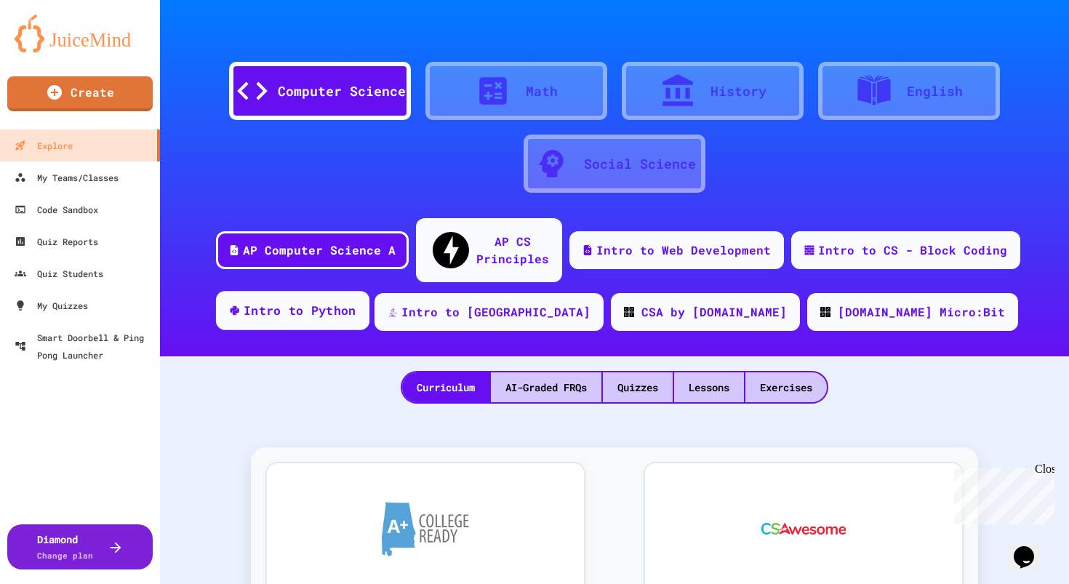
click at [356, 302] on div "Intro to Python" at bounding box center [300, 311] width 113 height 18
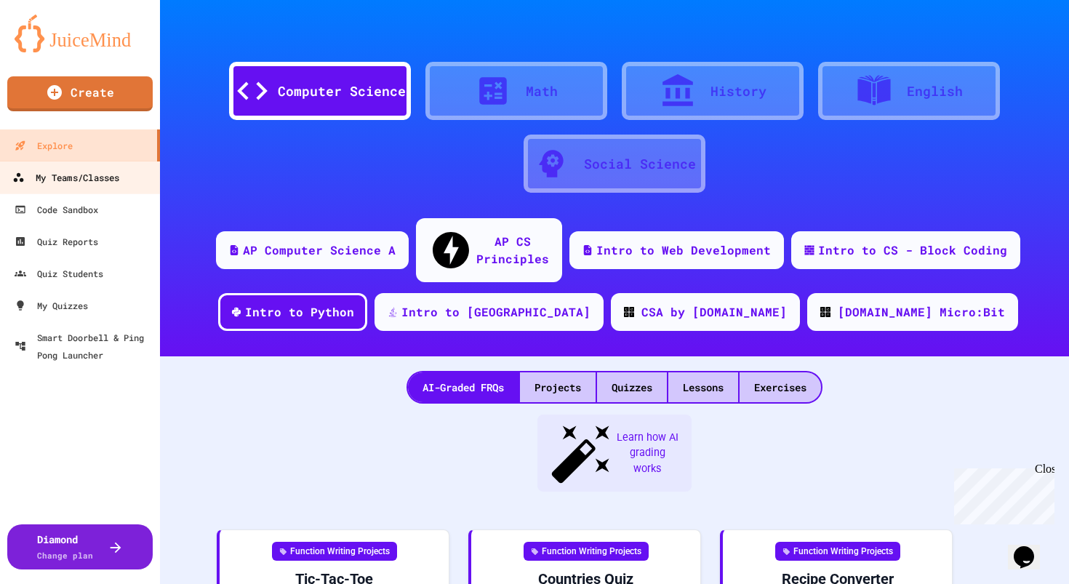
click at [88, 178] on div "My Teams/Classes" at bounding box center [65, 178] width 107 height 18
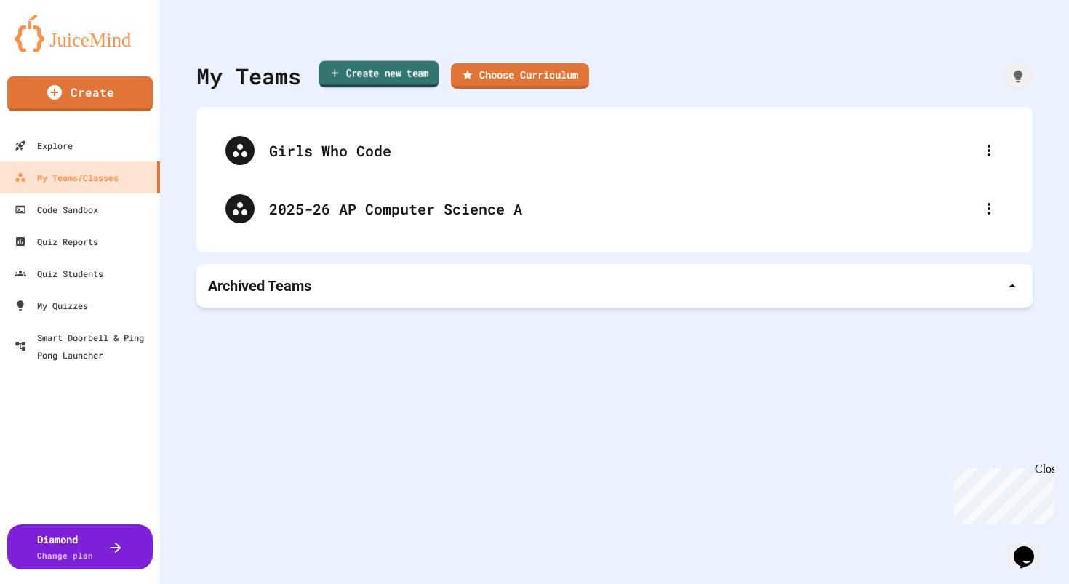
click at [405, 71] on link "Create new team" at bounding box center [378, 74] width 120 height 27
type input "*"
type input "**********"
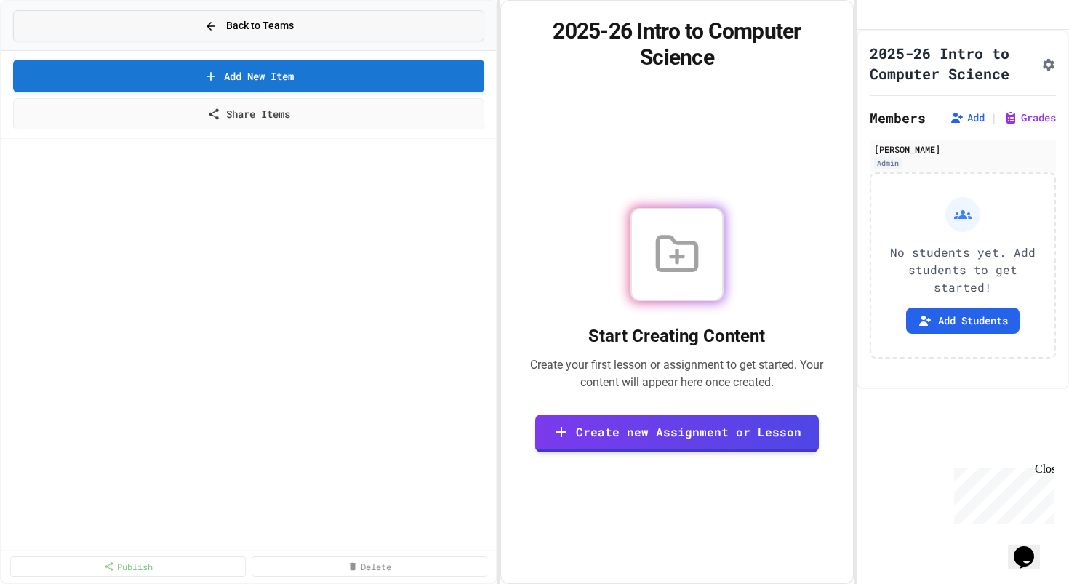
click at [326, 23] on button "Back to Teams" at bounding box center [248, 25] width 471 height 31
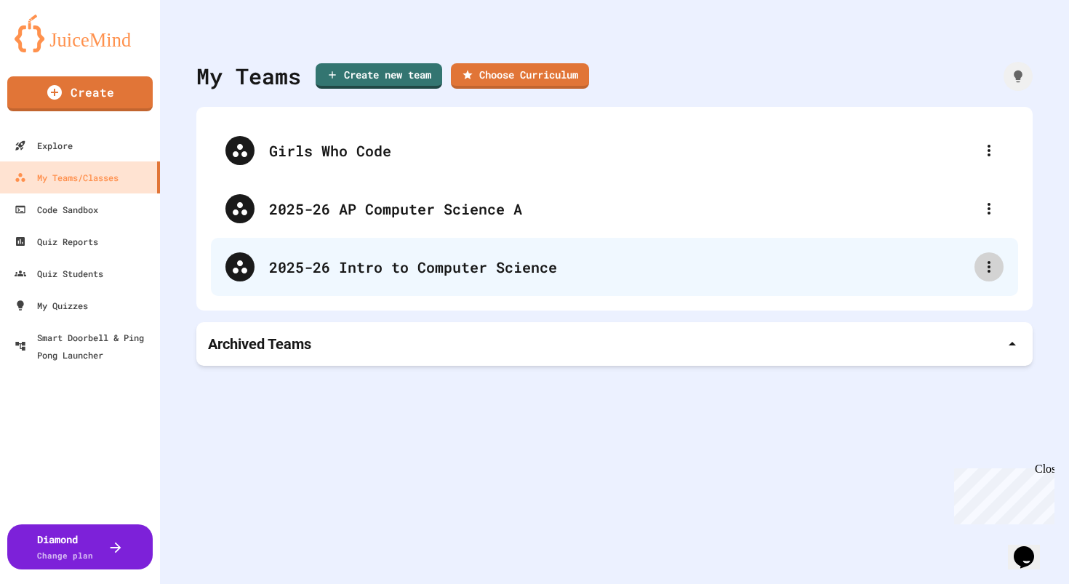
click at [989, 272] on icon at bounding box center [988, 267] width 3 height 12
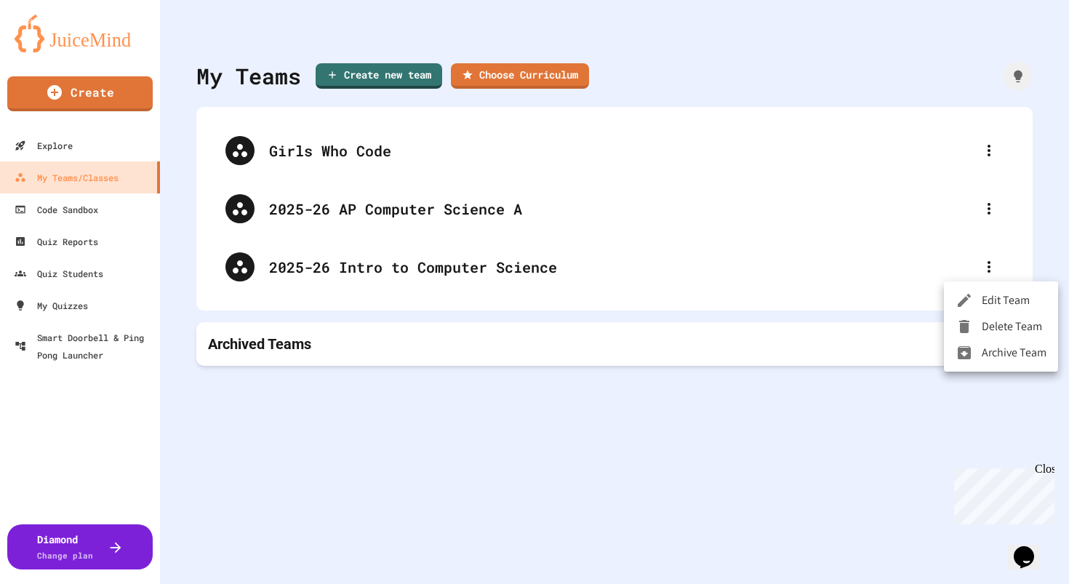
click at [998, 305] on li "Edit Team" at bounding box center [1001, 300] width 114 height 26
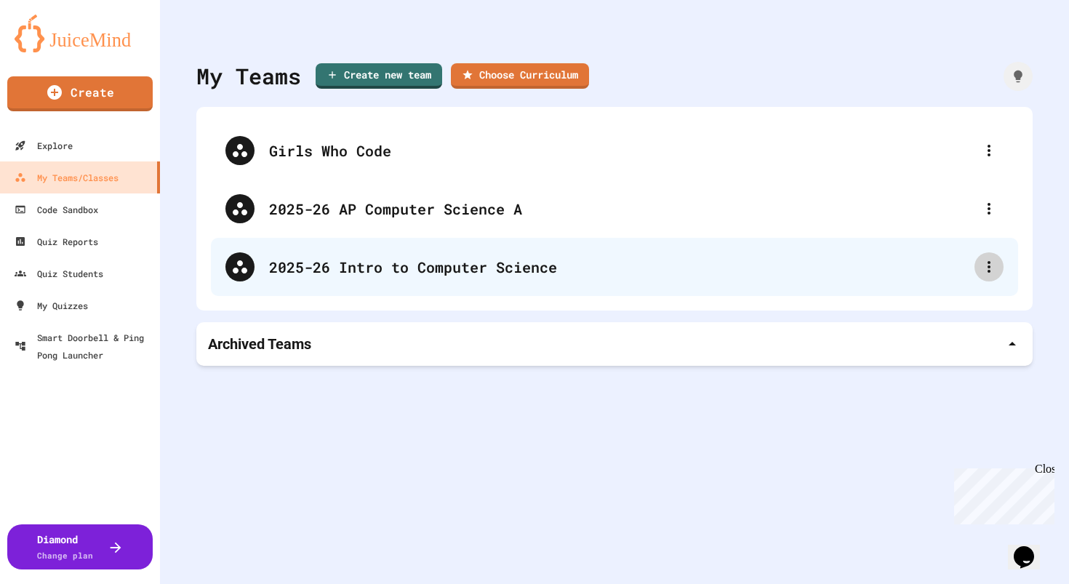
click at [991, 266] on icon at bounding box center [988, 266] width 17 height 17
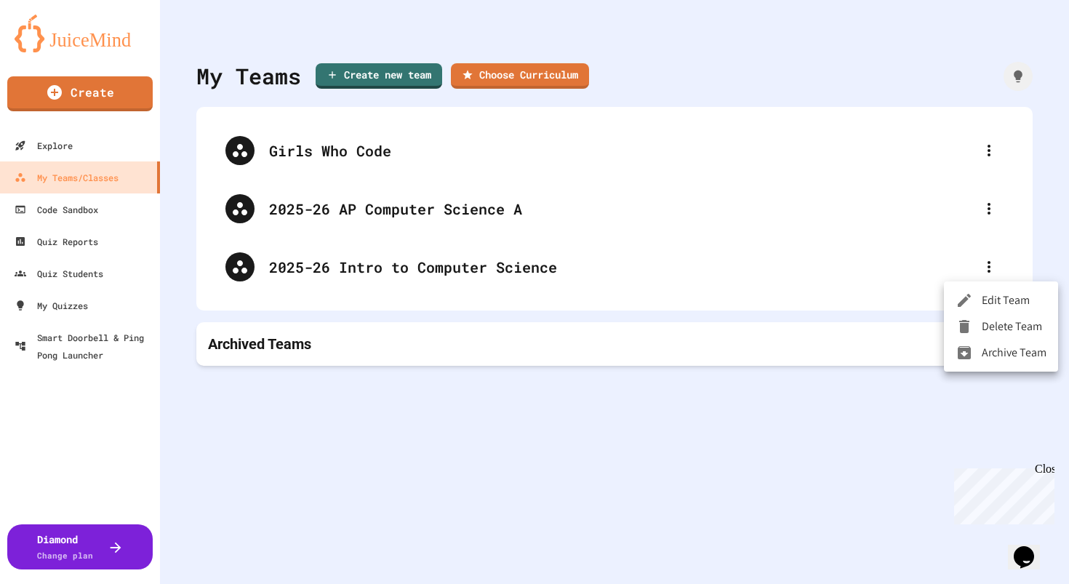
click at [999, 334] on li "Delete Team" at bounding box center [1001, 326] width 114 height 26
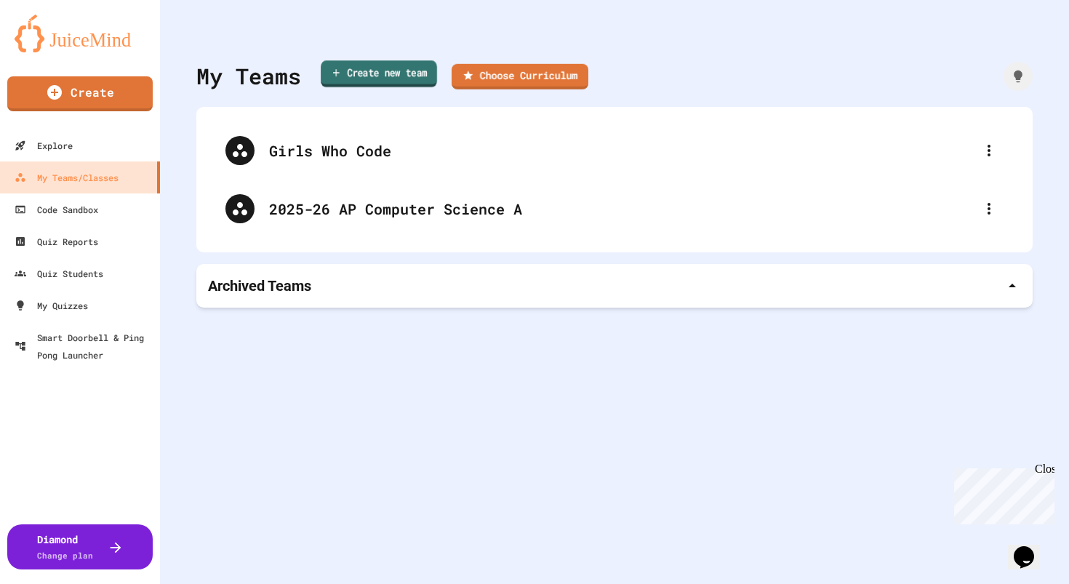
click at [390, 77] on link "Create new team" at bounding box center [379, 73] width 116 height 27
click at [17, 583] on button "button" at bounding box center [8, 593] width 17 height 18
click at [562, 74] on link "Choose Curriculum" at bounding box center [519, 75] width 139 height 25
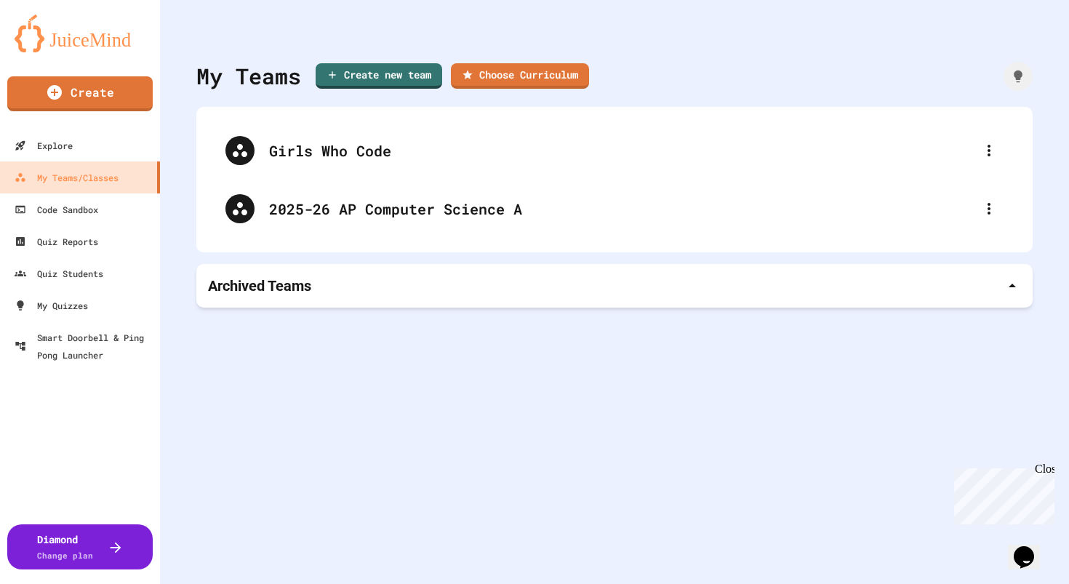
scroll to position [446, 0]
type input "**********"
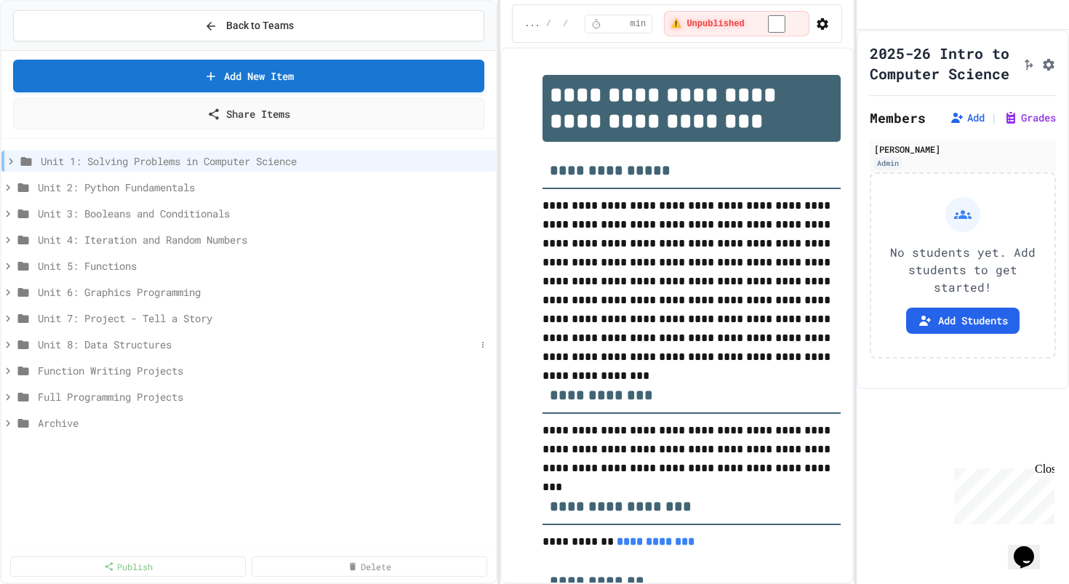
click at [149, 342] on span "Unit 8: Data Structures" at bounding box center [257, 344] width 438 height 15
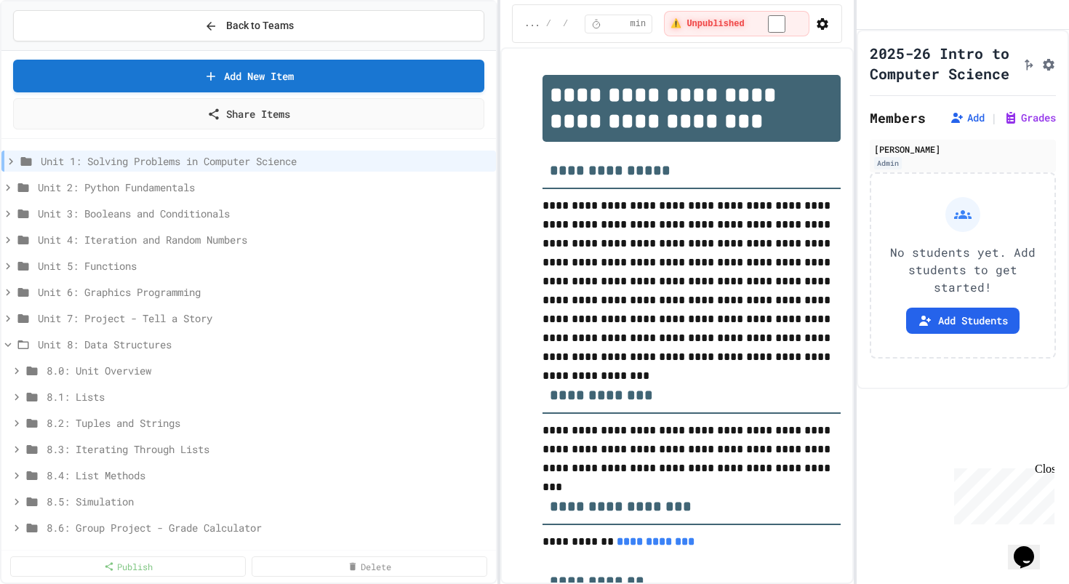
click at [149, 342] on span "Unit 8: Data Structures" at bounding box center [264, 344] width 452 height 15
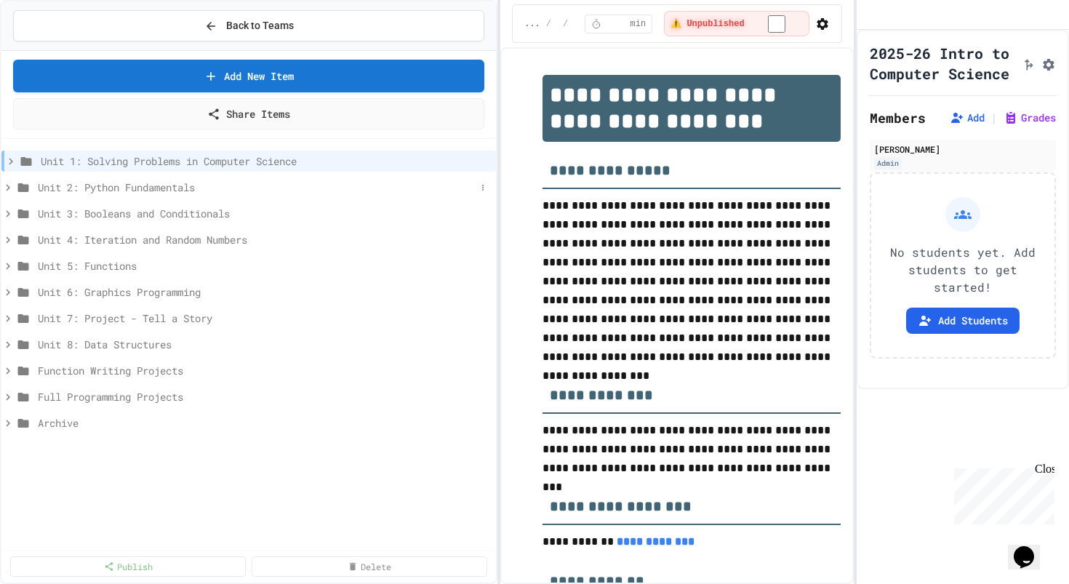
click at [151, 186] on span "Unit 2: Python Fundamentals" at bounding box center [257, 187] width 438 height 15
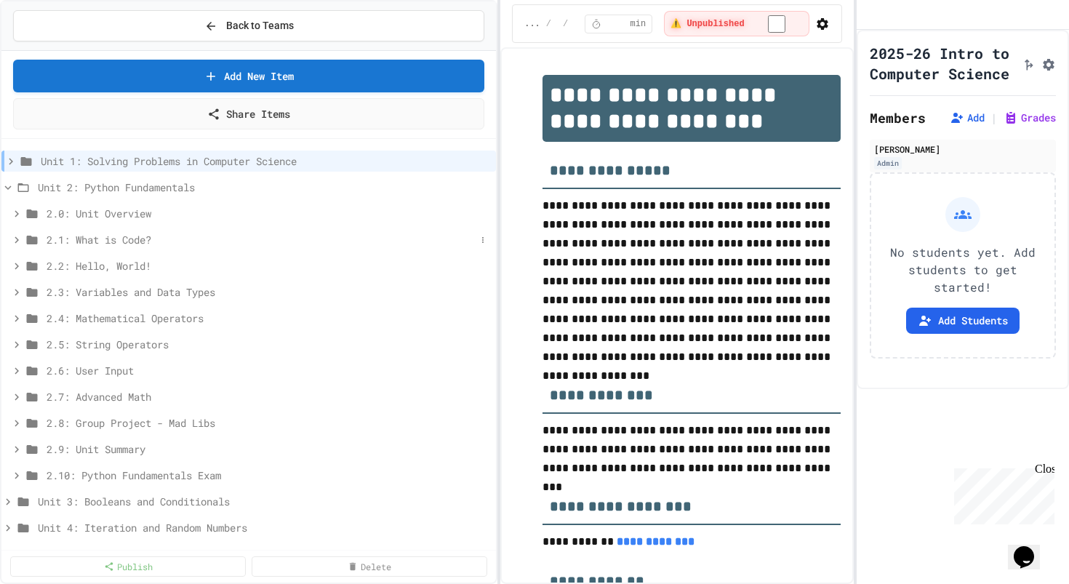
click at [138, 236] on span "2.1: What is Code?" at bounding box center [261, 239] width 429 height 15
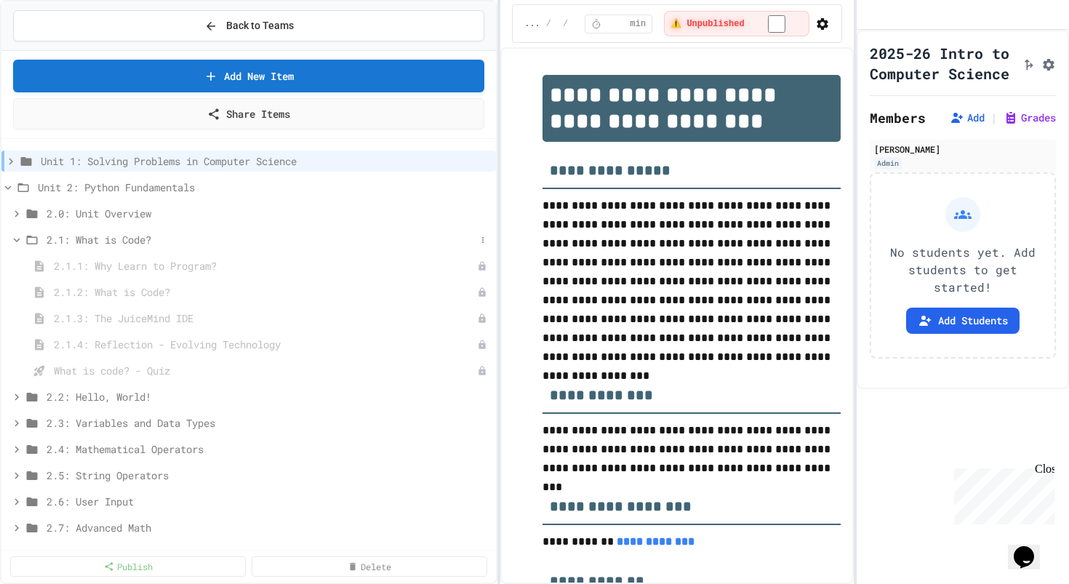
click at [137, 237] on span "2.1: What is Code?" at bounding box center [261, 239] width 429 height 15
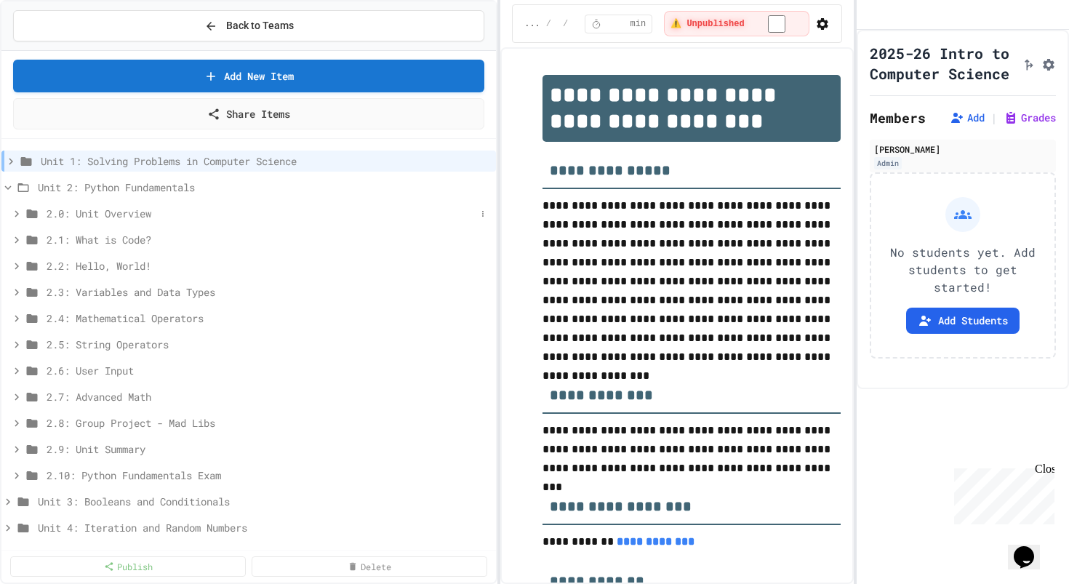
click at [137, 218] on span "2.0: Unit Overview" at bounding box center [261, 213] width 429 height 15
click at [137, 218] on span "2.0: Unit Overview" at bounding box center [268, 213] width 443 height 15
click at [124, 190] on span "Unit 2: Python Fundamentals" at bounding box center [257, 187] width 438 height 15
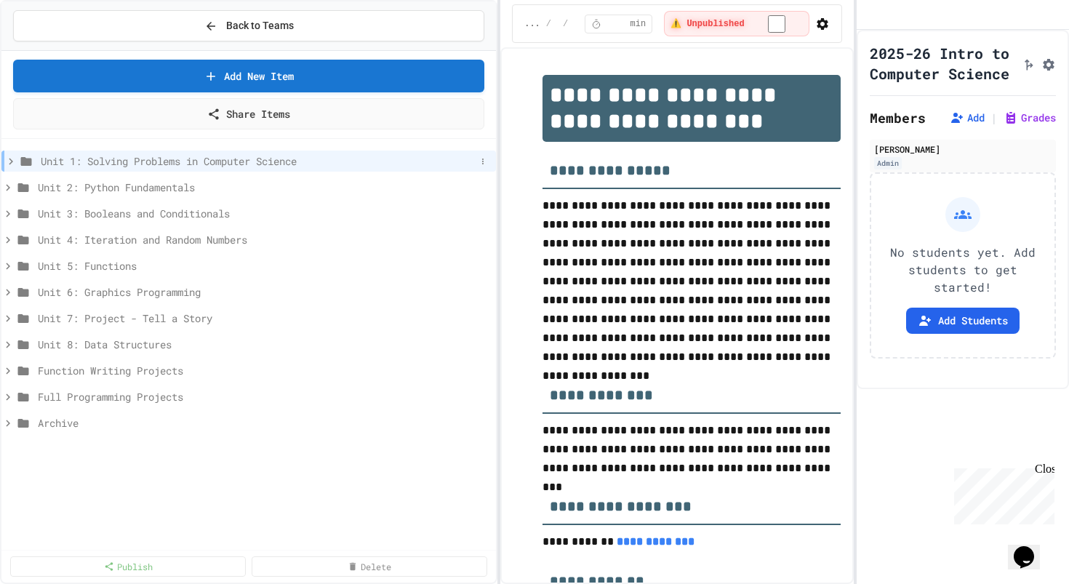
click at [150, 157] on span "Unit 1: Solving Problems in Computer Science" at bounding box center [258, 160] width 435 height 15
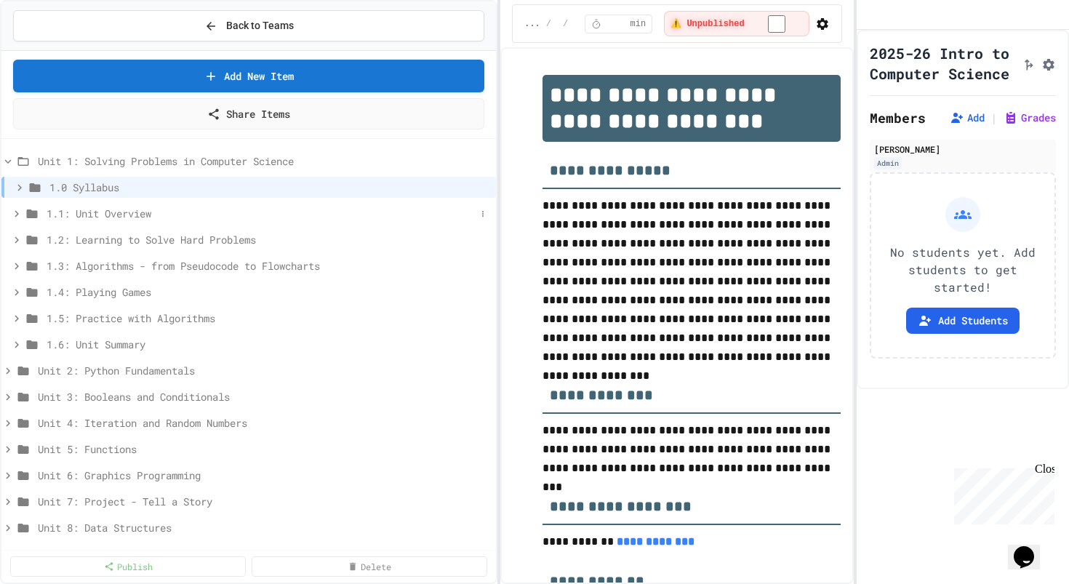
click at [133, 211] on span "1.1: Unit Overview" at bounding box center [261, 213] width 429 height 15
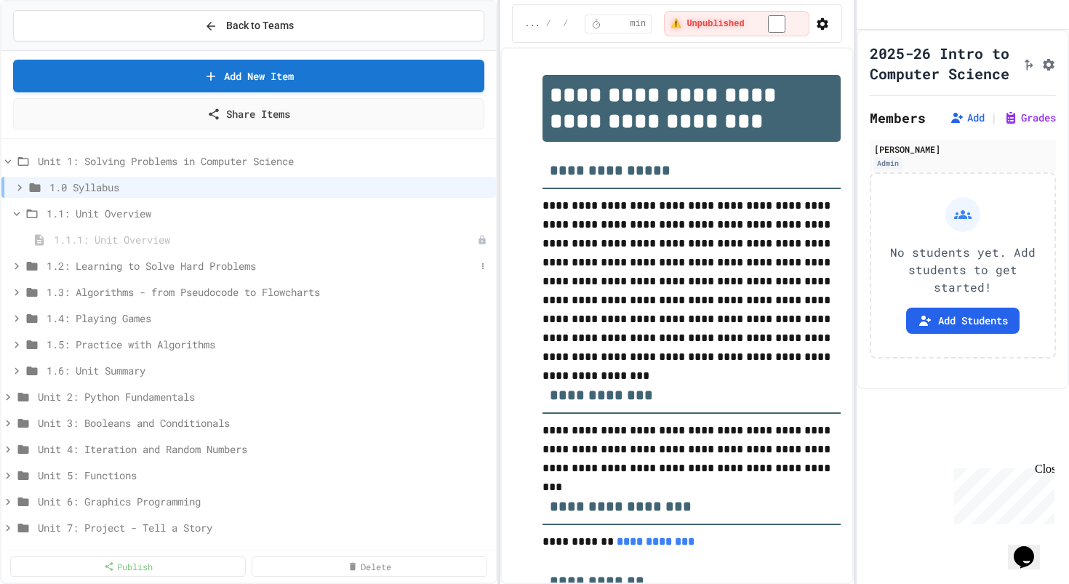
click at [135, 262] on span "1.2: Learning to Solve Hard Problems" at bounding box center [261, 265] width 429 height 15
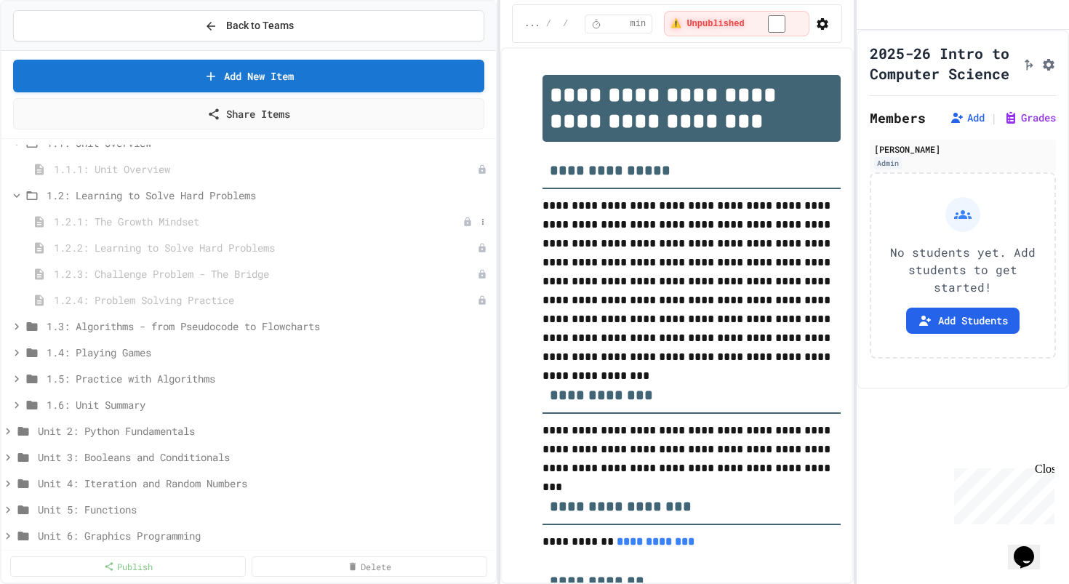
scroll to position [71, 0]
click at [181, 326] on span "1.3: Algorithms - from Pseudocode to Flowcharts" at bounding box center [261, 325] width 429 height 15
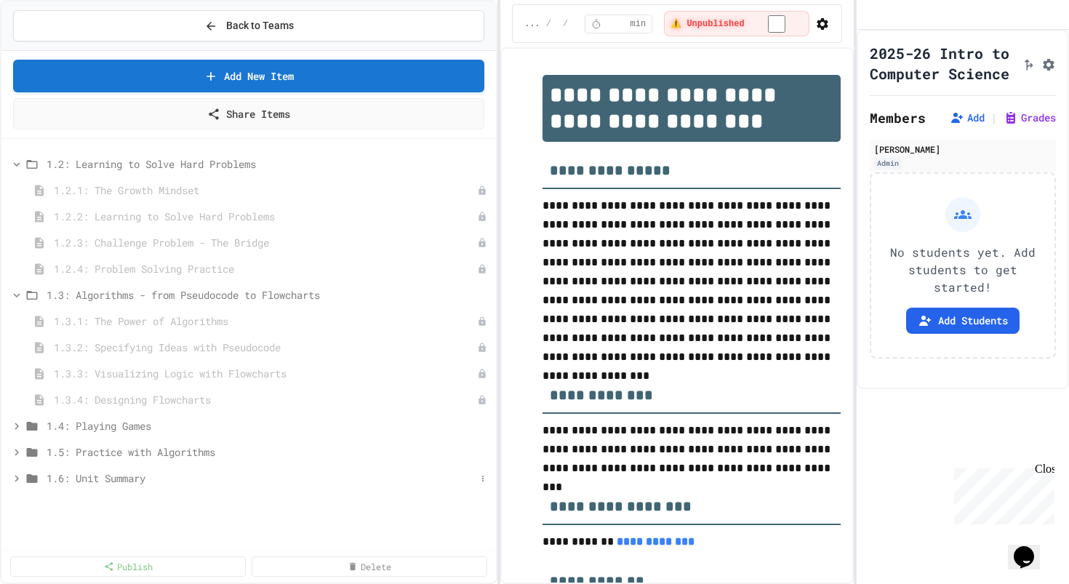
scroll to position [0, 0]
